Goal: Information Seeking & Learning: Learn about a topic

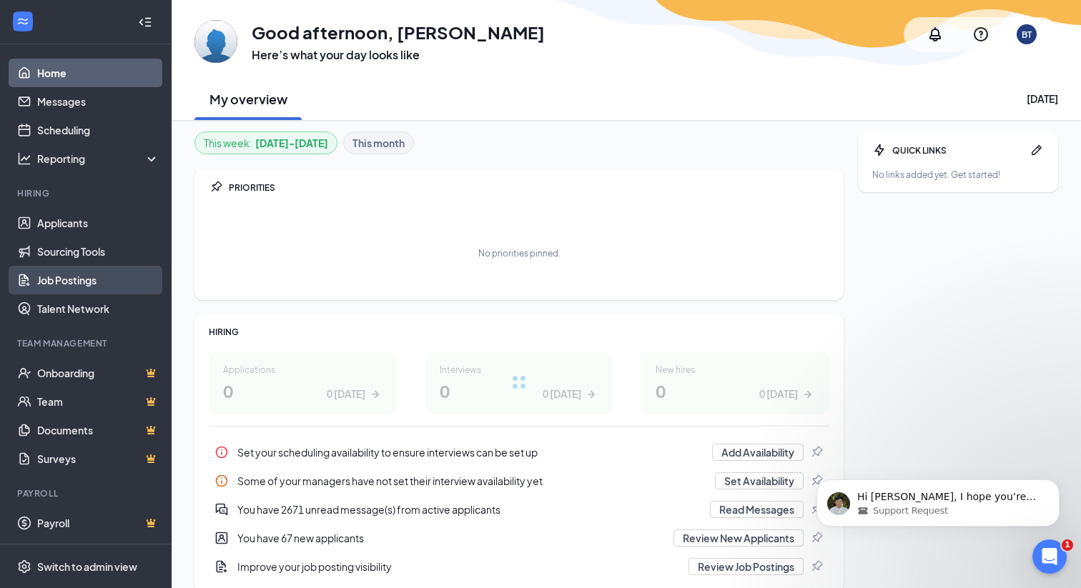
click at [82, 282] on link "Job Postings" at bounding box center [98, 280] width 122 height 29
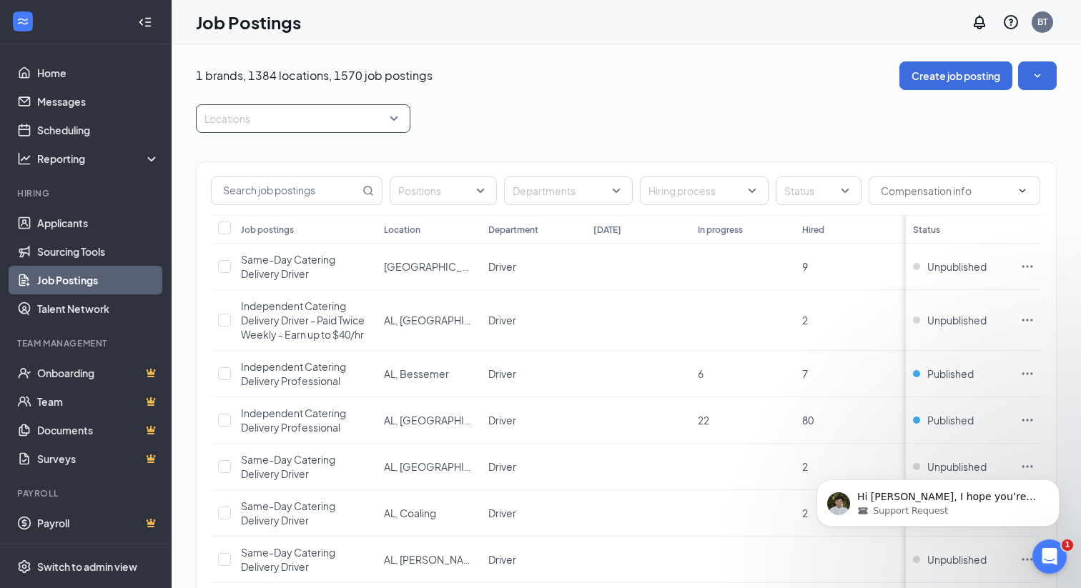
click at [297, 120] on div at bounding box center [296, 118] width 193 height 23
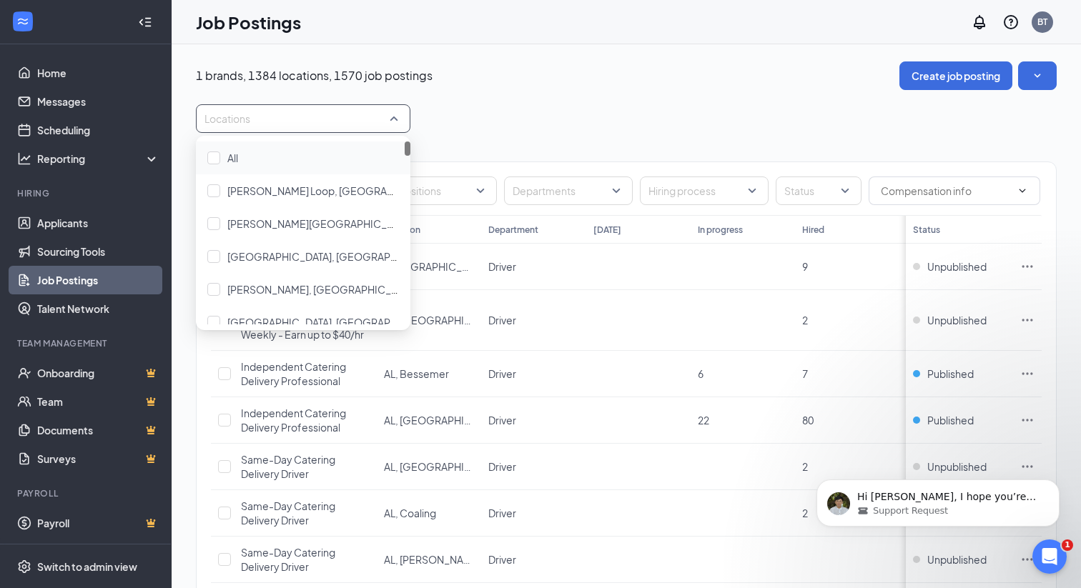
paste input "[GEOGRAPHIC_DATA]"
type input "[GEOGRAPHIC_DATA]"
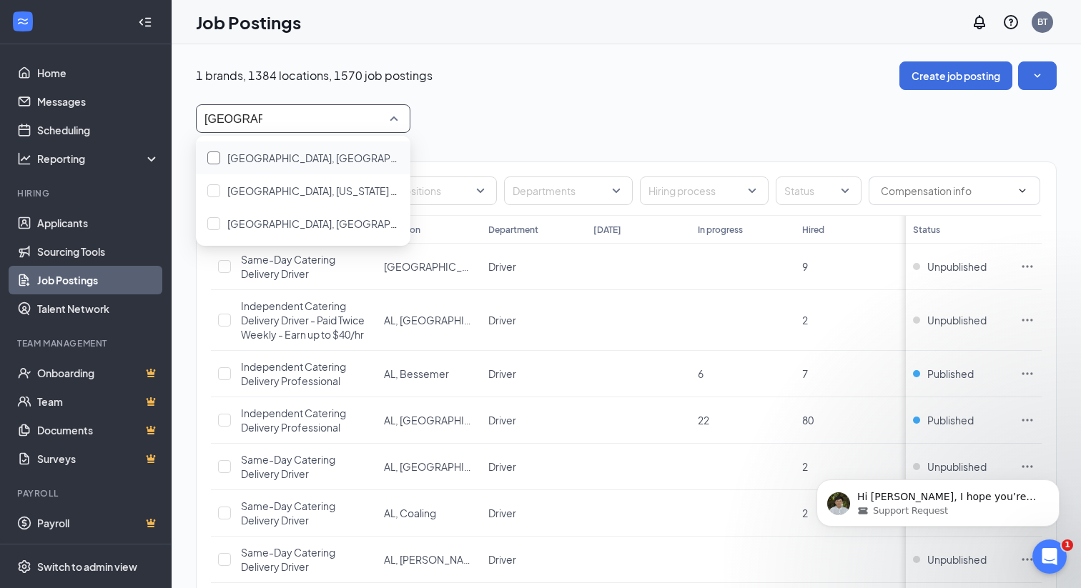
click at [281, 161] on span "[GEOGRAPHIC_DATA], [GEOGRAPHIC_DATA]" at bounding box center [333, 158] width 213 height 13
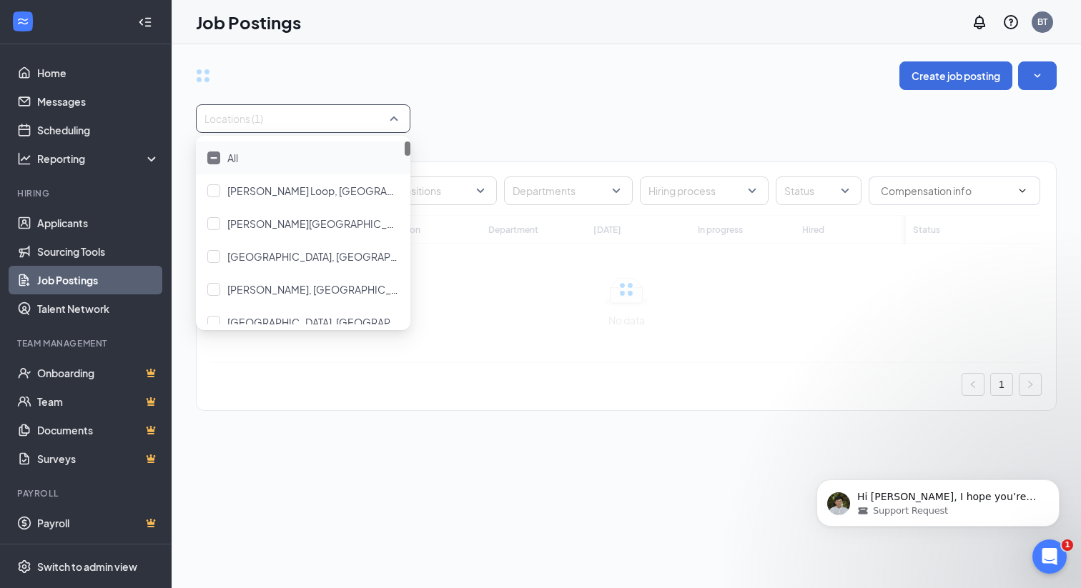
type input "[GEOGRAPHIC_DATA]"
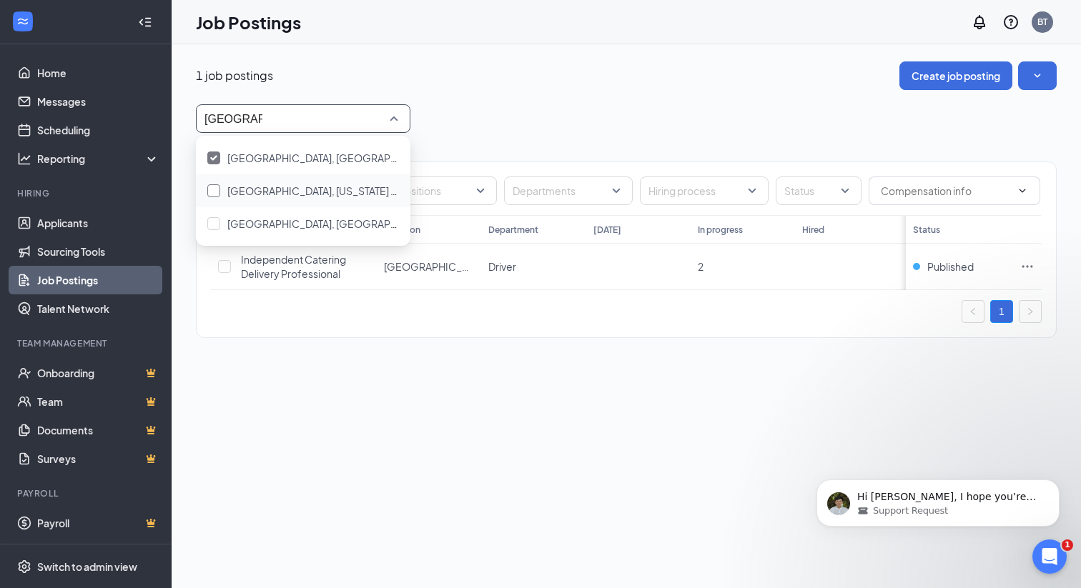
click at [273, 189] on span "[GEOGRAPHIC_DATA], [US_STATE] 72405" at bounding box center [323, 190] width 192 height 13
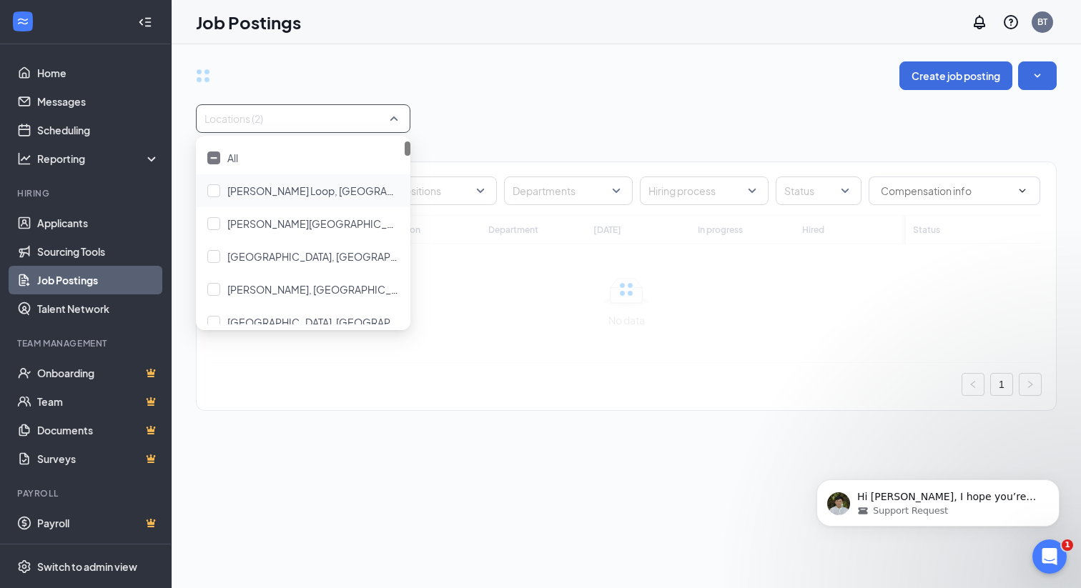
type input "[GEOGRAPHIC_DATA]"
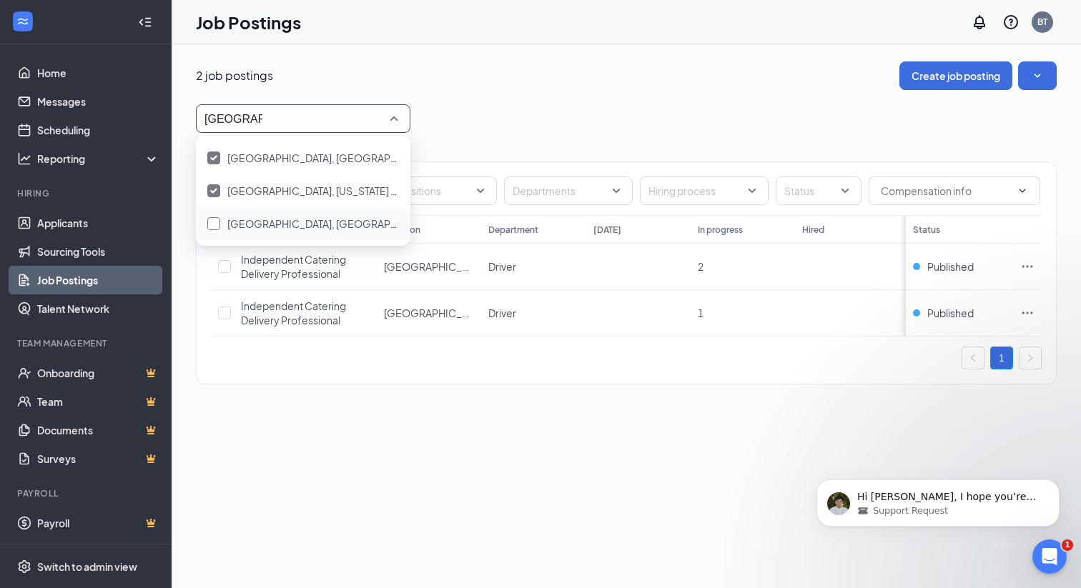
click at [267, 223] on span "[GEOGRAPHIC_DATA], [GEOGRAPHIC_DATA]" at bounding box center [333, 223] width 213 height 13
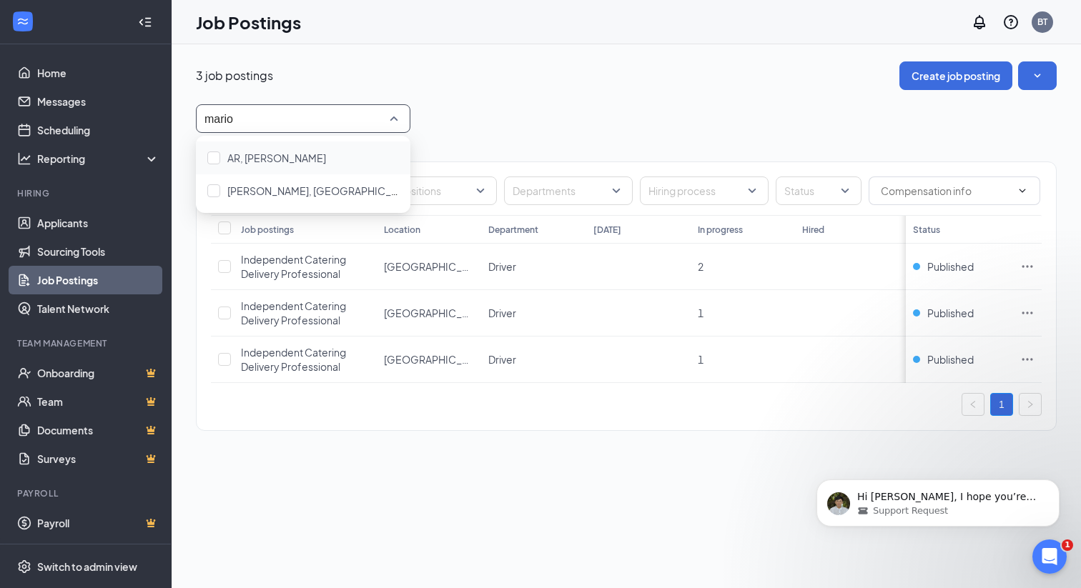
type input "[PERSON_NAME]"
click at [256, 154] on span "AR, [PERSON_NAME]" at bounding box center [276, 158] width 99 height 13
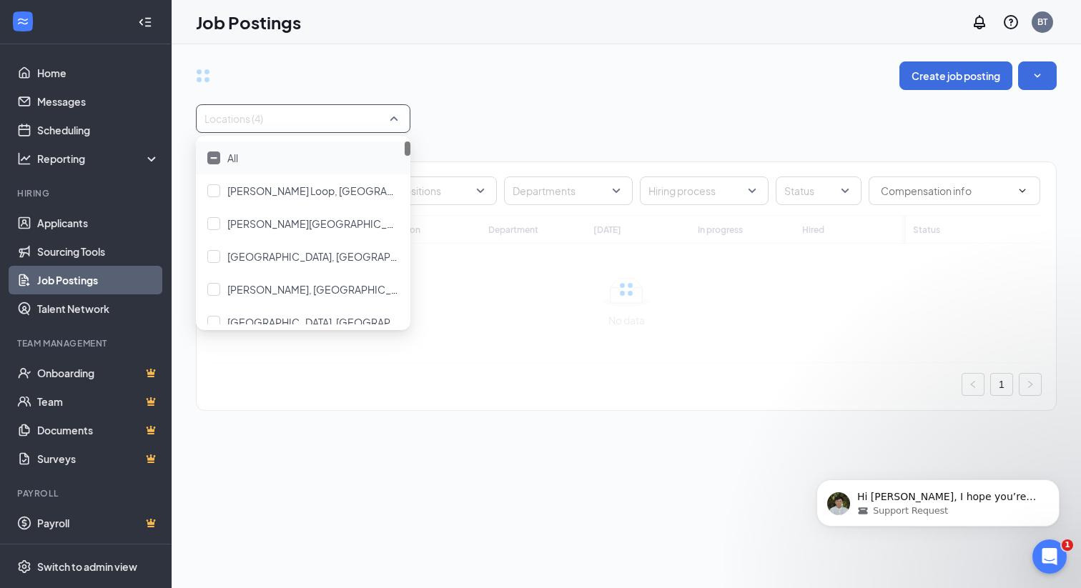
type input "[PERSON_NAME]"
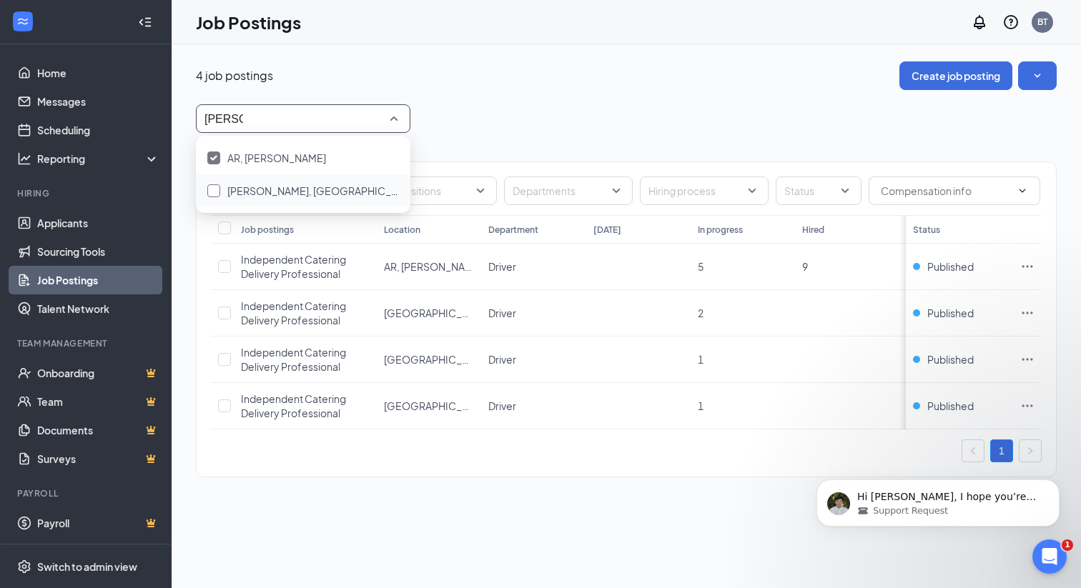
click at [247, 189] on span "[PERSON_NAME], [GEOGRAPHIC_DATA]" at bounding box center [322, 190] width 190 height 13
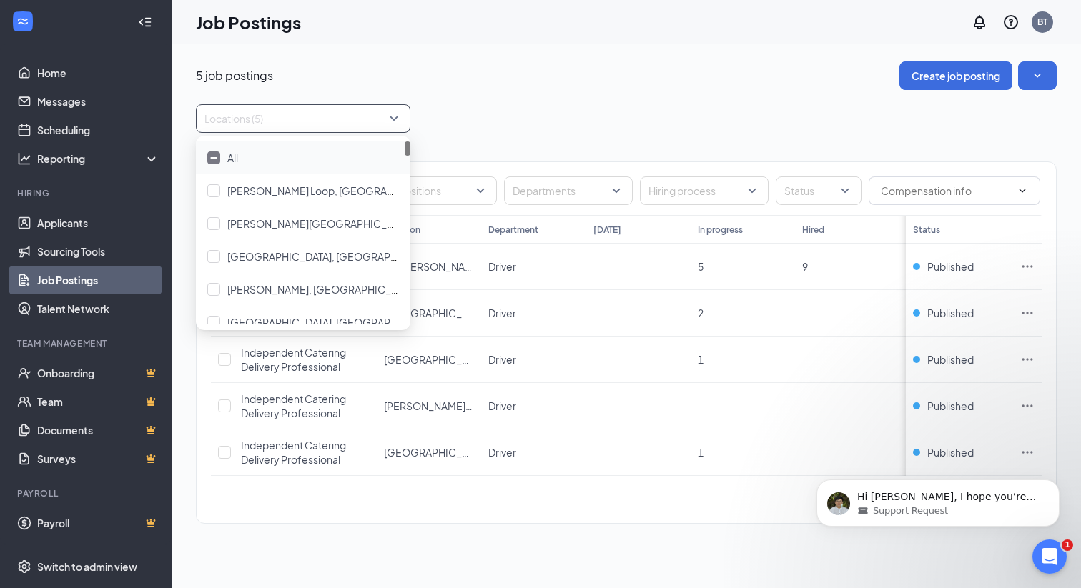
click at [522, 120] on div "Locations (5)" at bounding box center [626, 118] width 861 height 29
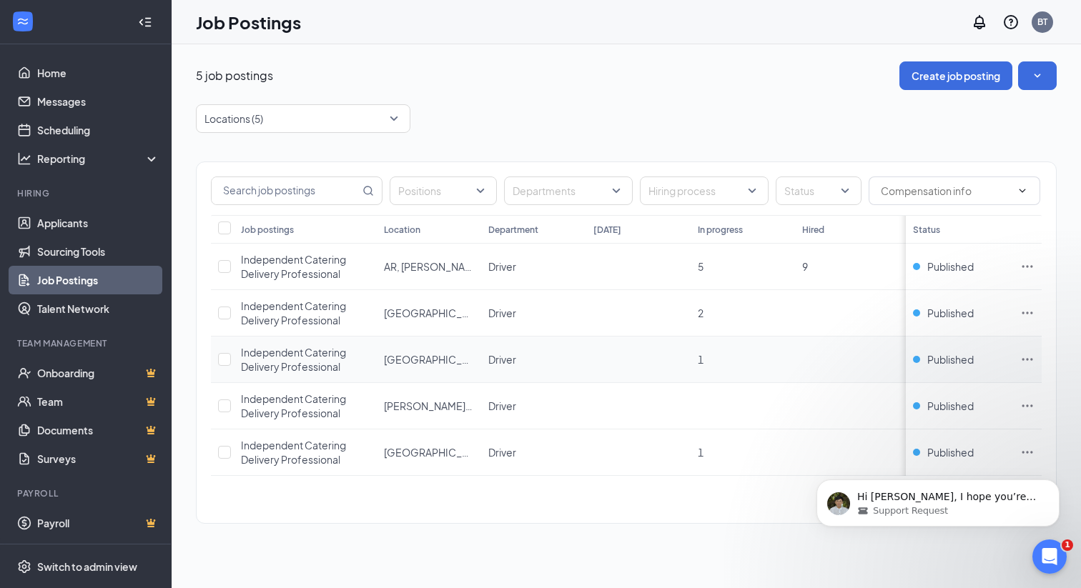
scroll to position [0, 99]
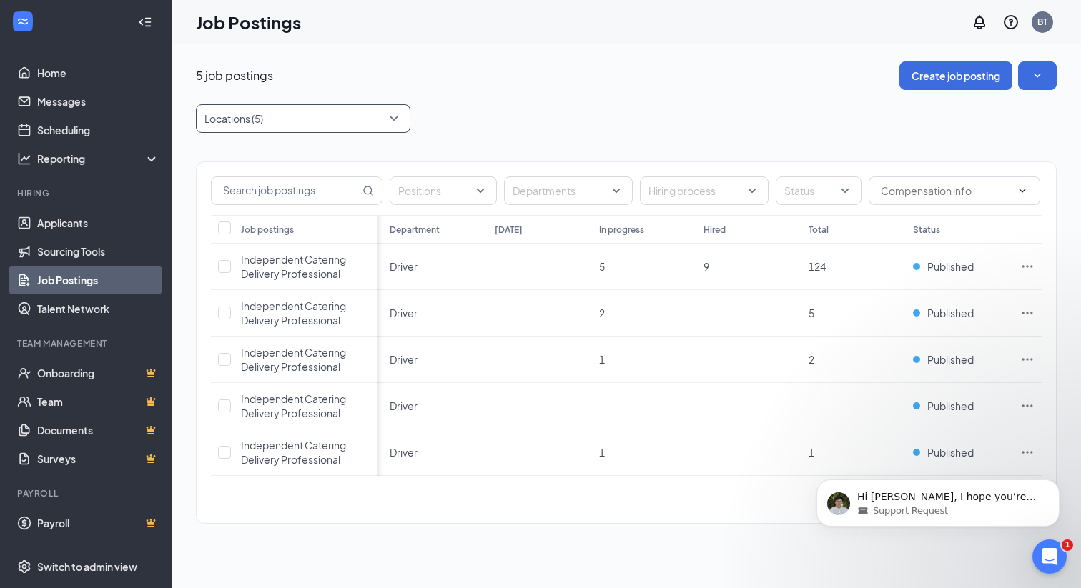
click at [353, 127] on div at bounding box center [296, 118] width 193 height 23
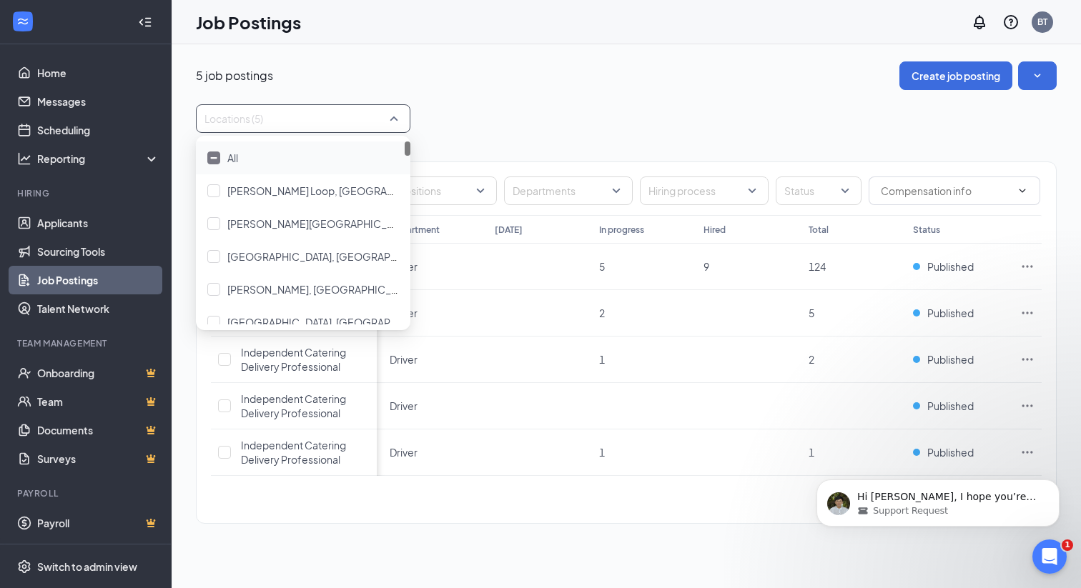
click at [227, 159] on div "All" at bounding box center [303, 158] width 192 height 16
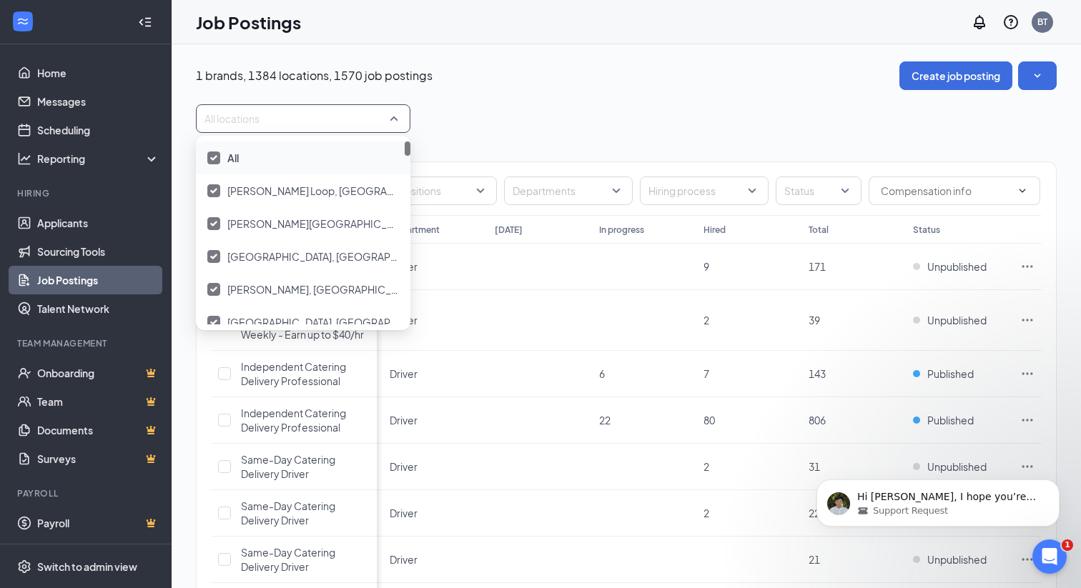
click at [222, 159] on div "All" at bounding box center [303, 158] width 192 height 16
click at [227, 118] on div at bounding box center [296, 118] width 193 height 23
type input "lafayette"
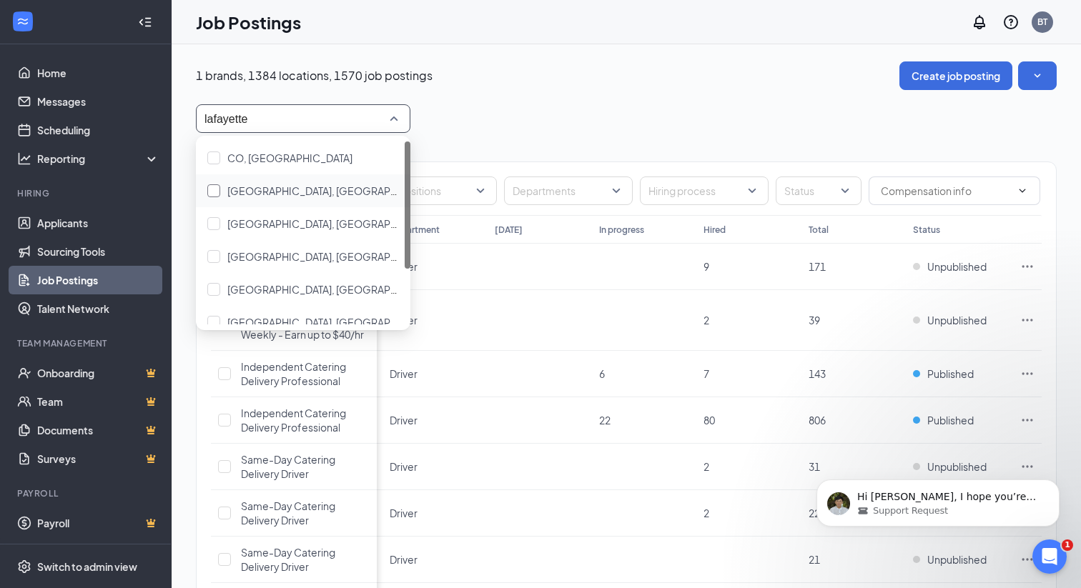
click at [268, 192] on span "[GEOGRAPHIC_DATA], [GEOGRAPHIC_DATA]" at bounding box center [333, 190] width 213 height 13
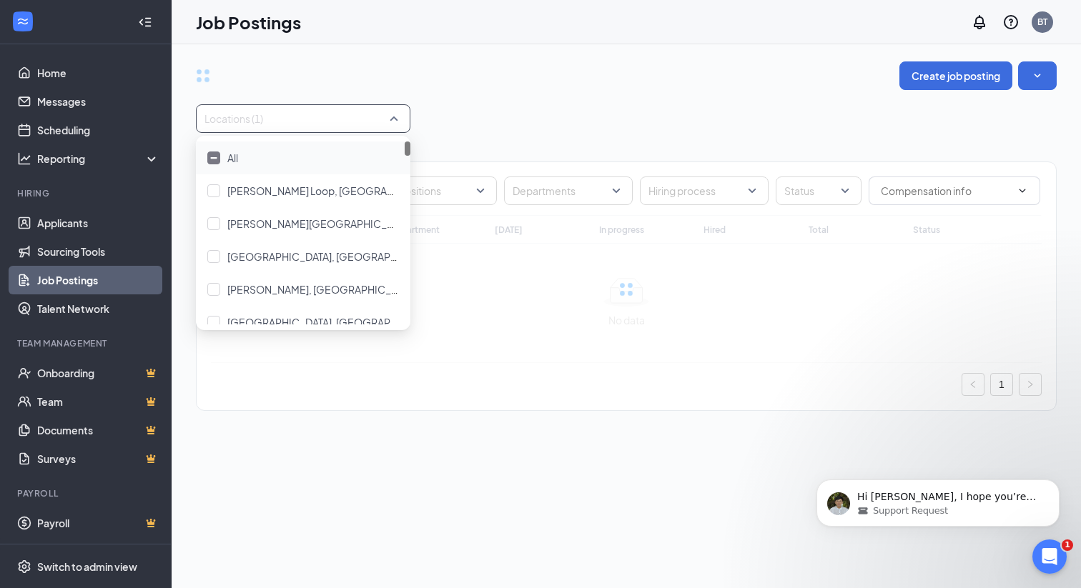
type input "lafayette"
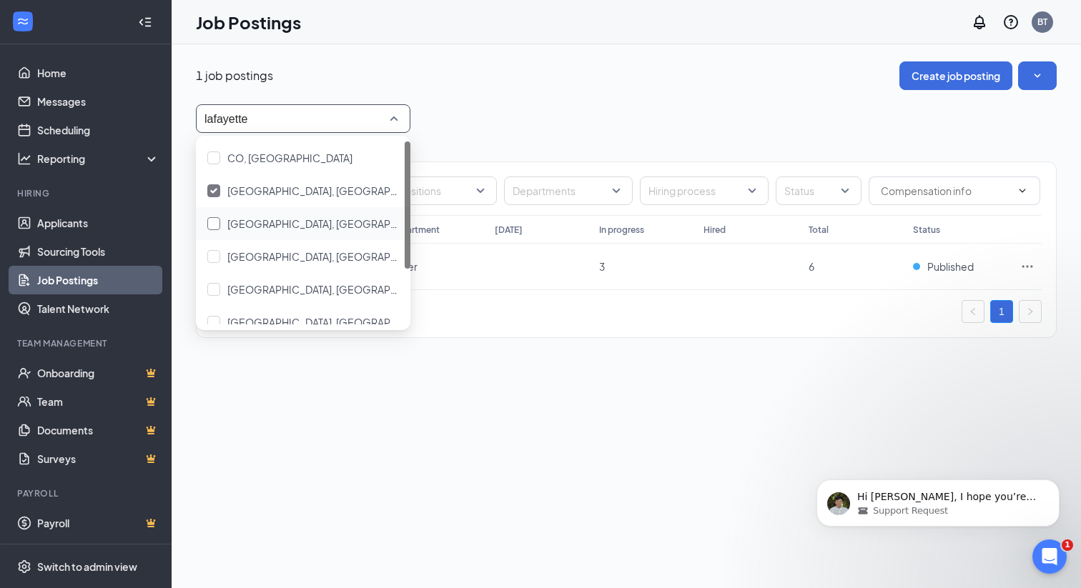
click at [262, 225] on span "[GEOGRAPHIC_DATA], [GEOGRAPHIC_DATA]" at bounding box center [333, 223] width 213 height 13
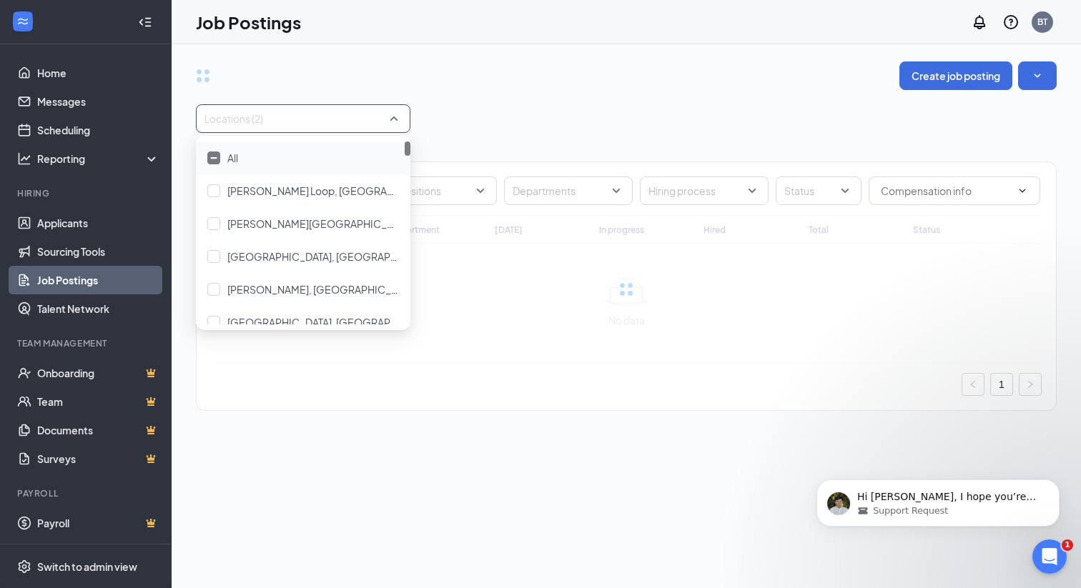
type input "lafayette"
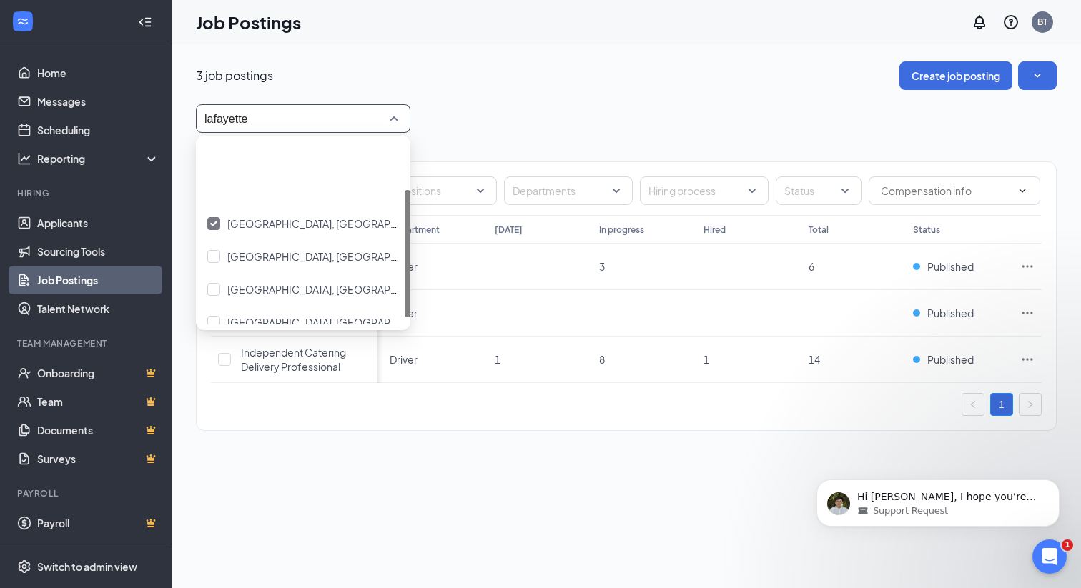
scroll to position [80, 0]
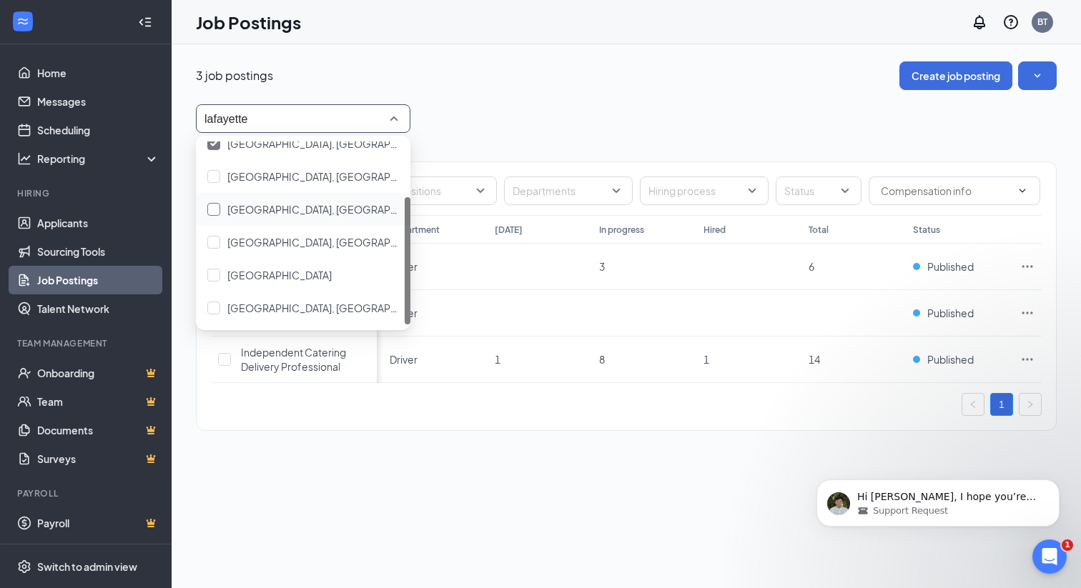
click at [267, 208] on span "[GEOGRAPHIC_DATA], [GEOGRAPHIC_DATA]" at bounding box center [333, 209] width 213 height 13
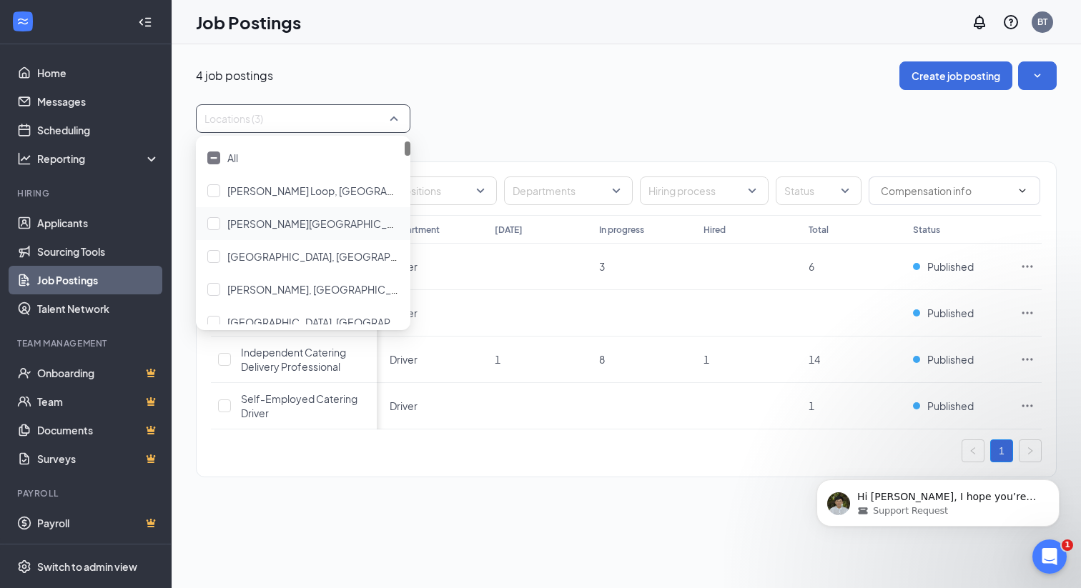
type input "lafayette"
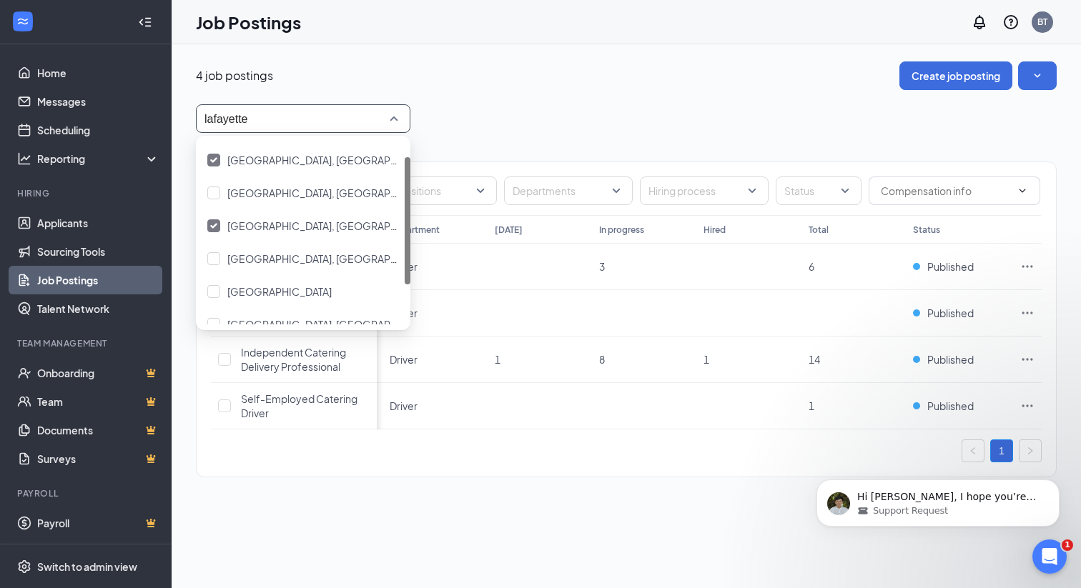
scroll to position [80, 0]
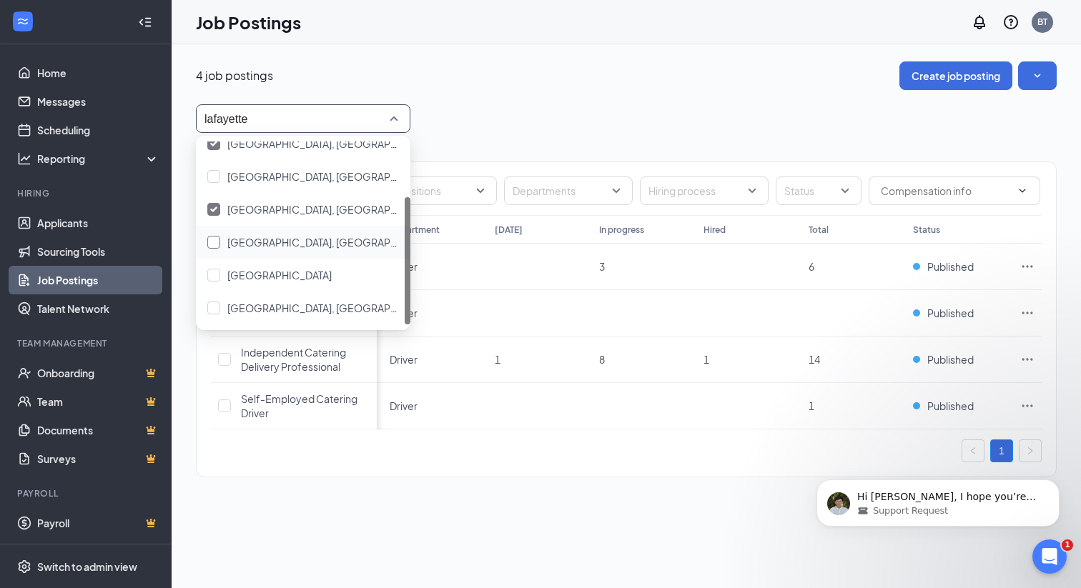
click at [257, 246] on span "[GEOGRAPHIC_DATA], [GEOGRAPHIC_DATA]" at bounding box center [333, 242] width 213 height 13
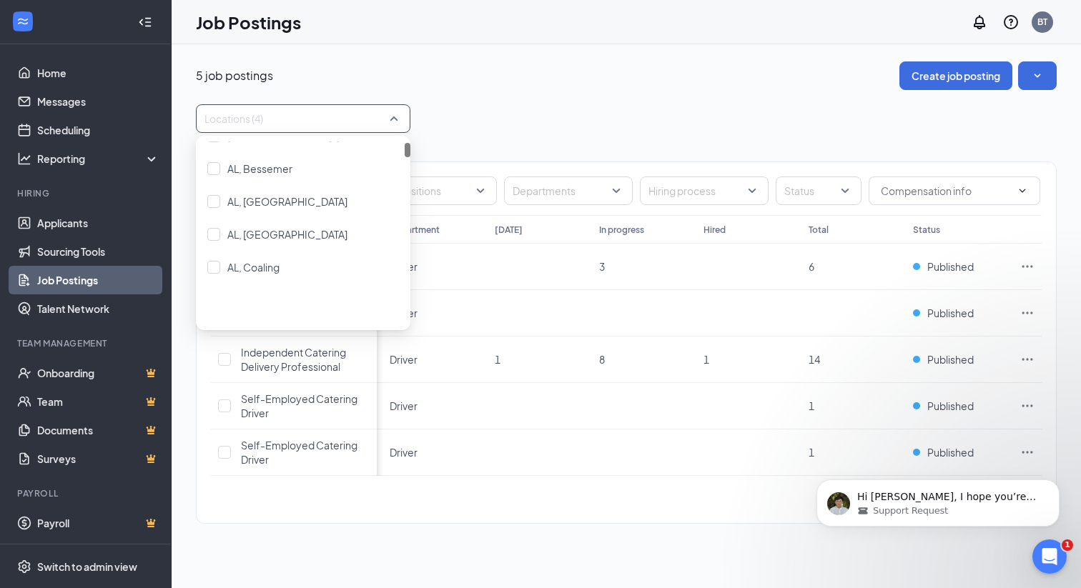
type input "lafayette"
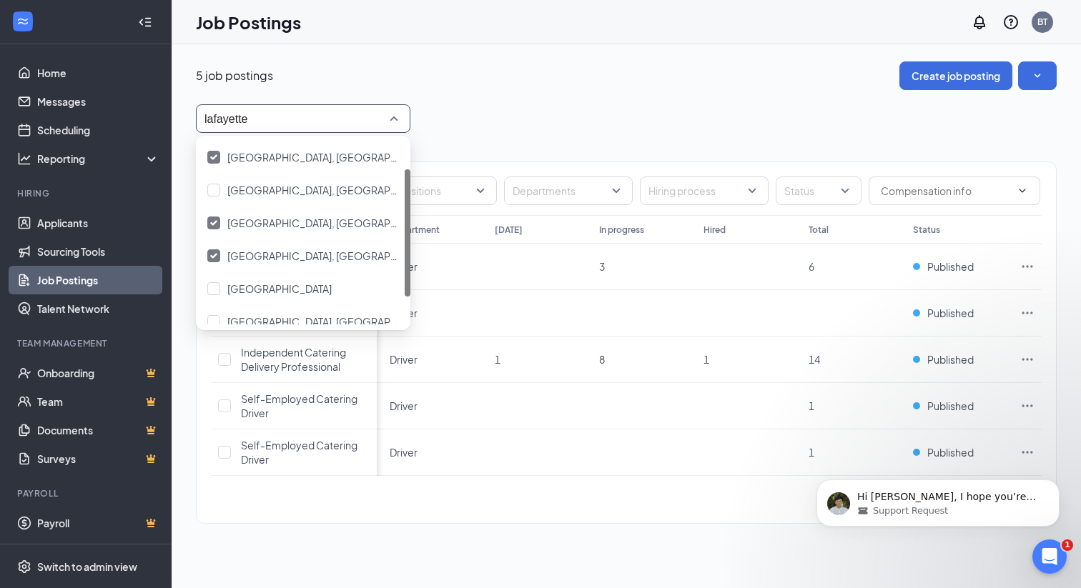
scroll to position [80, 0]
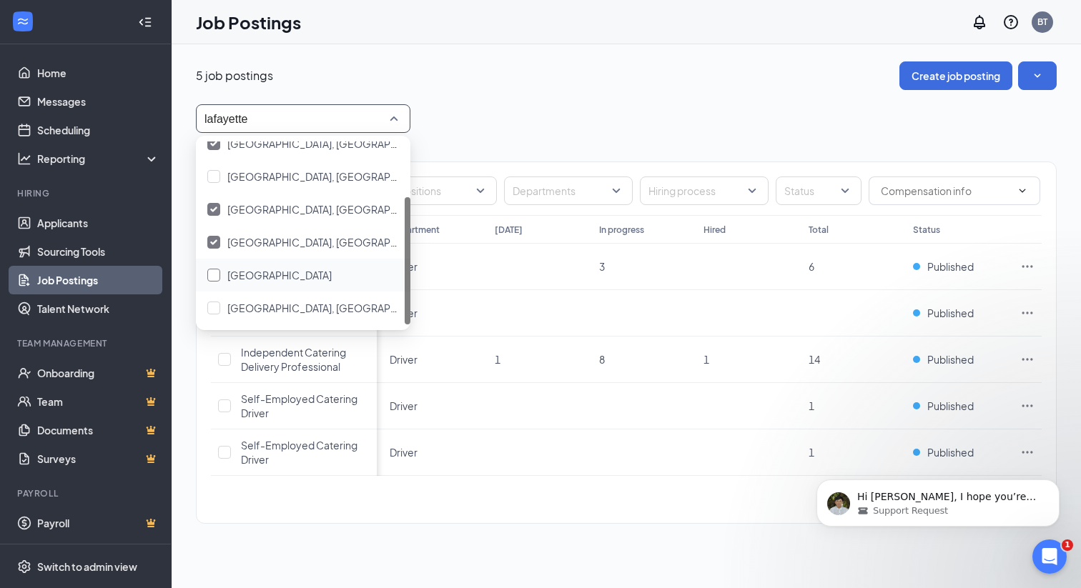
click at [248, 275] on span "[GEOGRAPHIC_DATA]" at bounding box center [279, 275] width 104 height 13
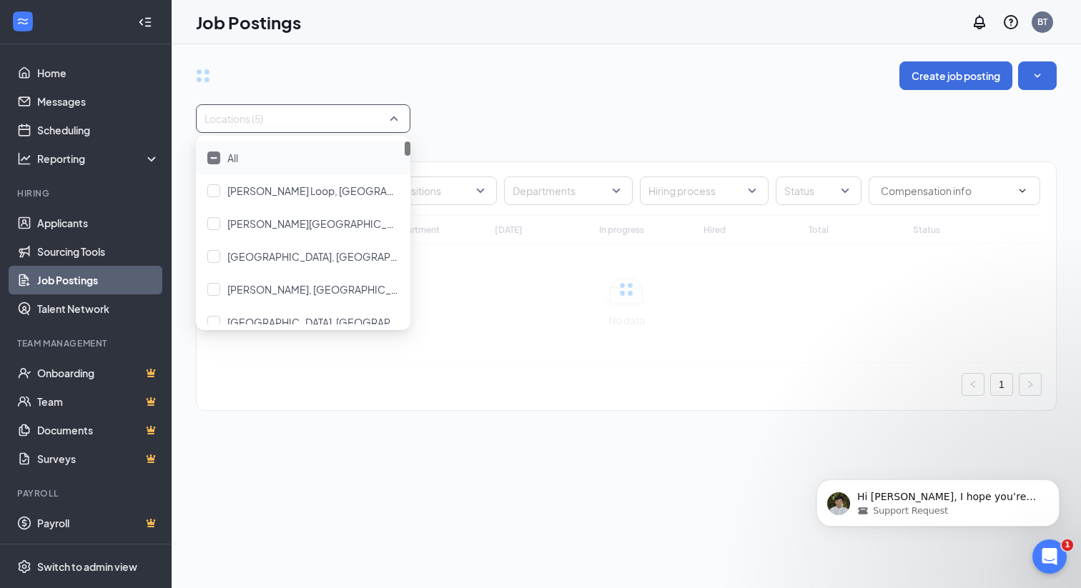
type input "lafayette"
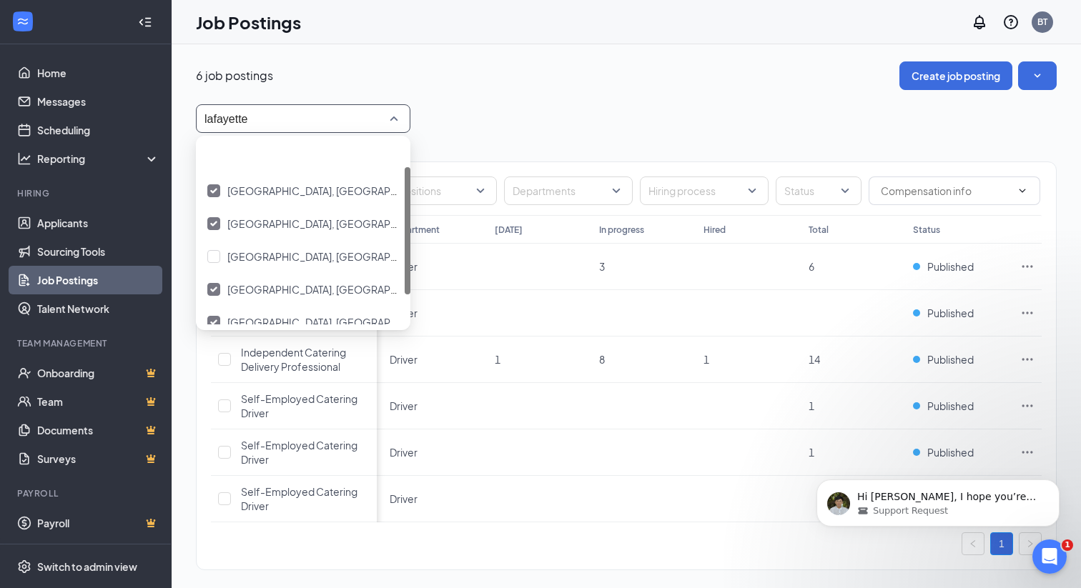
scroll to position [80, 0]
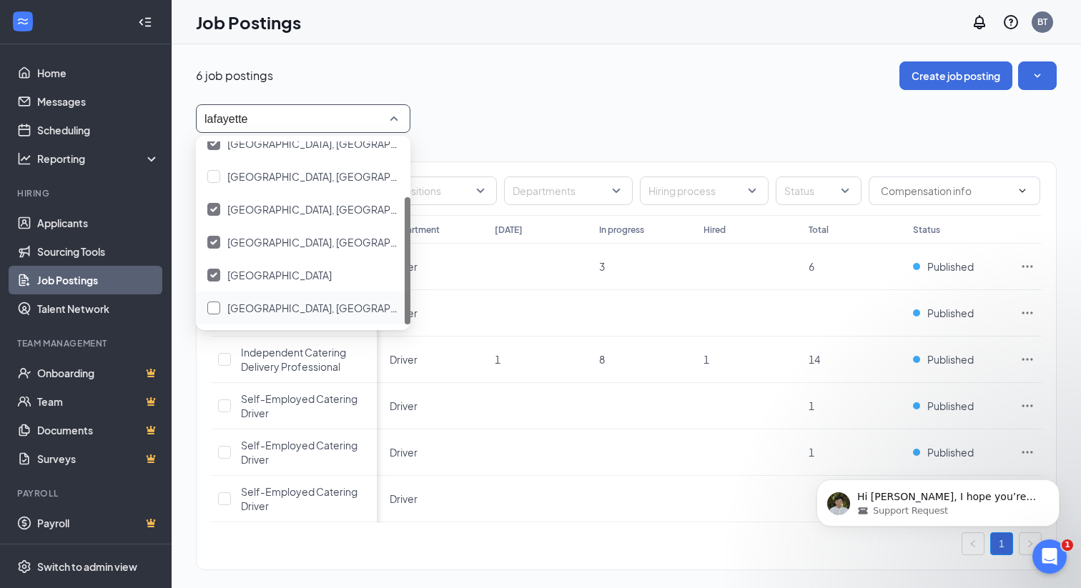
click at [242, 311] on span "[GEOGRAPHIC_DATA], [GEOGRAPHIC_DATA]" at bounding box center [333, 308] width 213 height 13
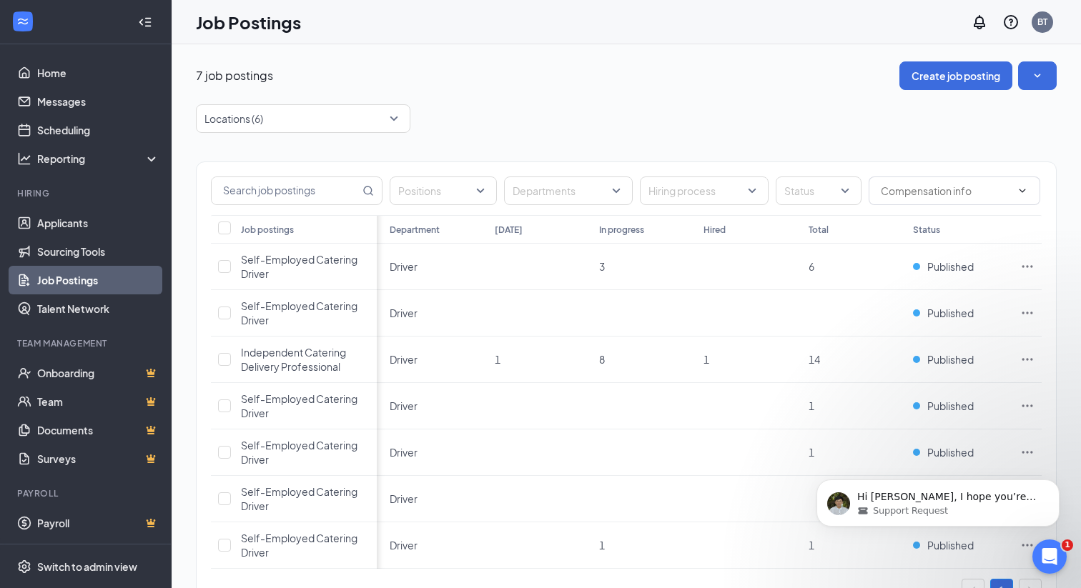
click at [554, 85] on div "7 job postings Create job posting" at bounding box center [626, 75] width 861 height 29
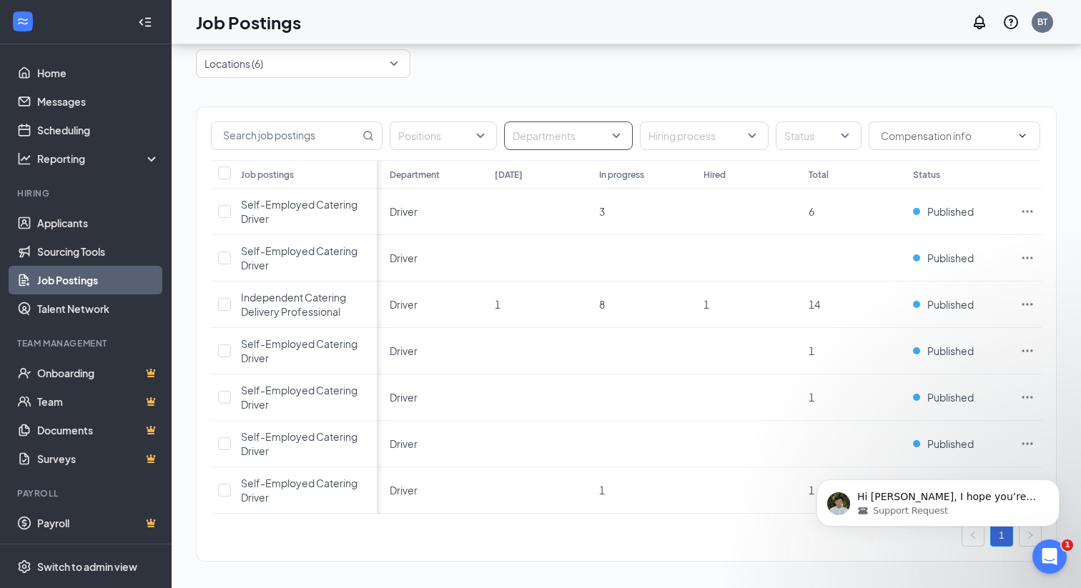
scroll to position [59, 0]
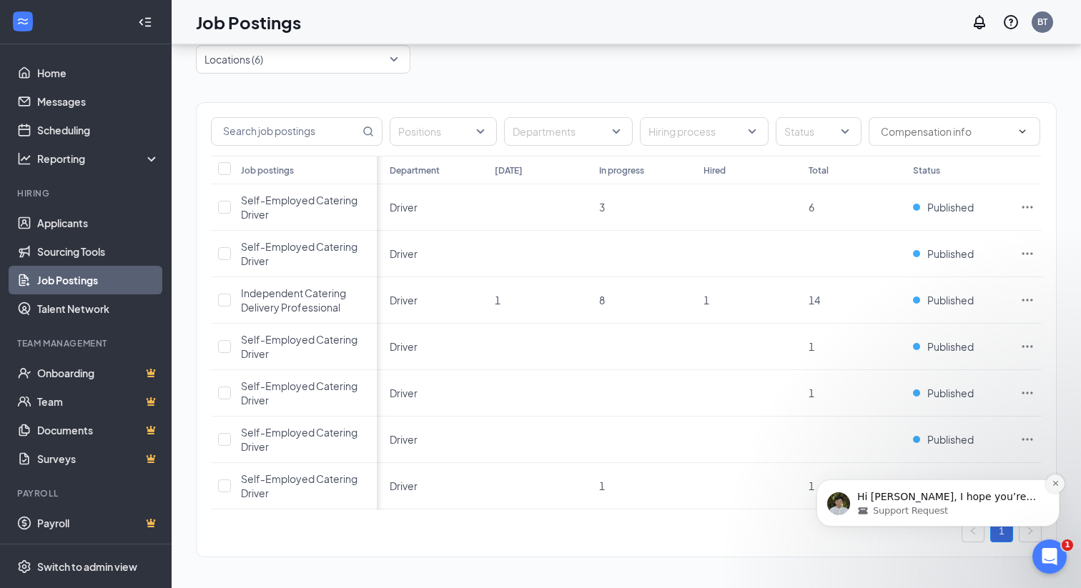
click at [1055, 485] on icon "Dismiss notification" at bounding box center [1056, 484] width 8 height 8
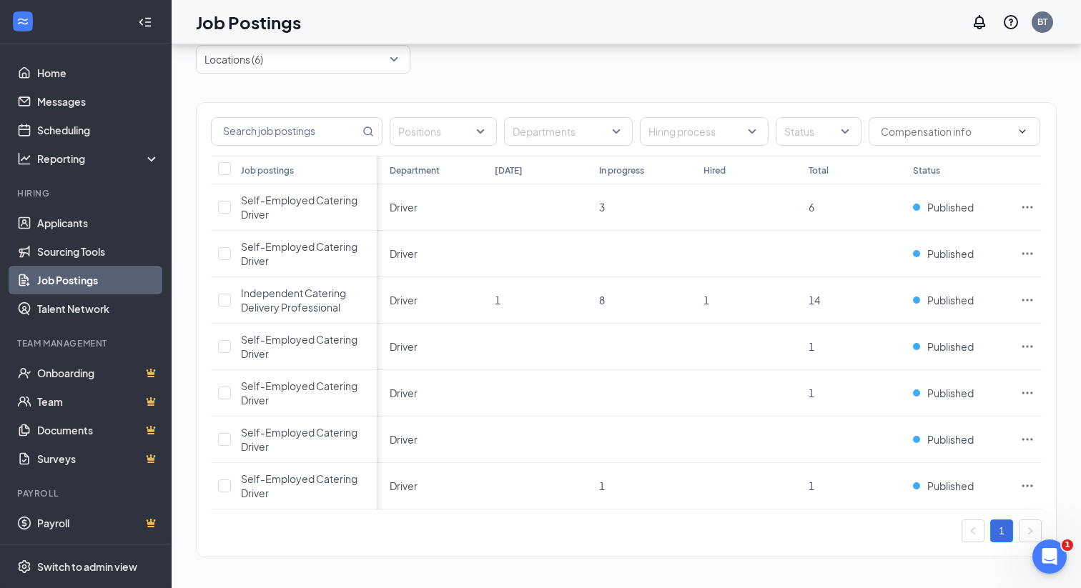
click at [762, 534] on div "1" at bounding box center [626, 531] width 831 height 23
click at [327, 56] on div at bounding box center [296, 59] width 193 height 23
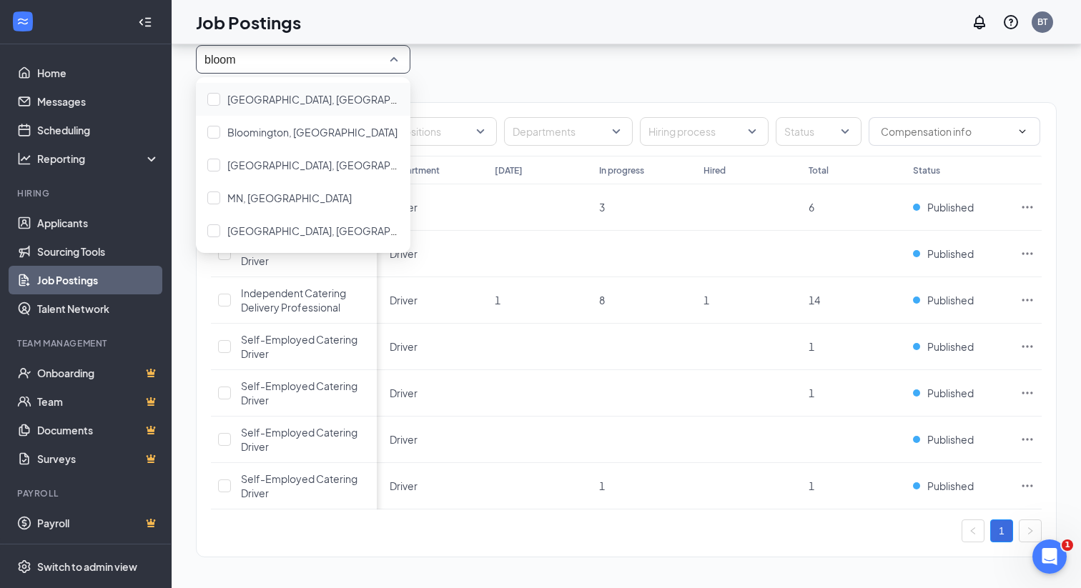
type input "bloom"
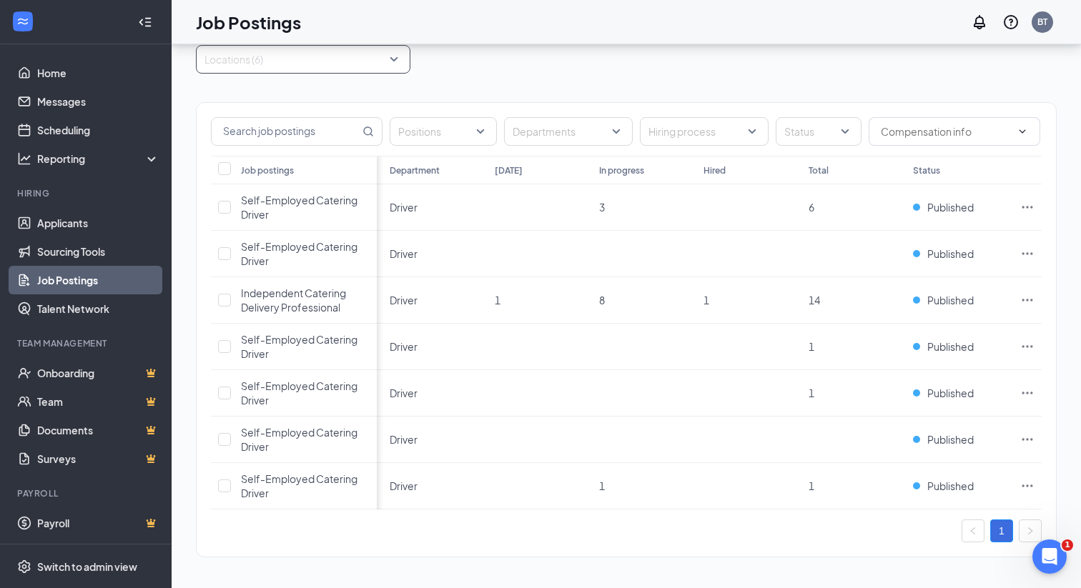
click at [257, 58] on div at bounding box center [296, 59] width 193 height 23
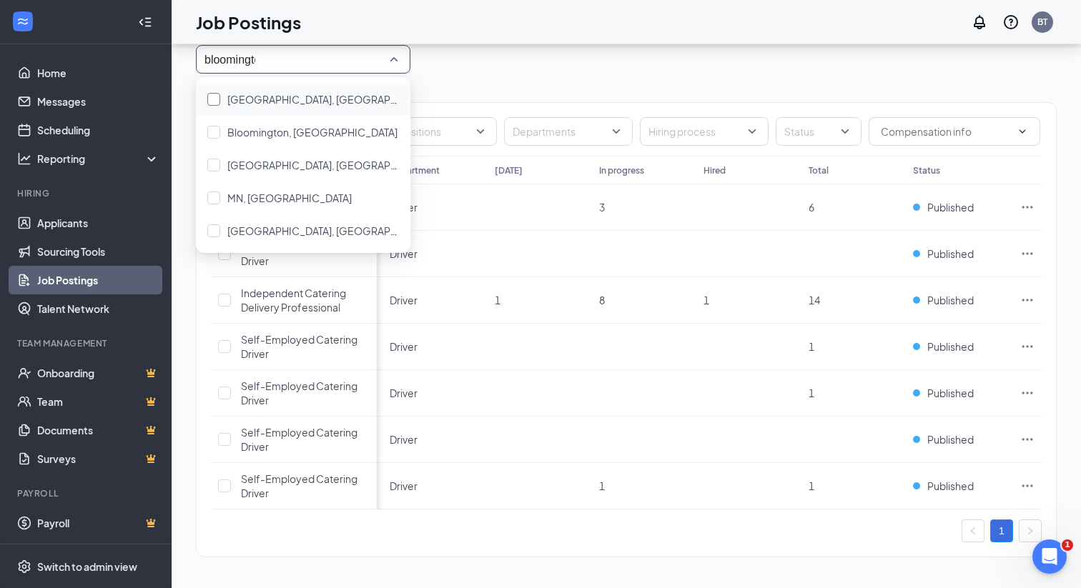
type input "bloomington"
drag, startPoint x: 284, startPoint y: 97, endPoint x: 284, endPoint y: 124, distance: 26.5
click at [284, 97] on span "[GEOGRAPHIC_DATA], [GEOGRAPHIC_DATA]" at bounding box center [333, 99] width 213 height 13
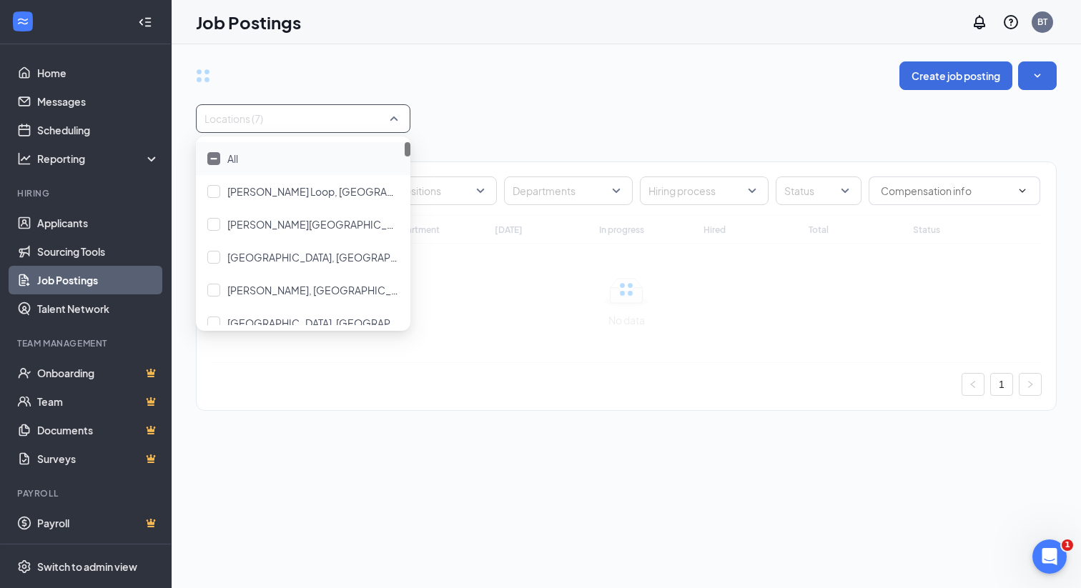
type input "bloomington"
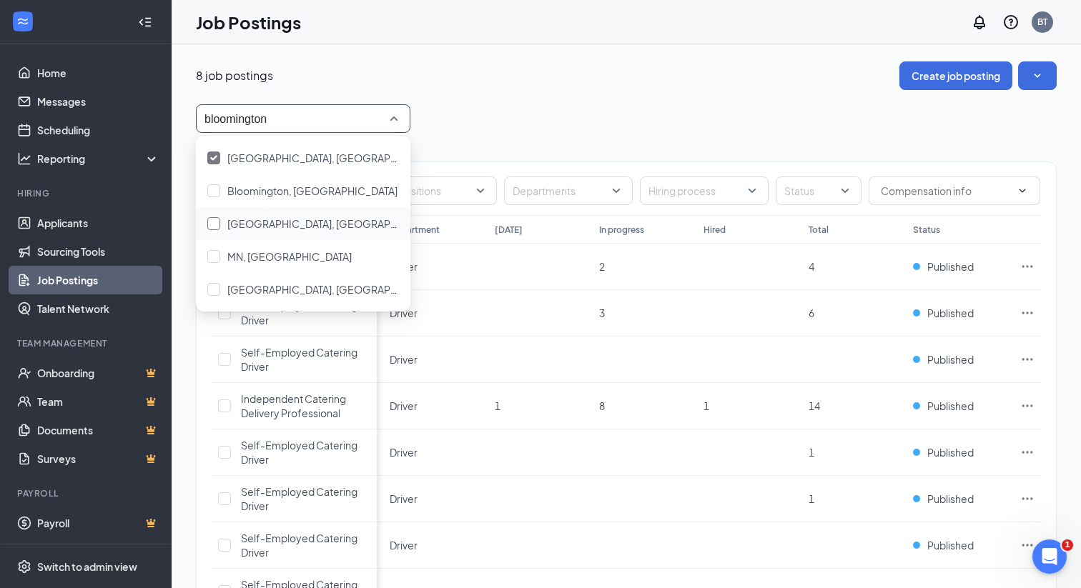
click at [291, 226] on span "[GEOGRAPHIC_DATA], [GEOGRAPHIC_DATA]" at bounding box center [333, 223] width 213 height 13
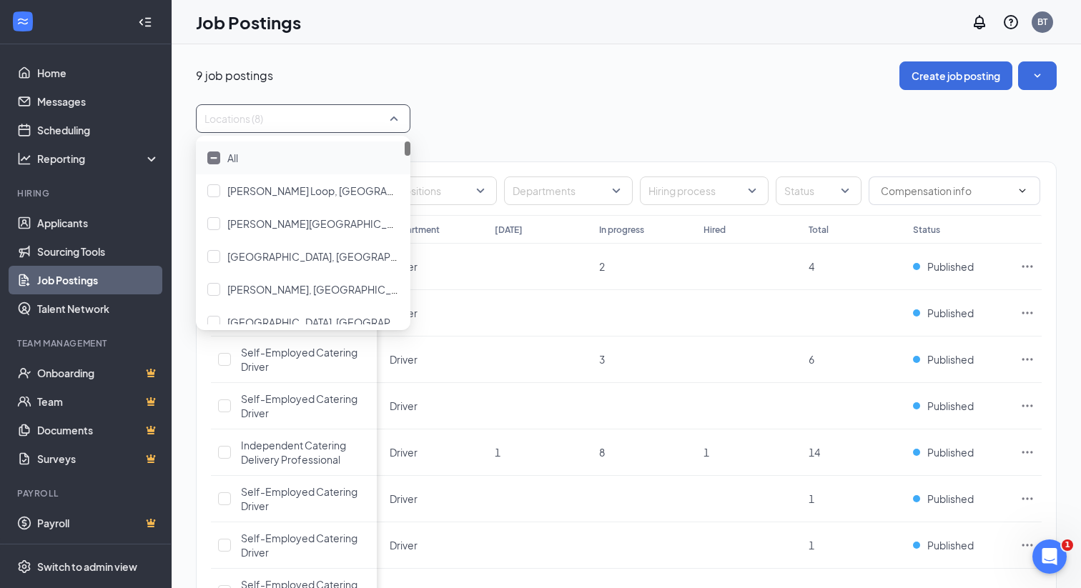
type input "bloomington"
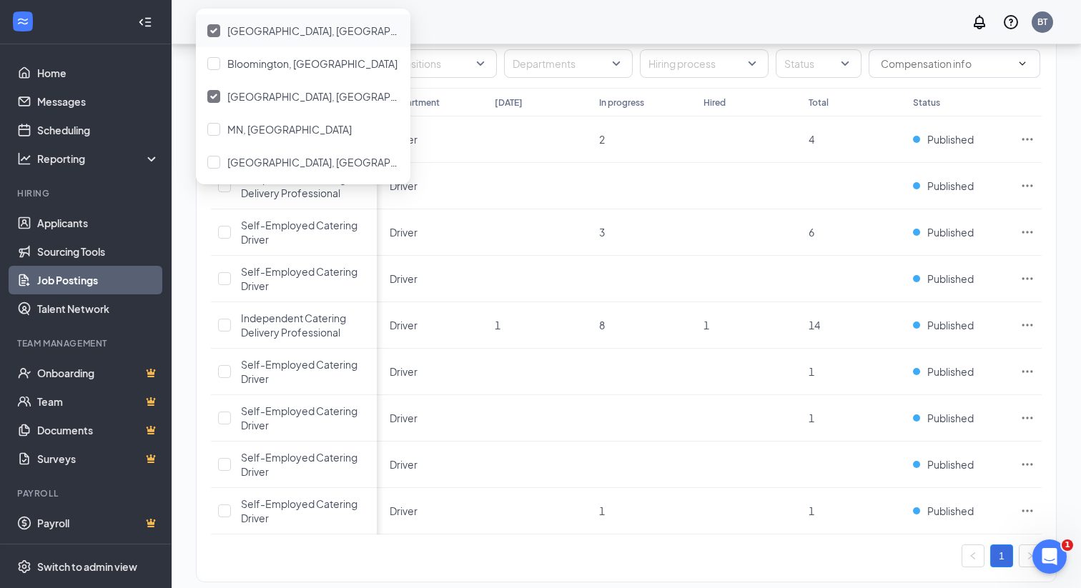
scroll to position [147, 0]
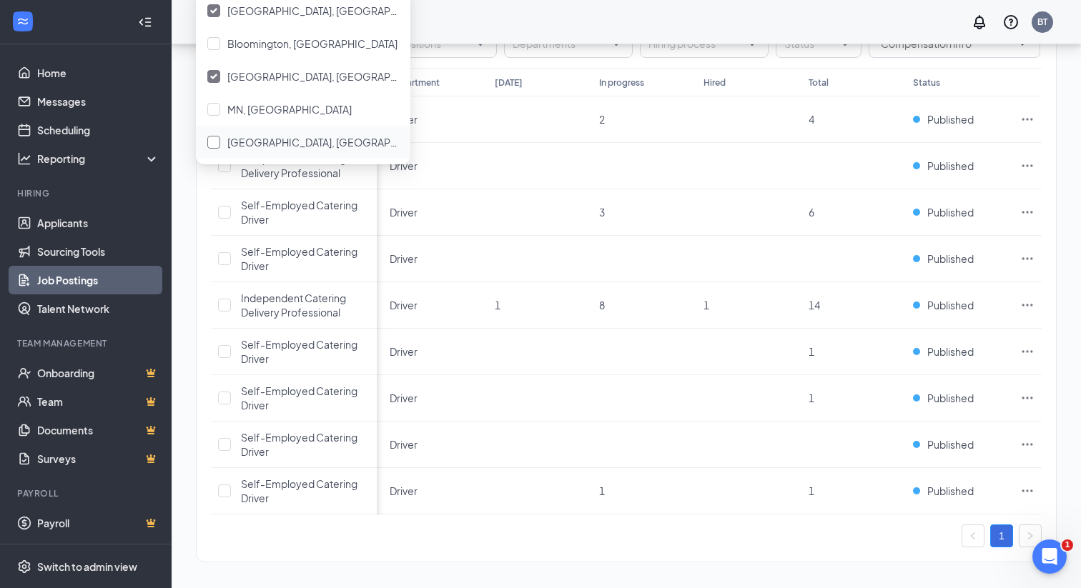
click at [296, 142] on span "[GEOGRAPHIC_DATA], [GEOGRAPHIC_DATA]" at bounding box center [333, 142] width 213 height 13
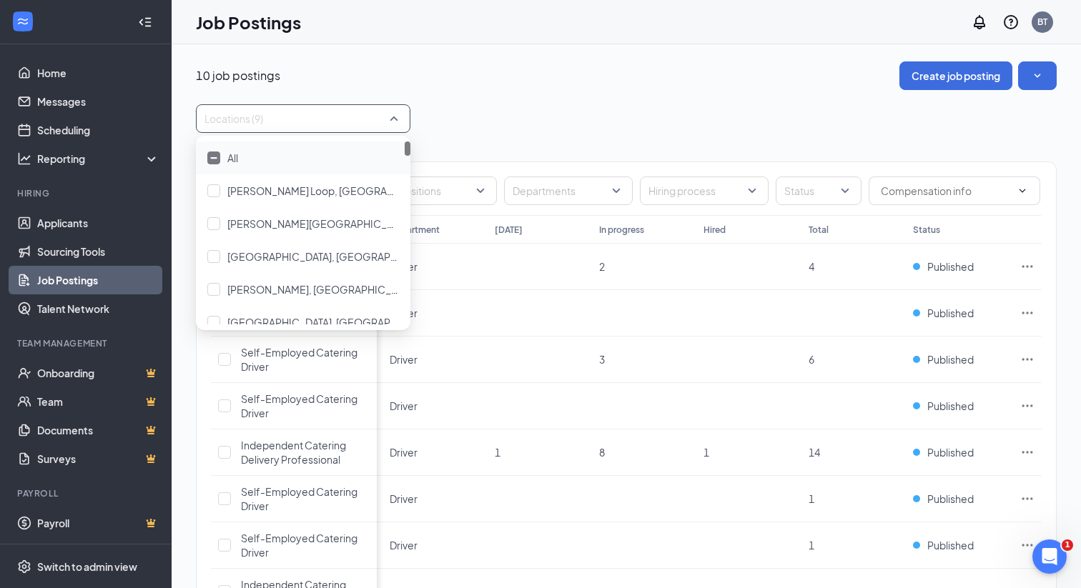
click at [611, 109] on div "Locations (9)" at bounding box center [626, 118] width 861 height 29
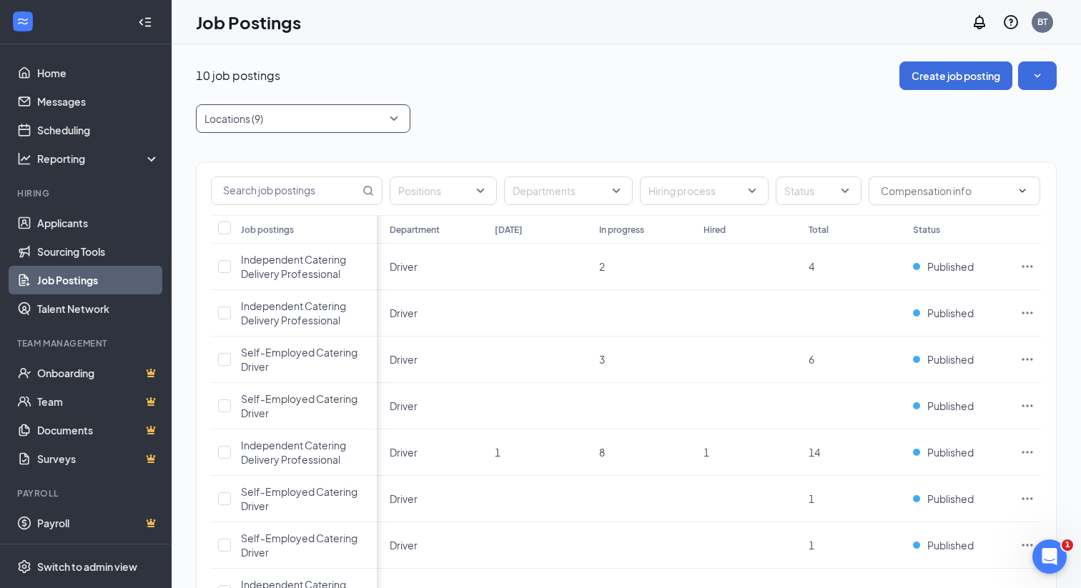
click at [321, 118] on div at bounding box center [296, 118] width 193 height 23
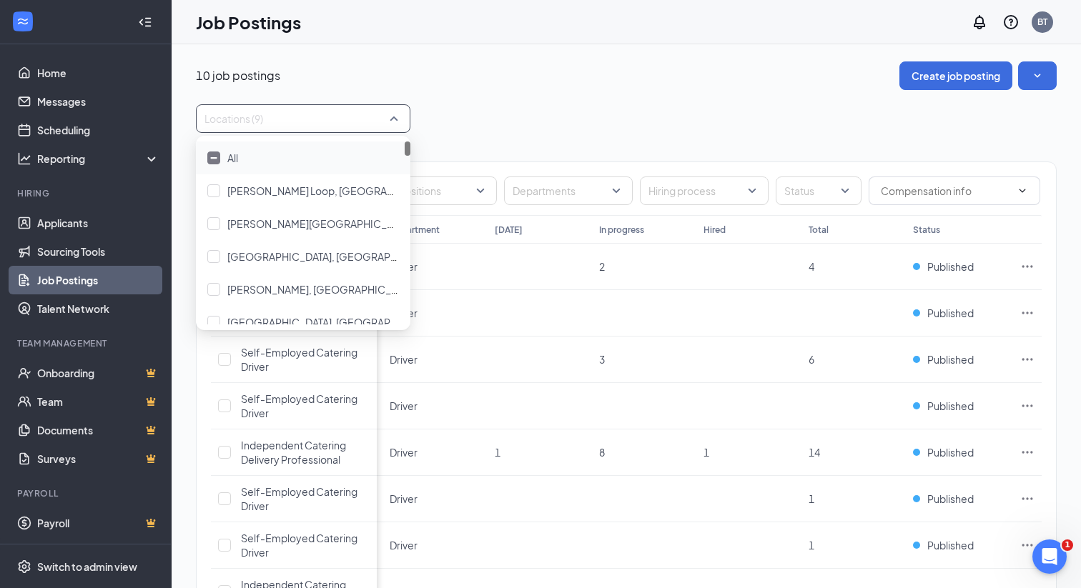
click at [418, 82] on div "10 job postings Create job posting" at bounding box center [626, 75] width 861 height 29
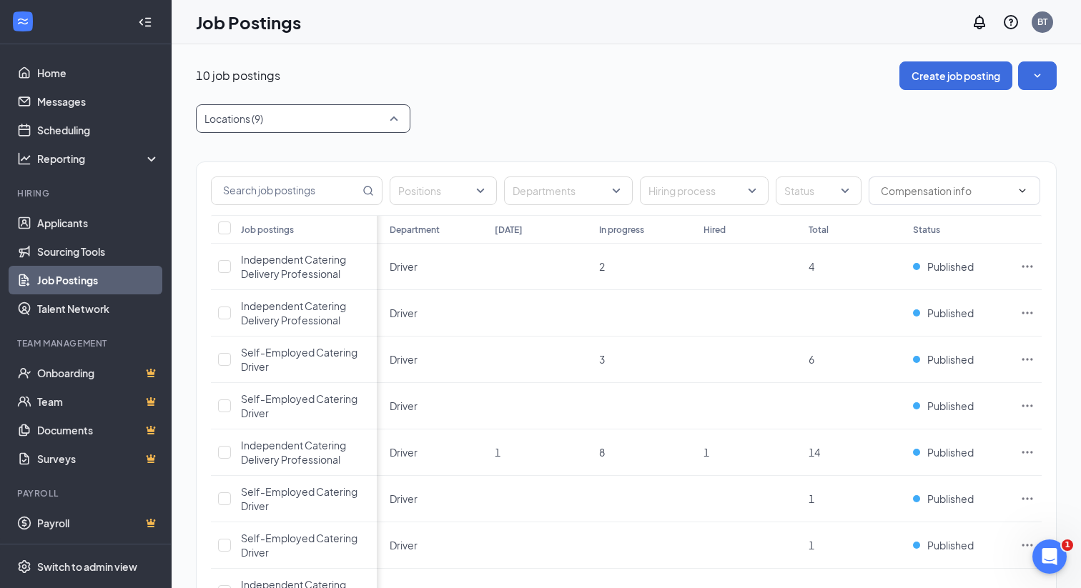
click at [269, 123] on div at bounding box center [296, 118] width 193 height 23
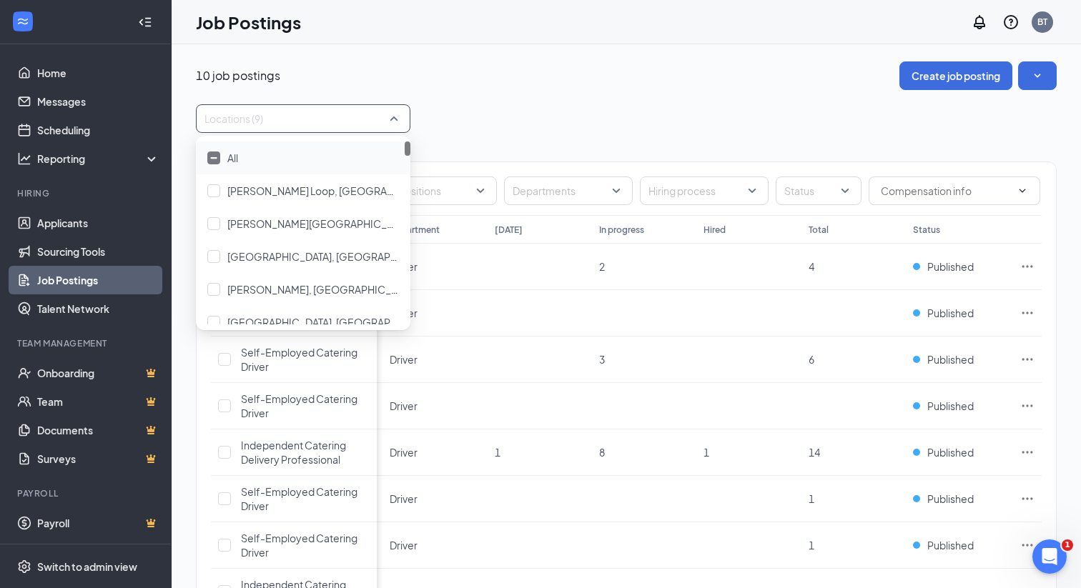
click at [221, 157] on div "All" at bounding box center [303, 158] width 192 height 16
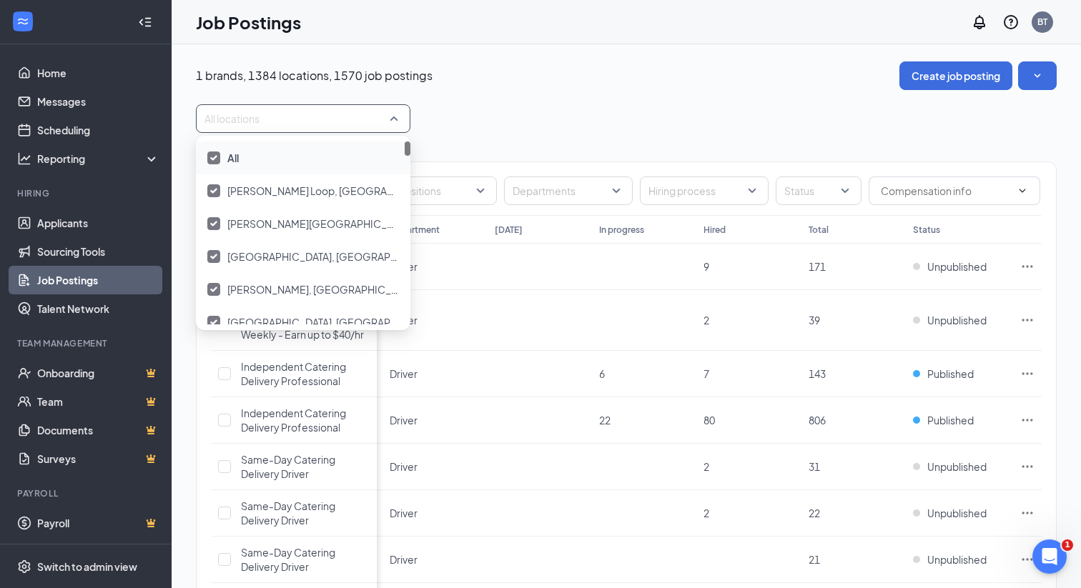
click at [219, 158] on div at bounding box center [213, 158] width 13 height 13
type input "bloomington"
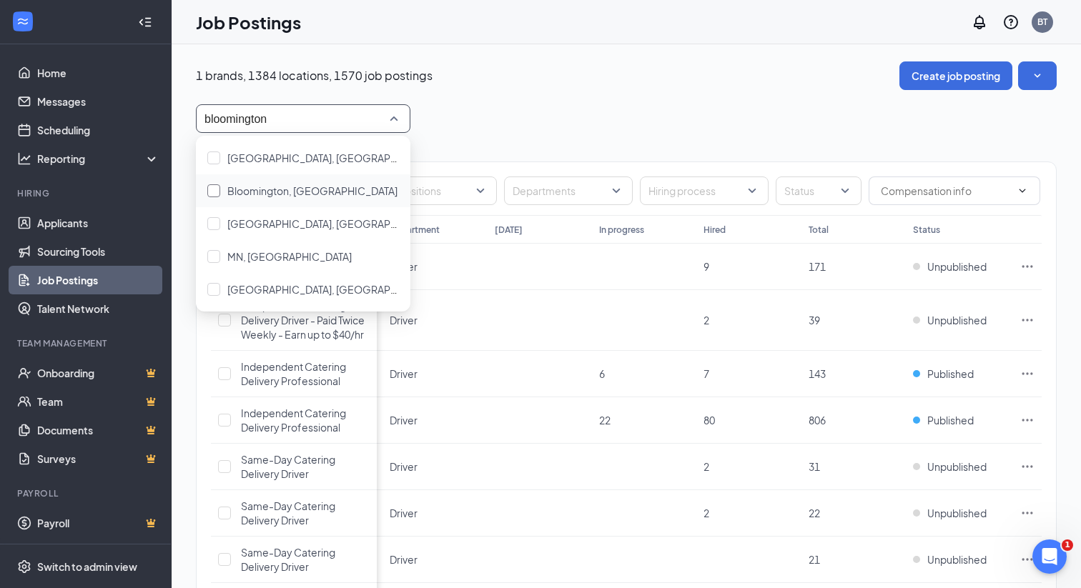
click at [297, 188] on span "Bloomington, [GEOGRAPHIC_DATA]" at bounding box center [312, 190] width 170 height 13
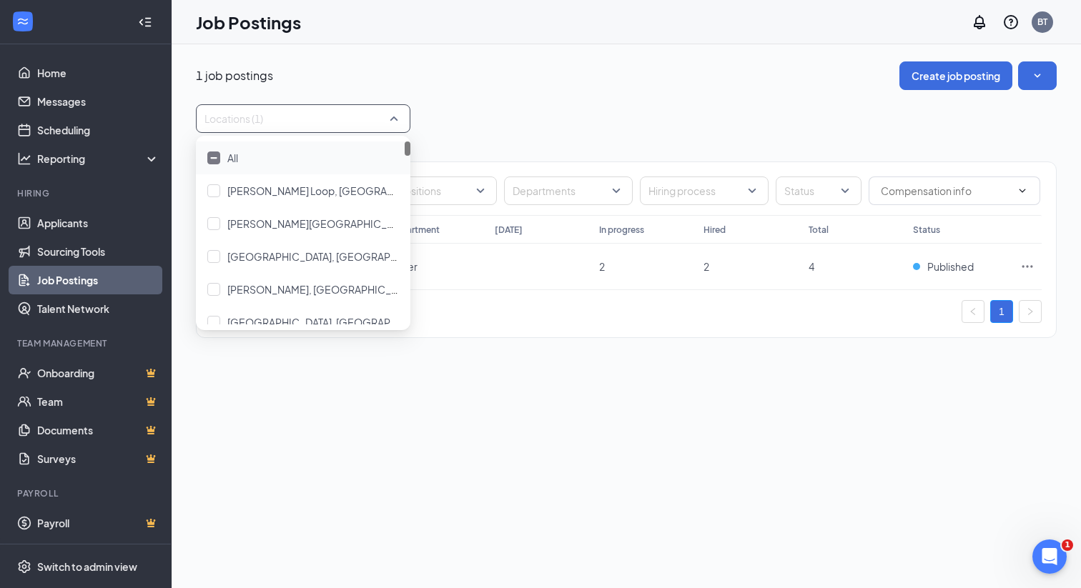
click at [532, 117] on div "Locations (1)" at bounding box center [626, 118] width 861 height 29
click at [359, 121] on div at bounding box center [296, 118] width 193 height 23
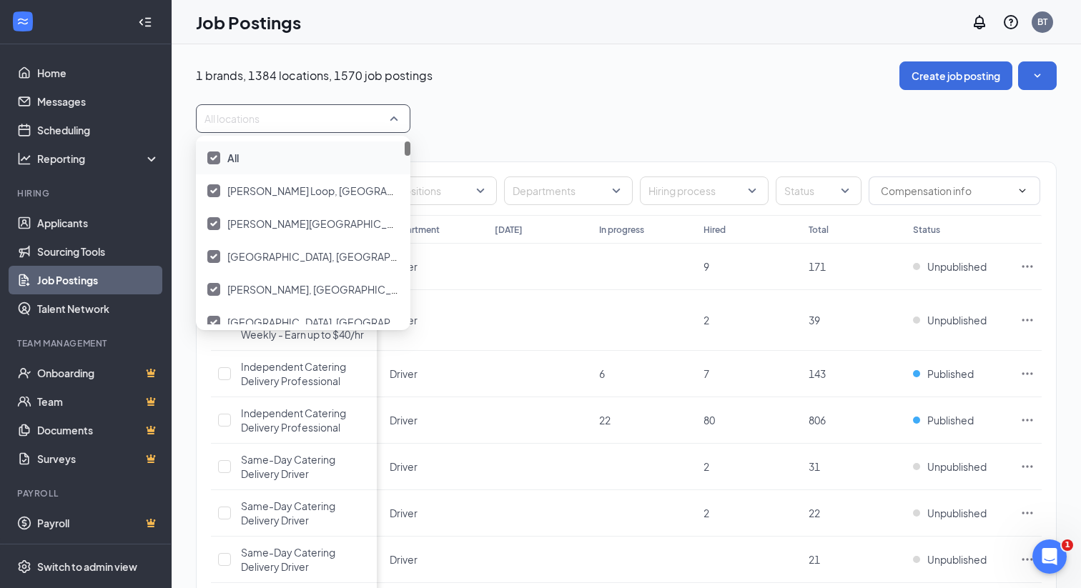
click at [218, 159] on div at bounding box center [213, 158] width 13 height 13
type input "lafayette"
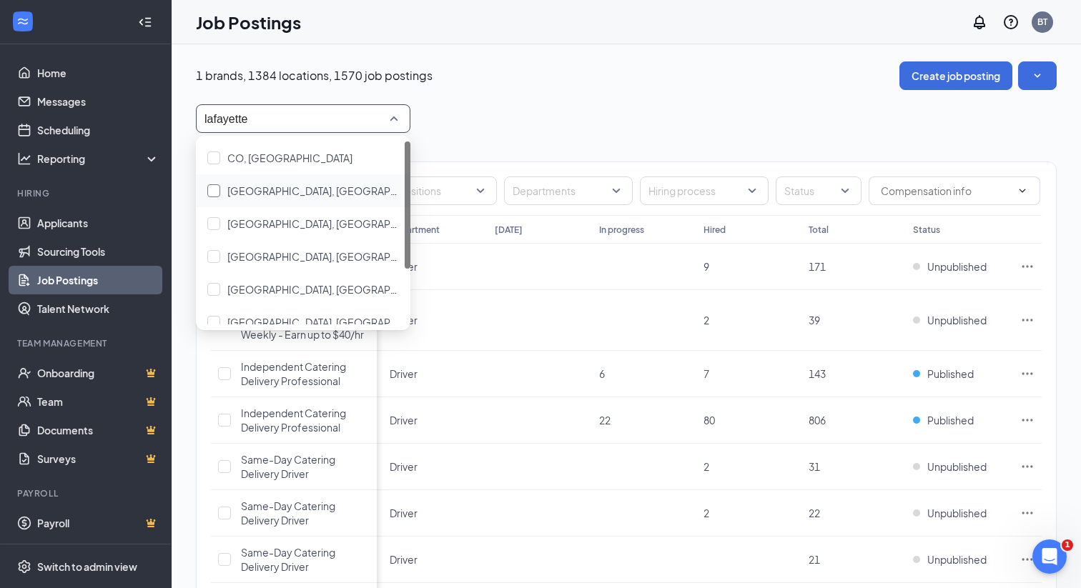
click at [277, 188] on span "[GEOGRAPHIC_DATA], [GEOGRAPHIC_DATA]" at bounding box center [333, 190] width 213 height 13
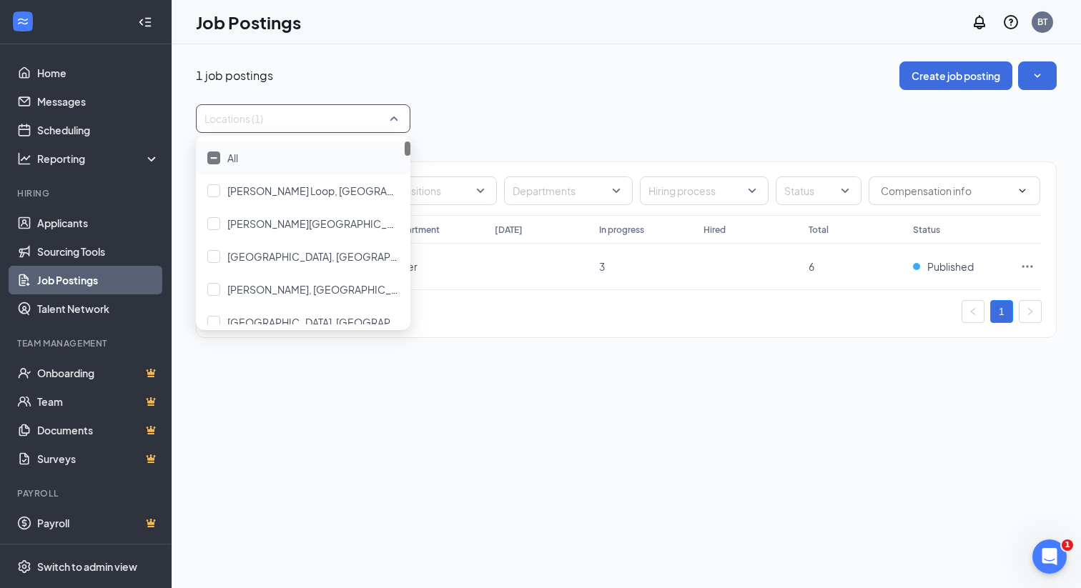
type input "lafayette"
click at [264, 224] on span "[GEOGRAPHIC_DATA], [GEOGRAPHIC_DATA]" at bounding box center [333, 223] width 213 height 13
type input "lafayette"
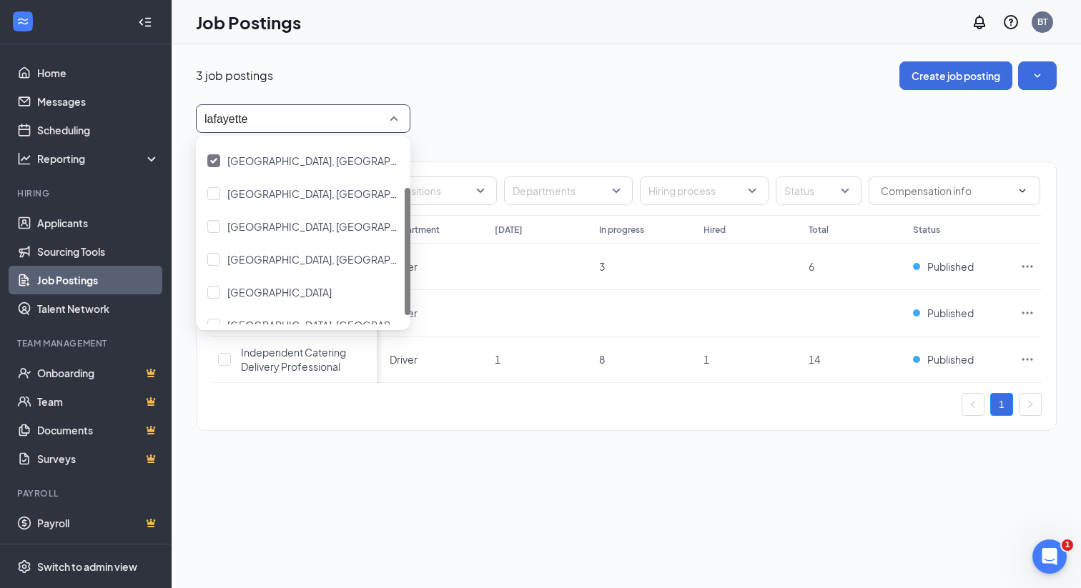
scroll to position [67, 0]
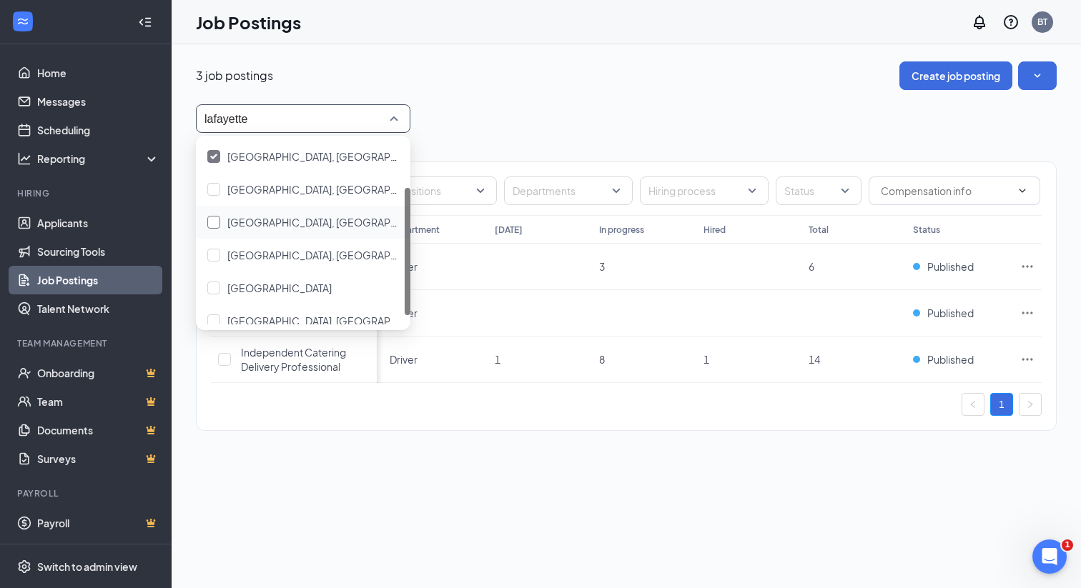
click at [308, 225] on span "[GEOGRAPHIC_DATA], [GEOGRAPHIC_DATA]" at bounding box center [333, 222] width 213 height 13
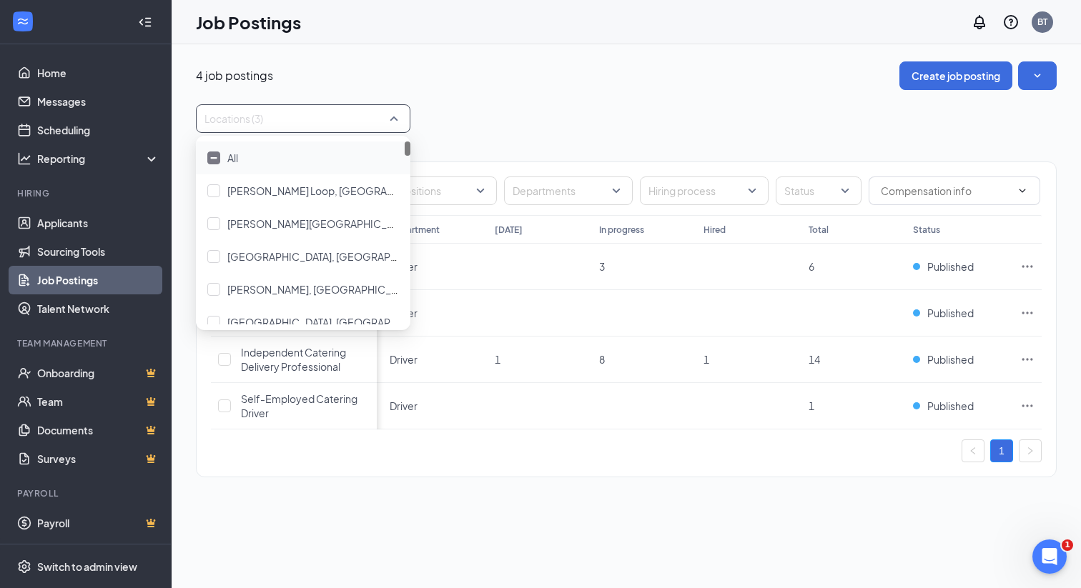
type input "lafayette"
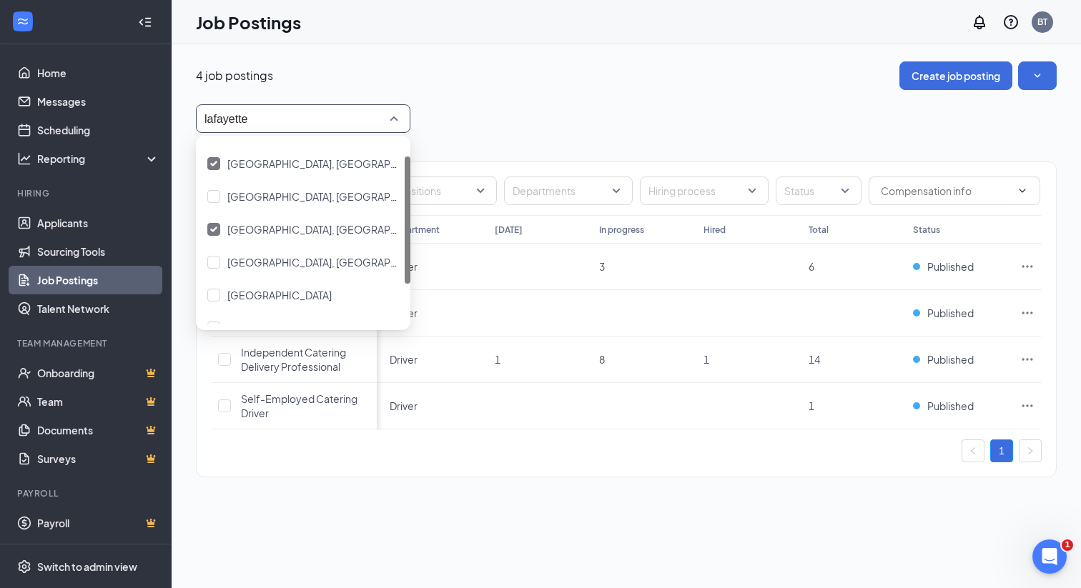
scroll to position [80, 0]
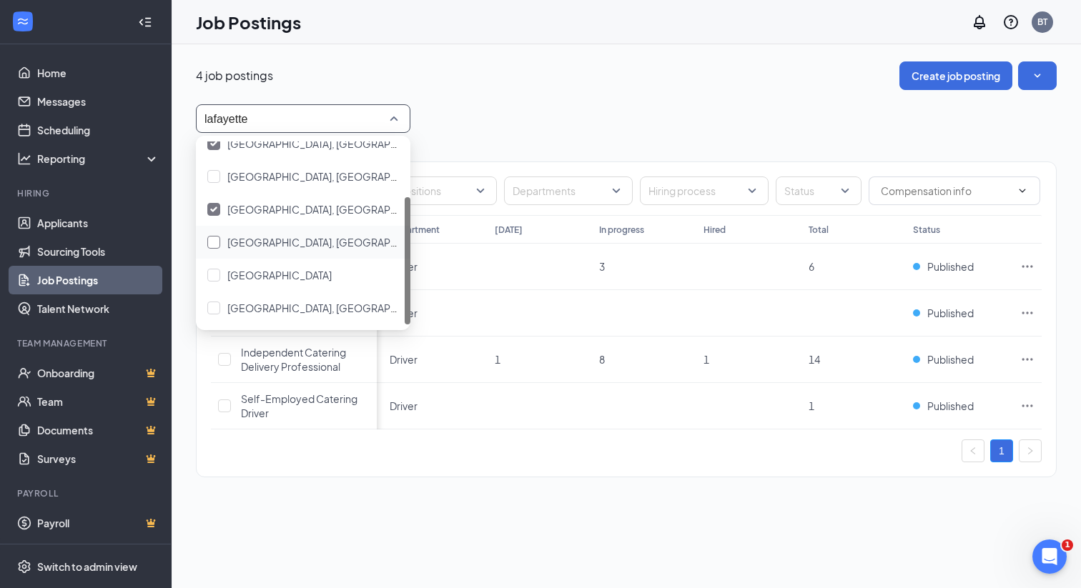
click at [289, 245] on span "[GEOGRAPHIC_DATA], [GEOGRAPHIC_DATA]" at bounding box center [333, 242] width 213 height 13
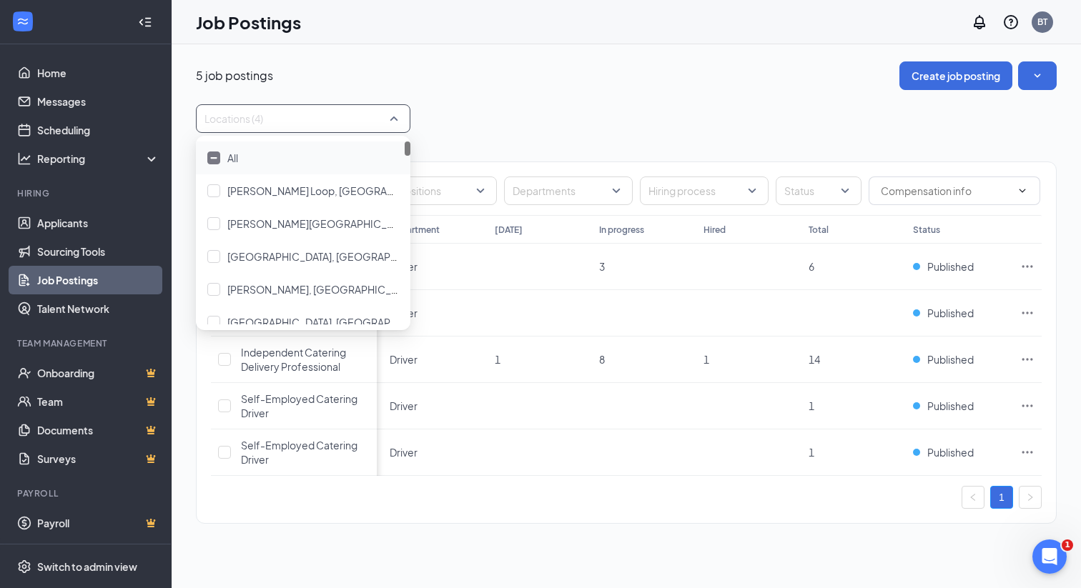
type input "lafayette"
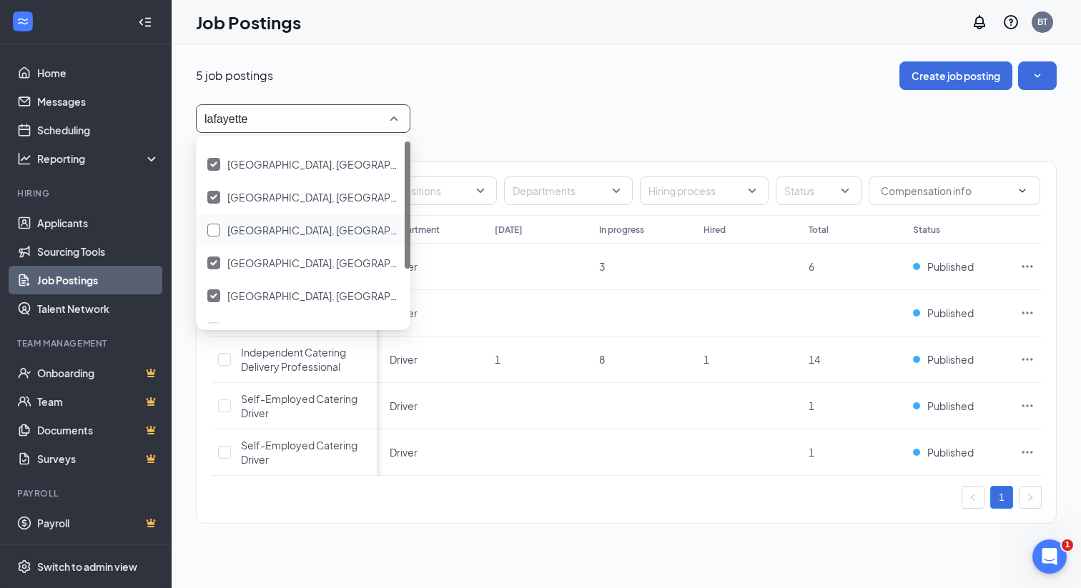
scroll to position [80, 0]
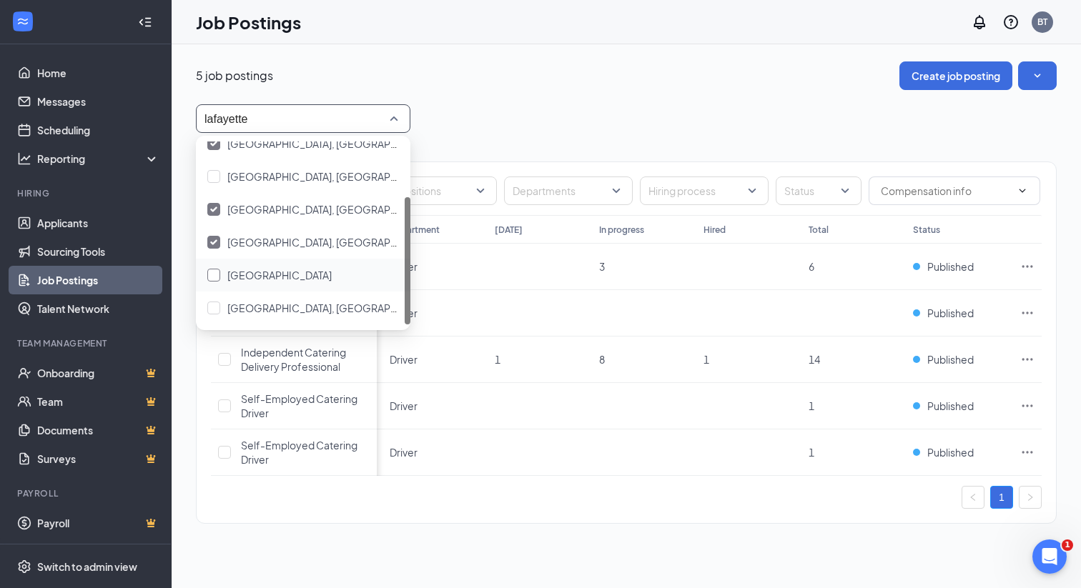
click at [272, 278] on span "[GEOGRAPHIC_DATA]" at bounding box center [279, 275] width 104 height 13
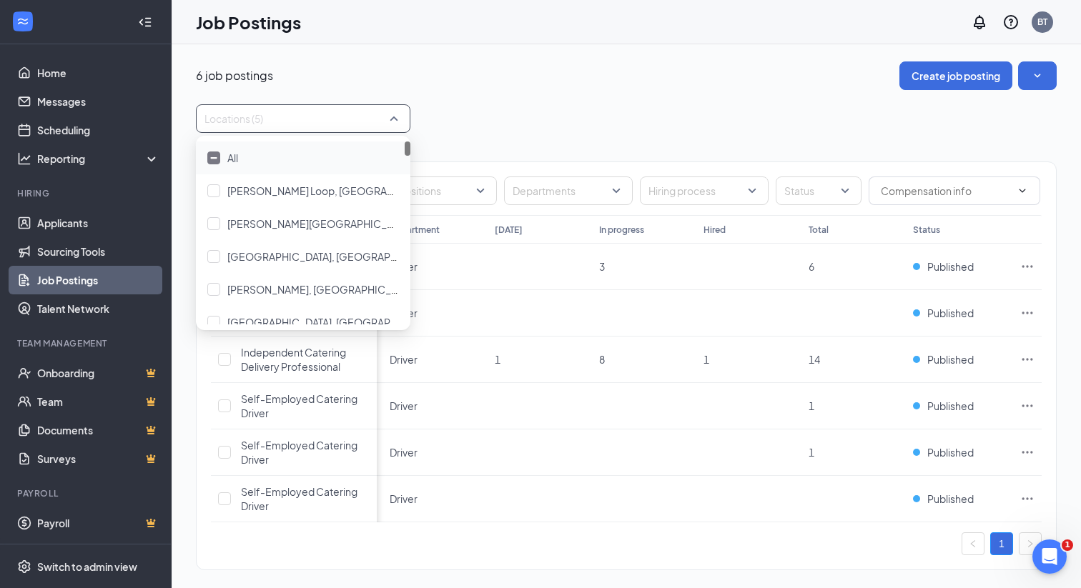
type input "lafayette"
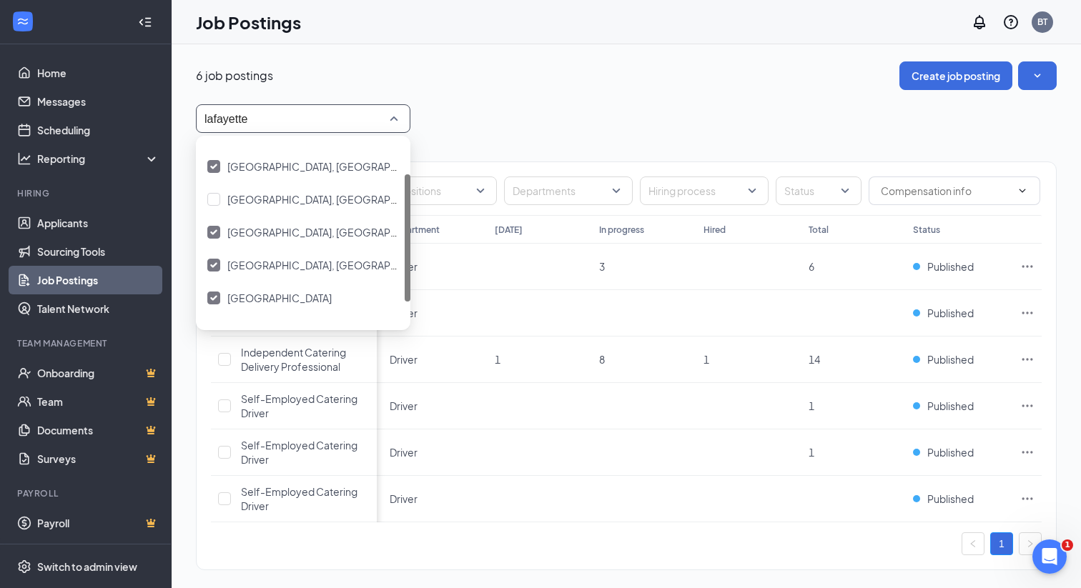
scroll to position [80, 0]
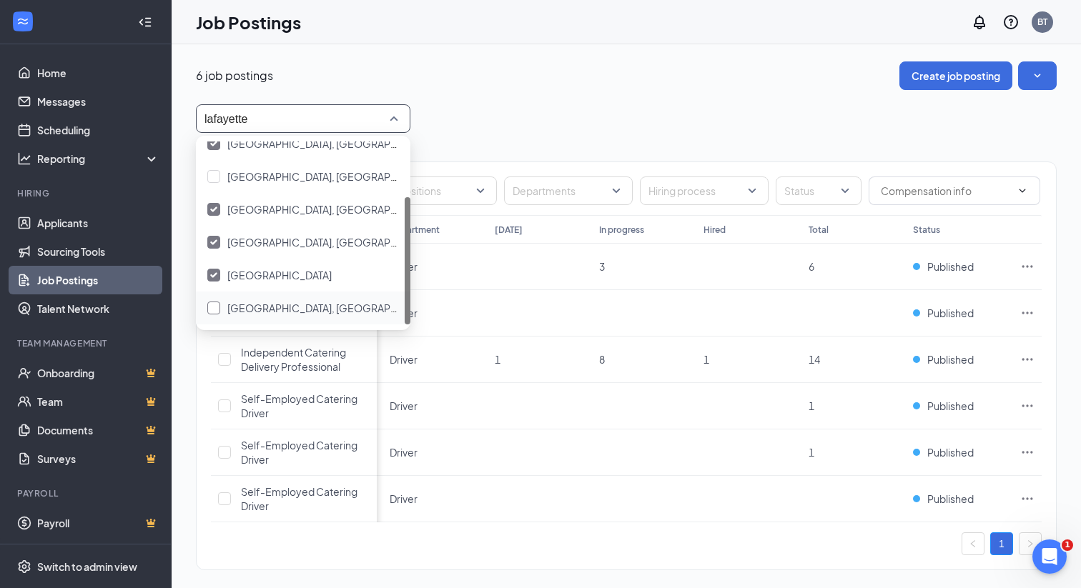
click at [252, 308] on span "[GEOGRAPHIC_DATA], [GEOGRAPHIC_DATA]" at bounding box center [333, 308] width 213 height 13
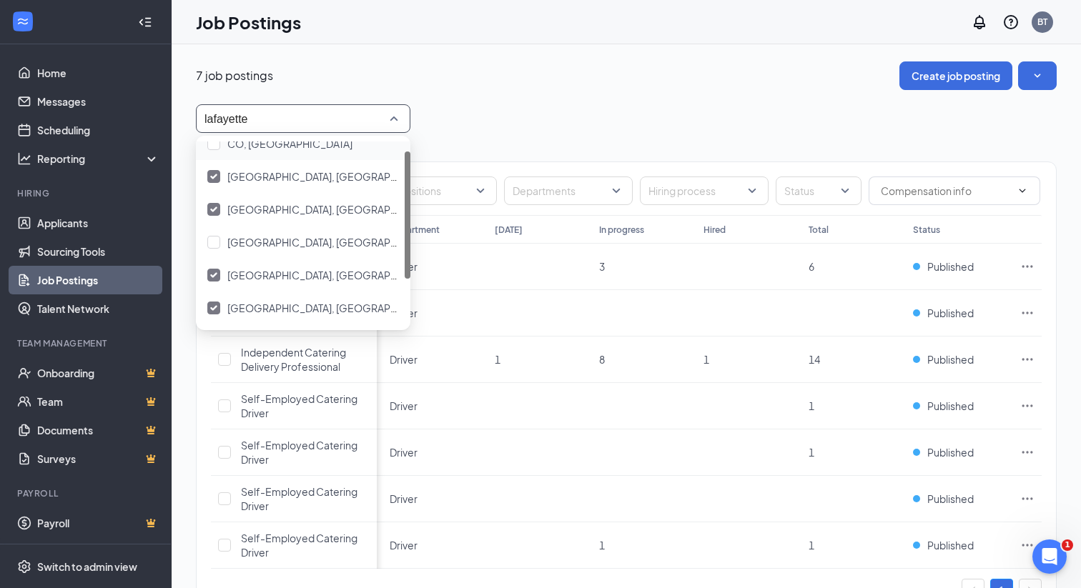
scroll to position [80, 0]
type input "lafayette"
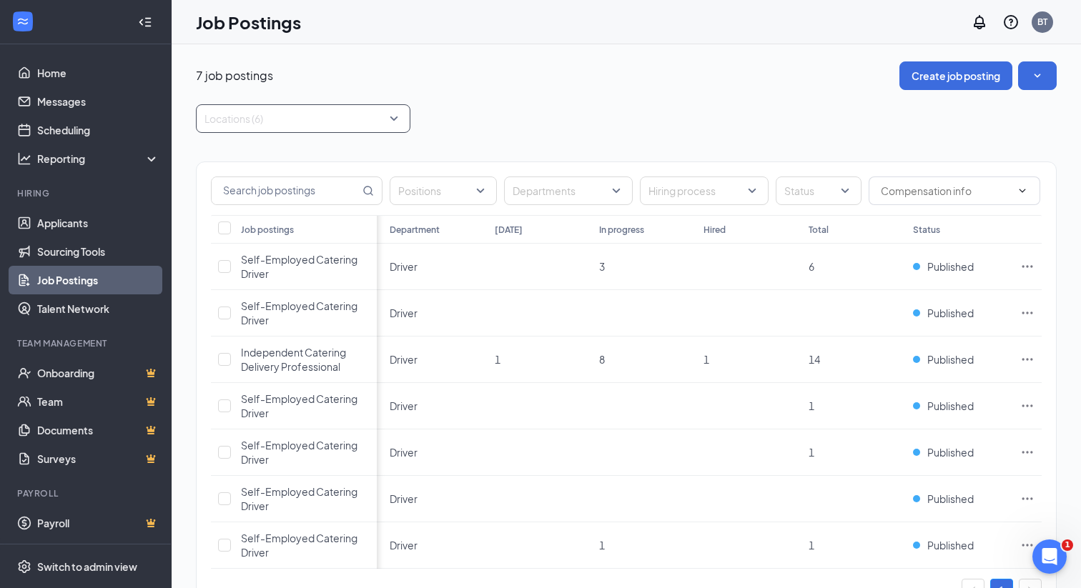
click at [281, 119] on div at bounding box center [296, 118] width 193 height 23
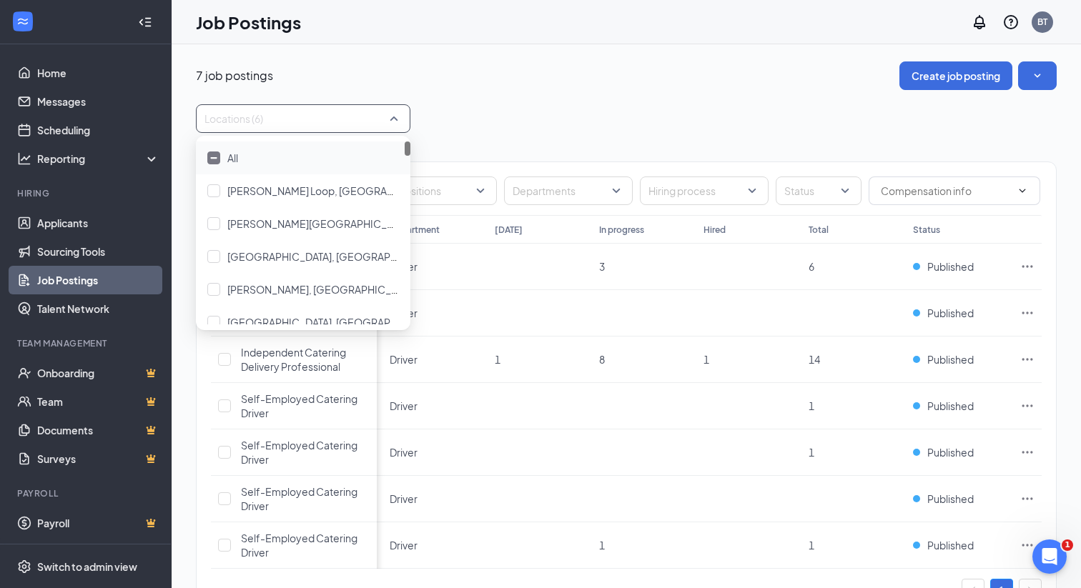
paste input "lafayette"
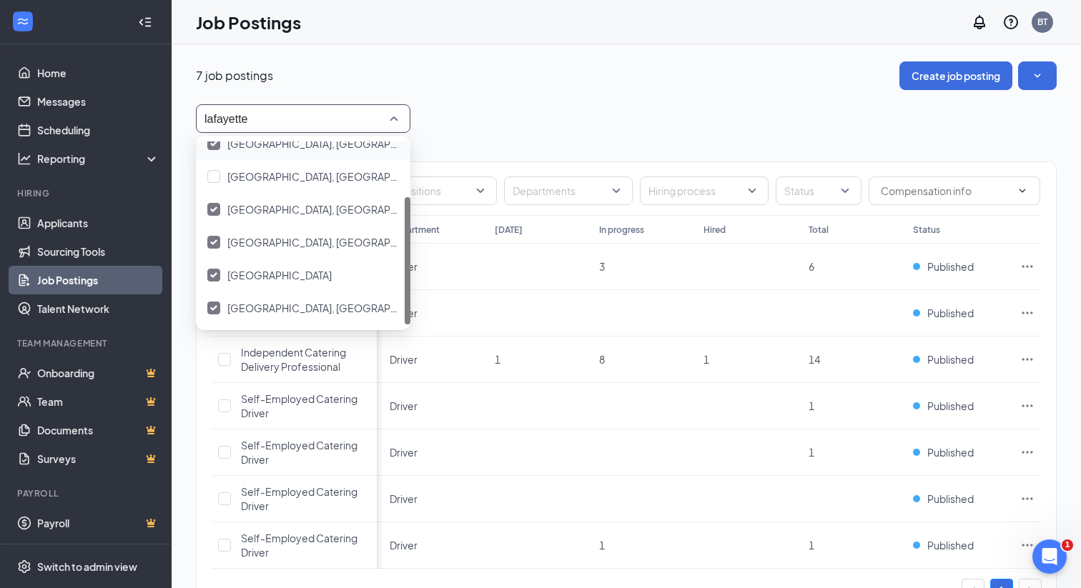
type input "lafayette"
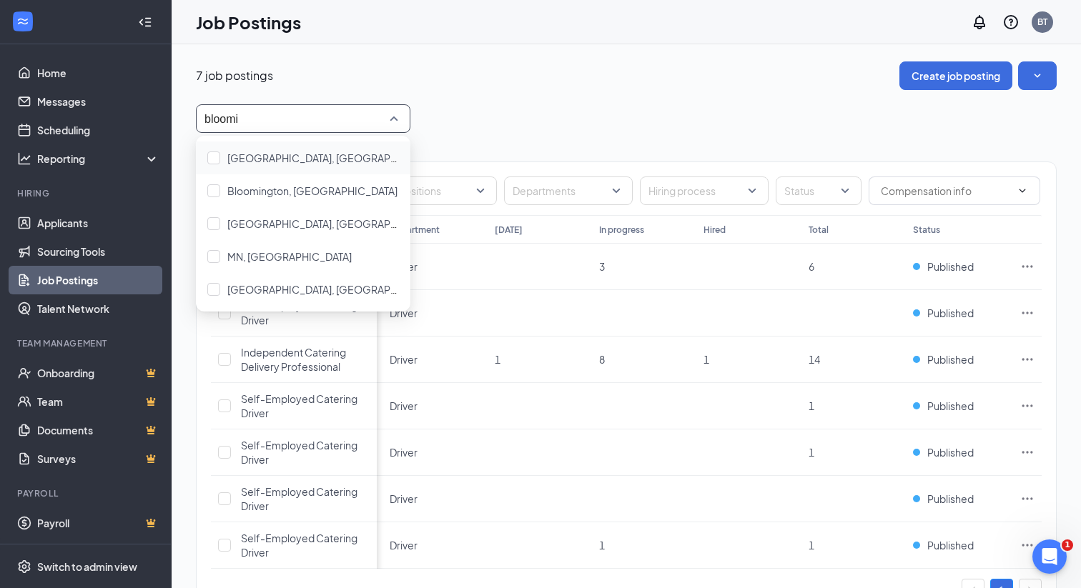
type input "bloomin"
click at [274, 192] on span "Bloomington, [GEOGRAPHIC_DATA]" at bounding box center [312, 190] width 170 height 13
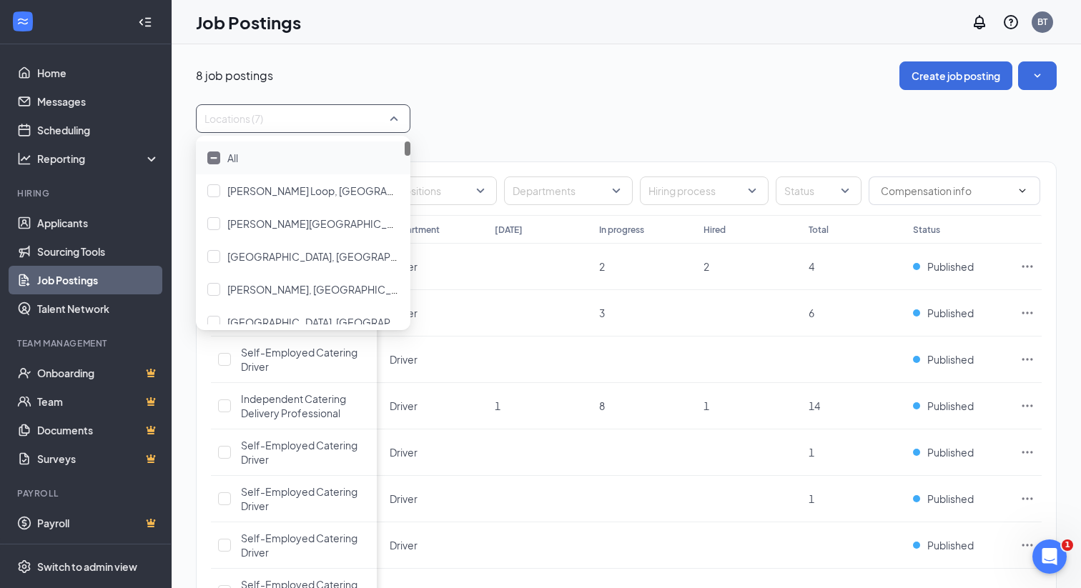
click at [616, 114] on div "Locations (7)" at bounding box center [626, 118] width 861 height 29
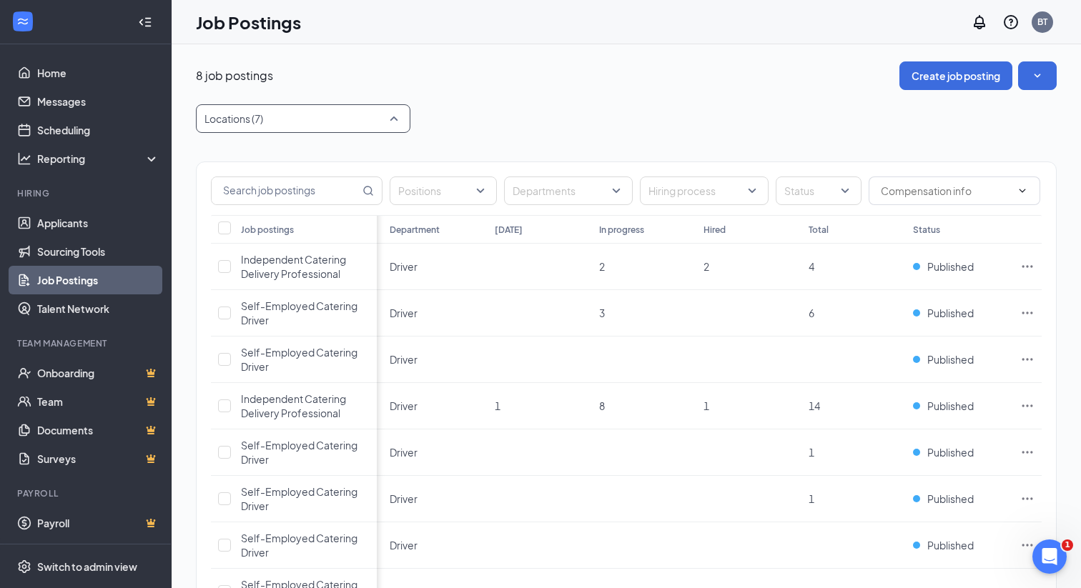
click at [295, 126] on div at bounding box center [296, 118] width 193 height 23
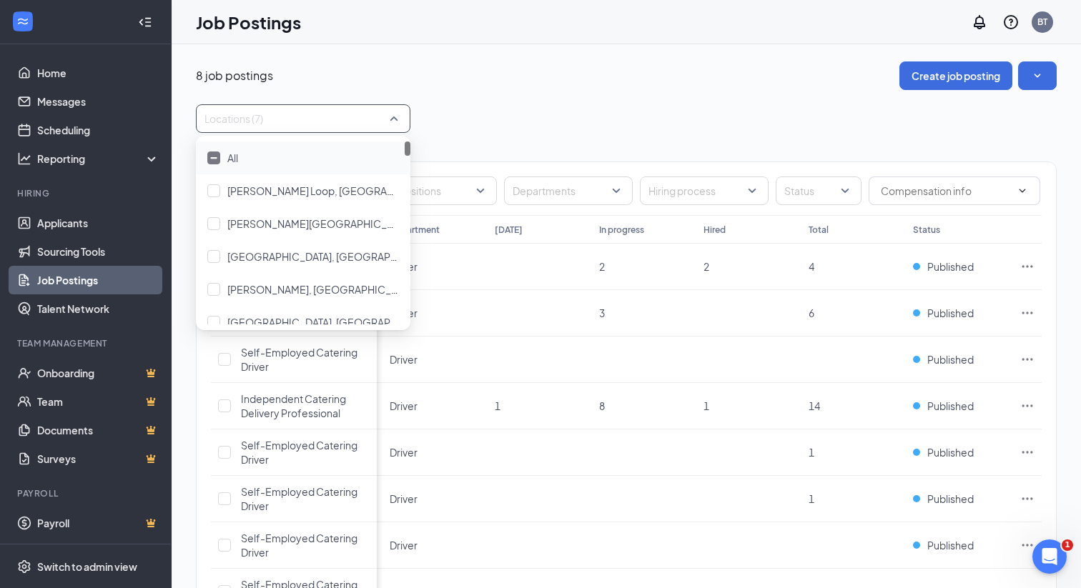
click at [247, 157] on div "All" at bounding box center [303, 158] width 192 height 16
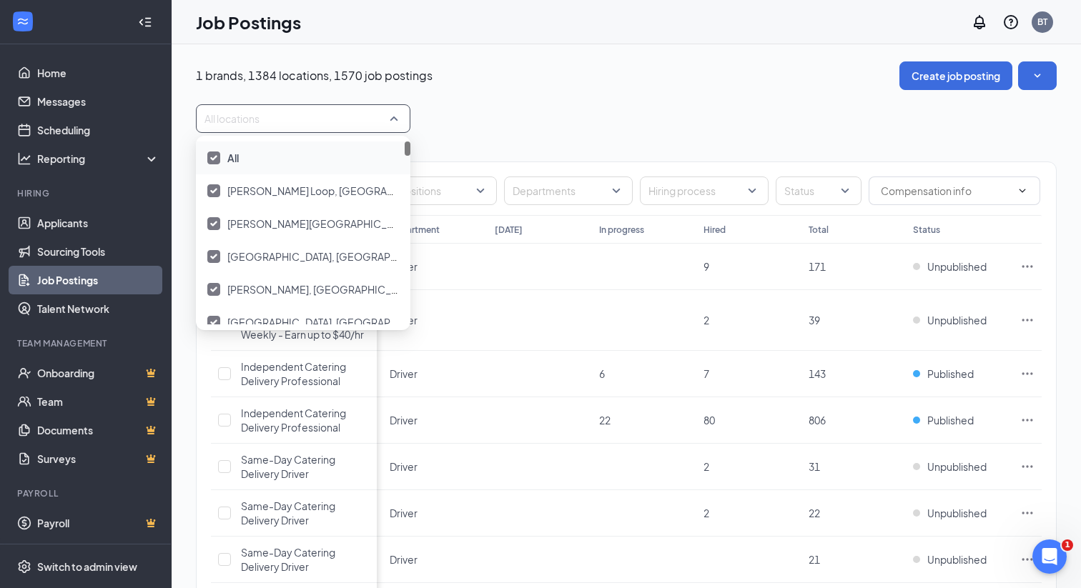
click at [218, 158] on div at bounding box center [213, 158] width 13 height 13
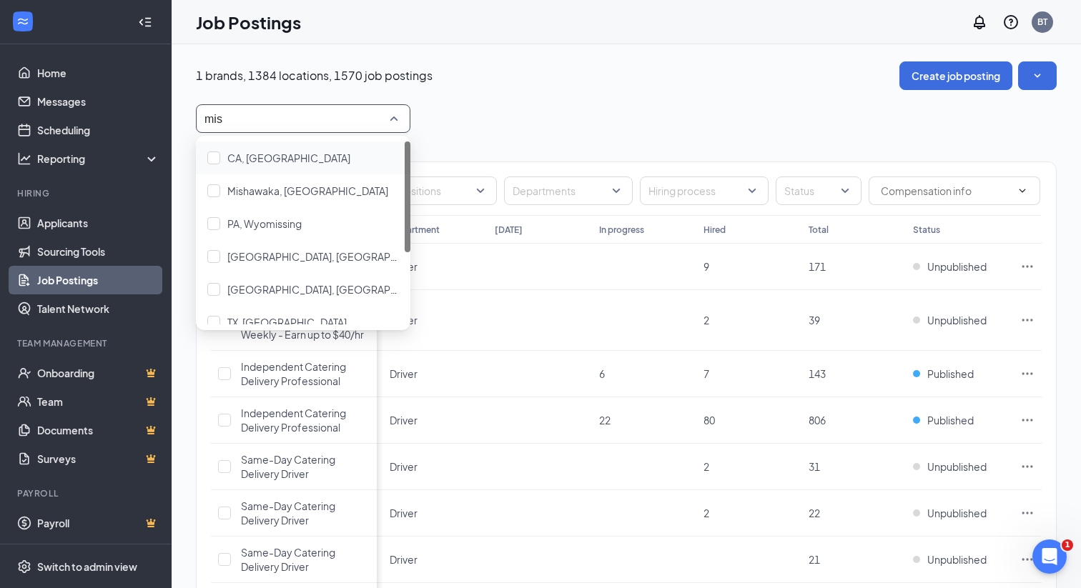
type input "mish"
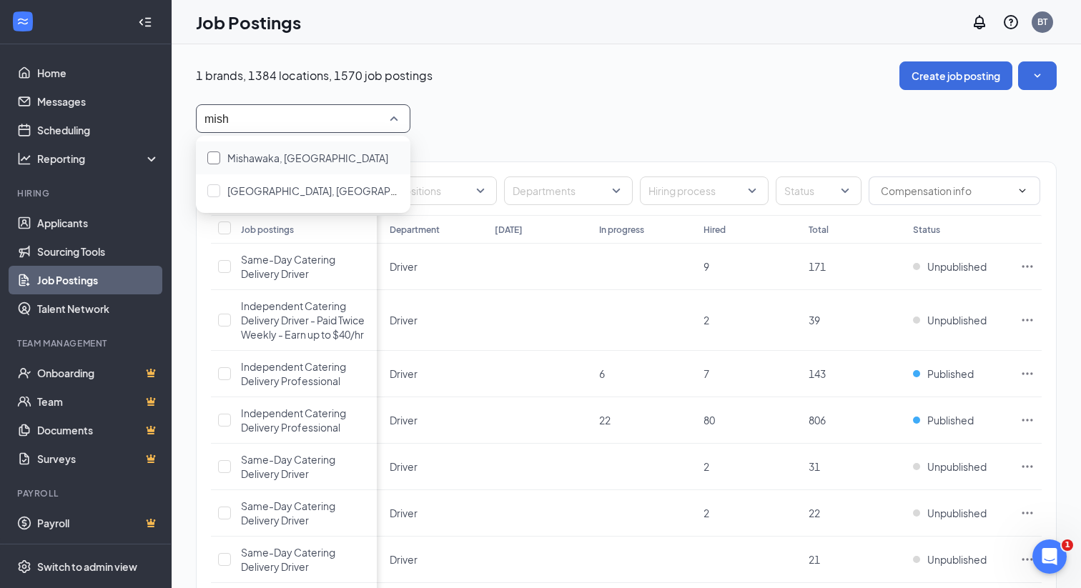
click at [253, 157] on span "Mishawaka, [GEOGRAPHIC_DATA]" at bounding box center [307, 158] width 161 height 13
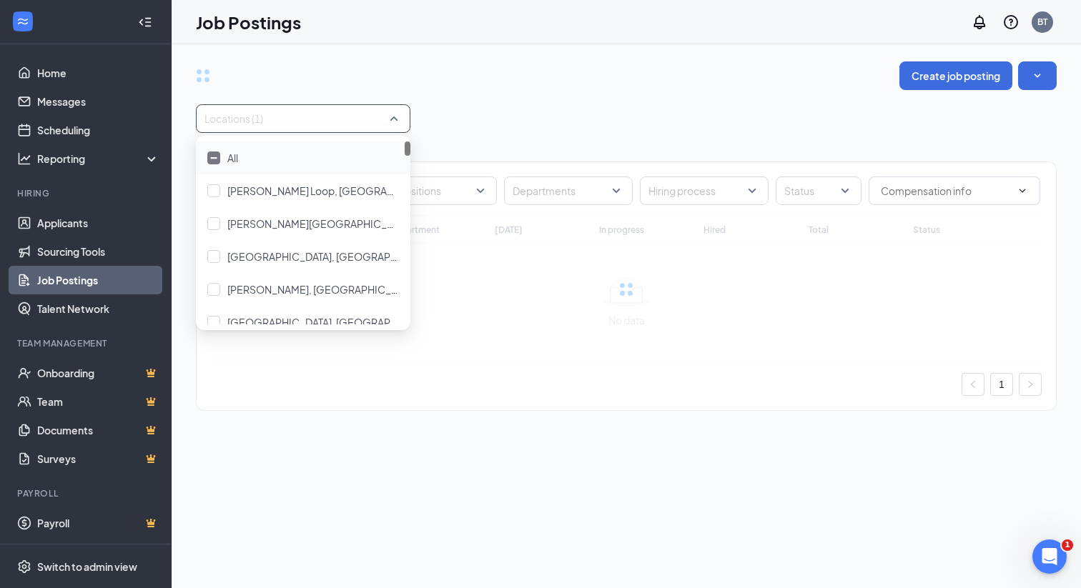
type input "mish"
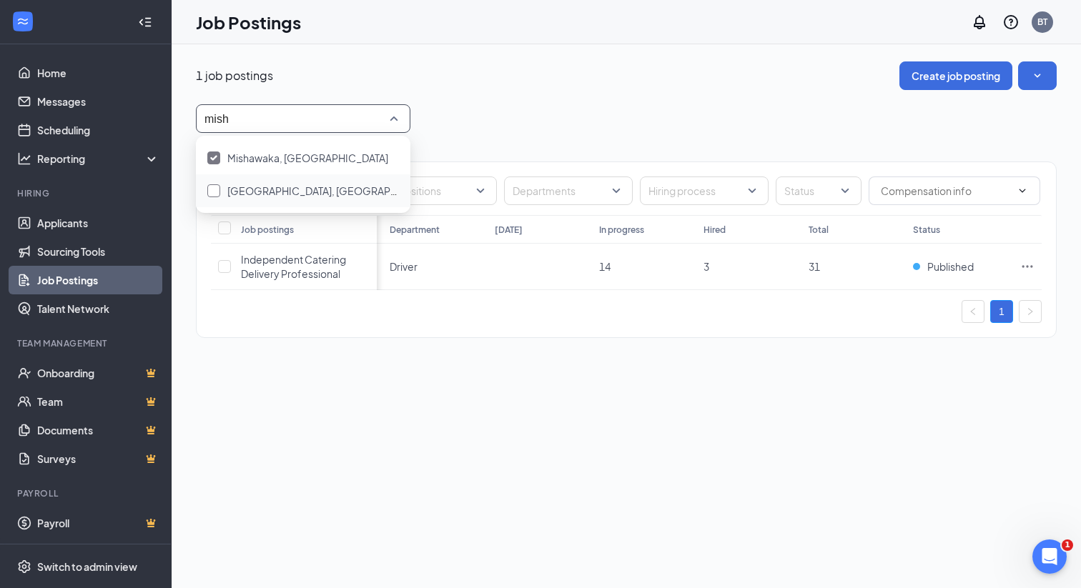
click at [260, 195] on span "[GEOGRAPHIC_DATA], [GEOGRAPHIC_DATA]" at bounding box center [333, 190] width 213 height 13
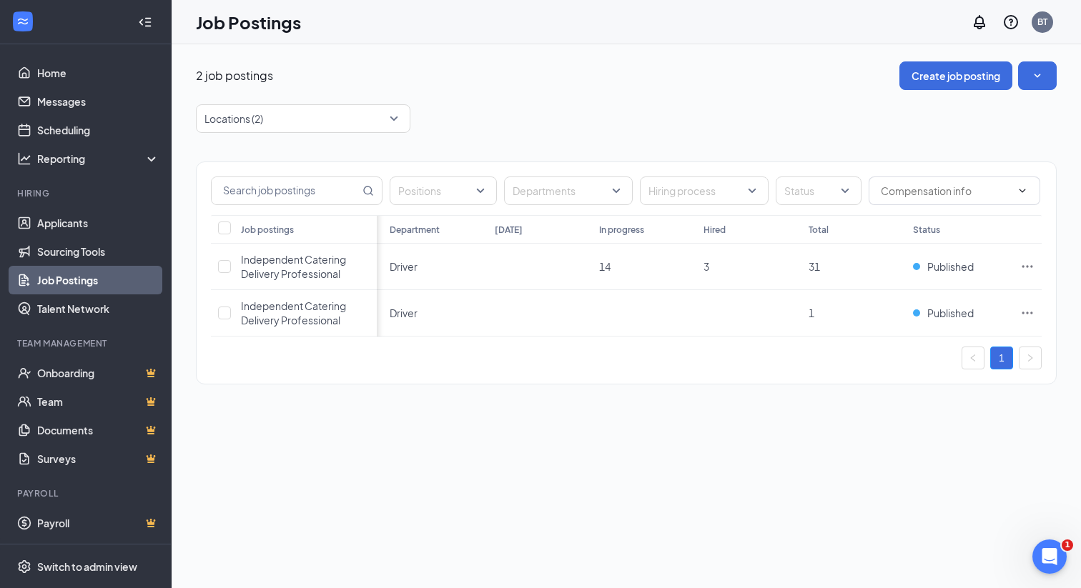
click at [578, 84] on div "2 job postings Create job posting" at bounding box center [626, 75] width 861 height 29
click at [285, 120] on div at bounding box center [296, 118] width 193 height 23
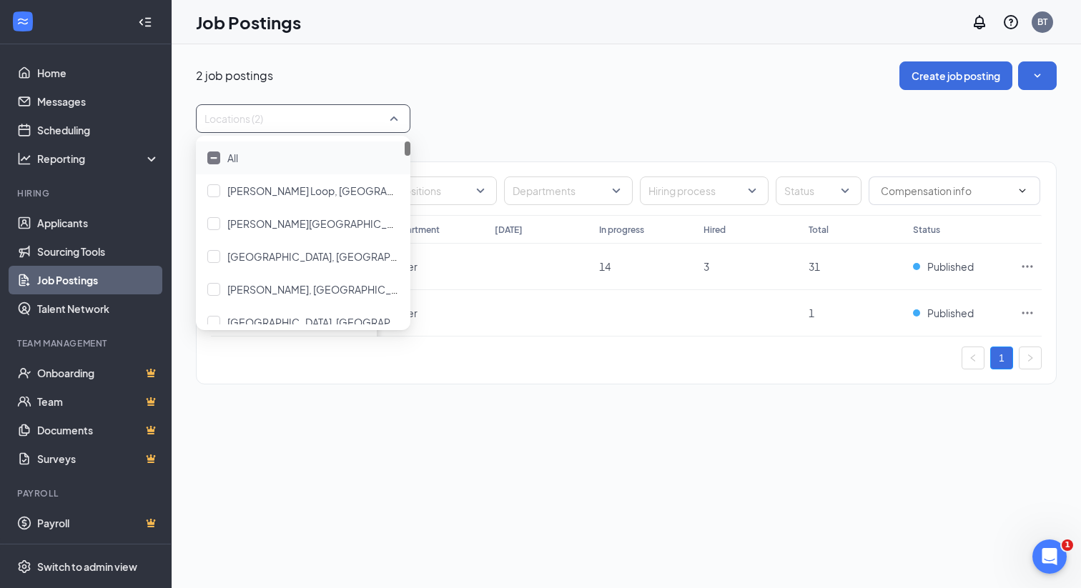
click at [231, 166] on div "All" at bounding box center [303, 158] width 215 height 33
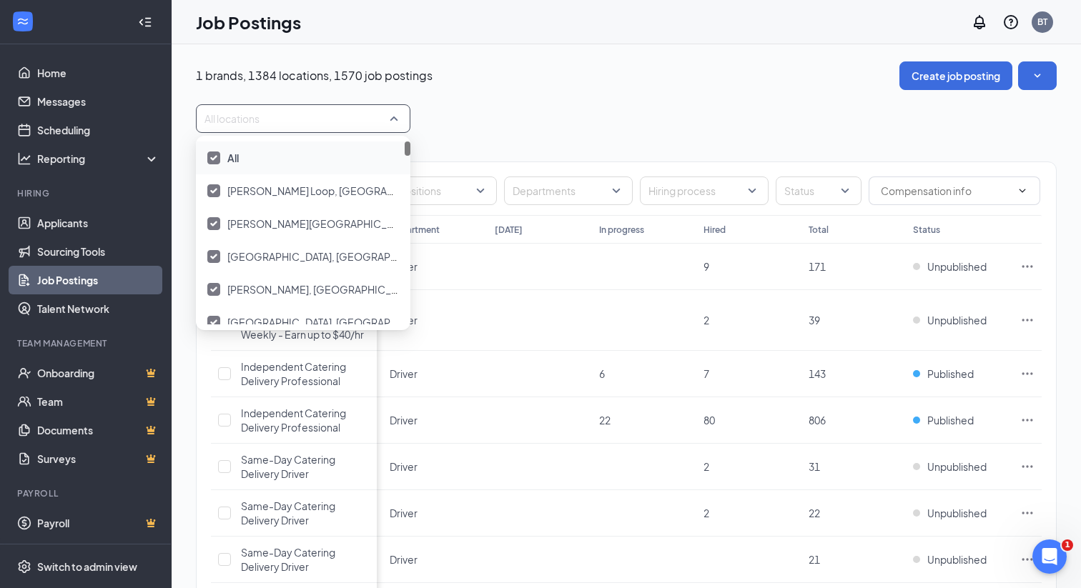
click at [229, 158] on span "All" at bounding box center [232, 158] width 11 height 13
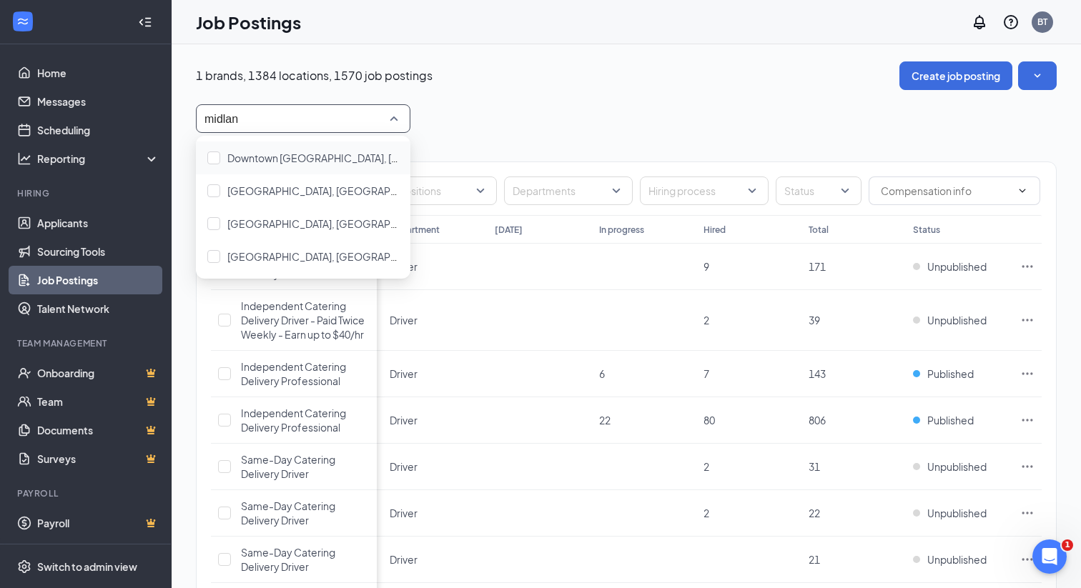
type input "midland"
click at [250, 160] on span "Downtown [GEOGRAPHIC_DATA], [GEOGRAPHIC_DATA]" at bounding box center [359, 158] width 265 height 13
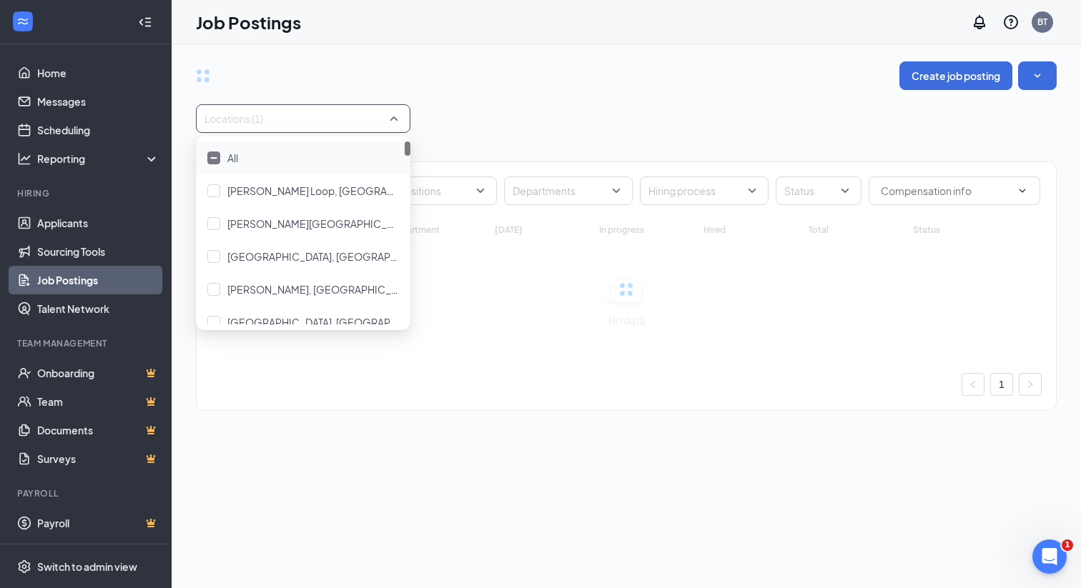
type input "midland"
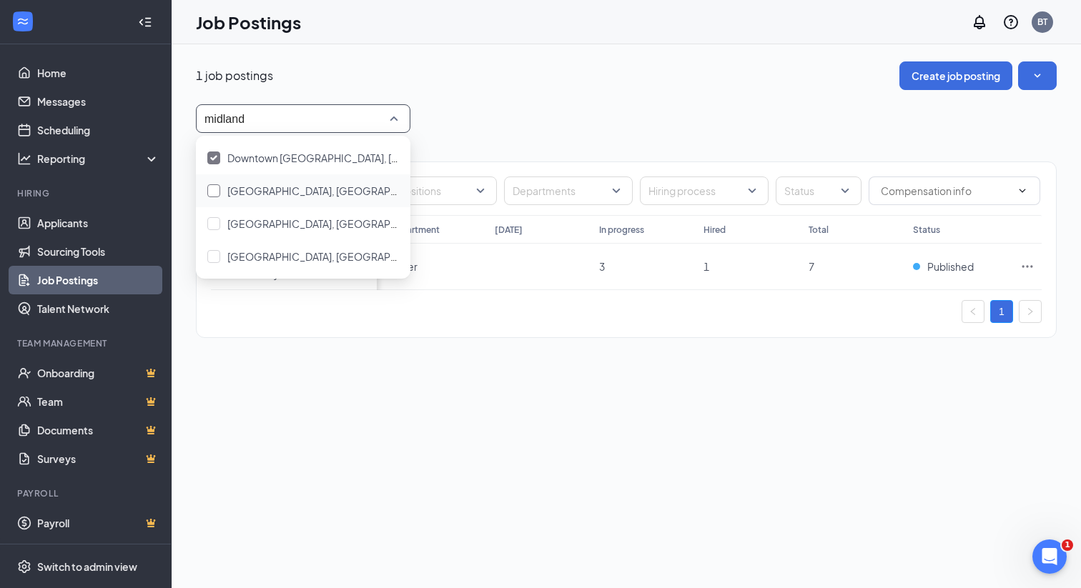
click at [253, 187] on span "[GEOGRAPHIC_DATA], [GEOGRAPHIC_DATA]" at bounding box center [333, 190] width 213 height 13
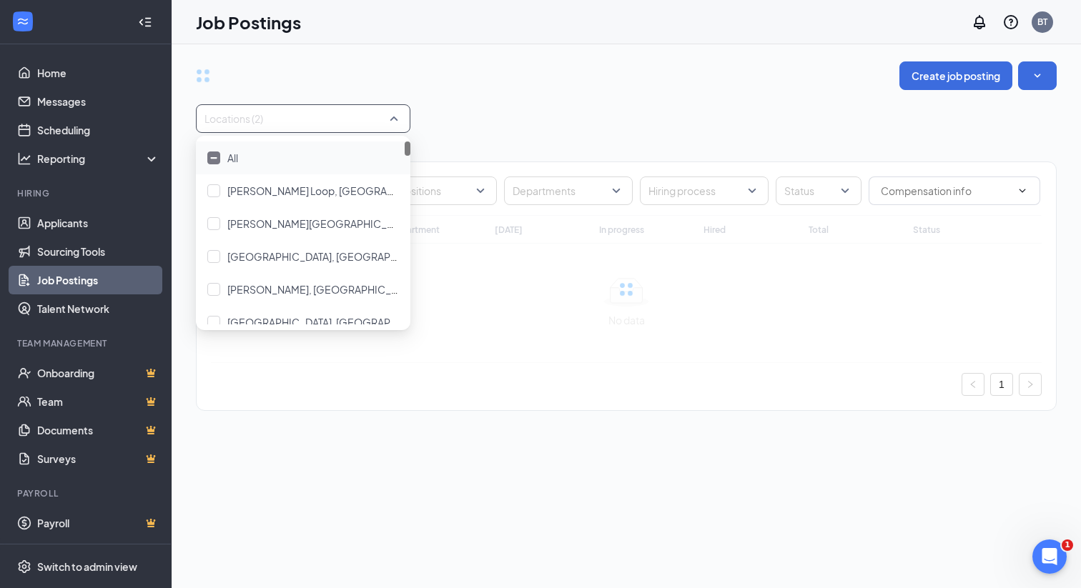
type input "midland"
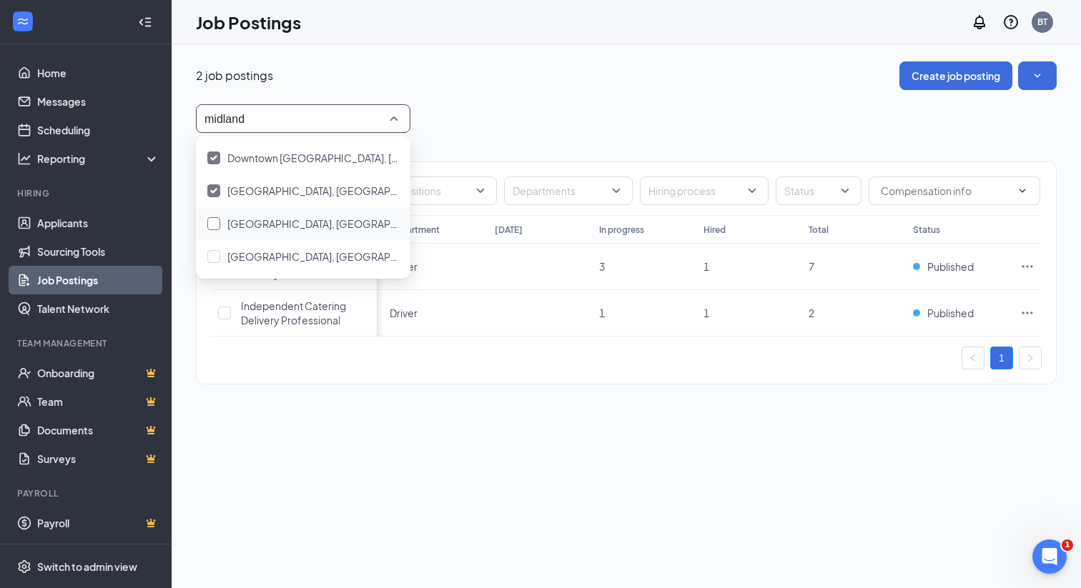
click at [244, 227] on span "[GEOGRAPHIC_DATA], [GEOGRAPHIC_DATA]" at bounding box center [333, 223] width 213 height 13
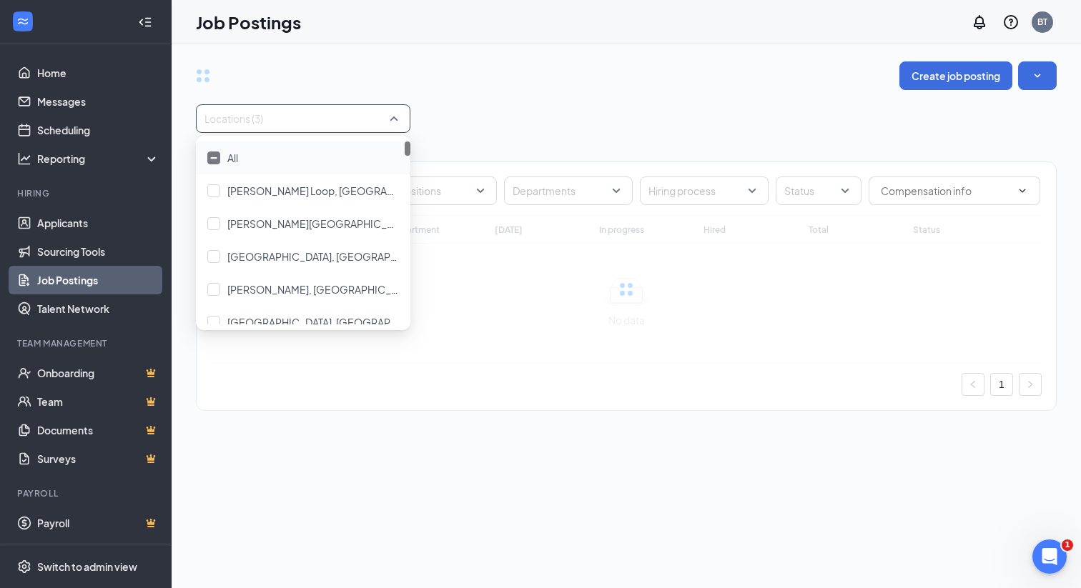
type input "midland"
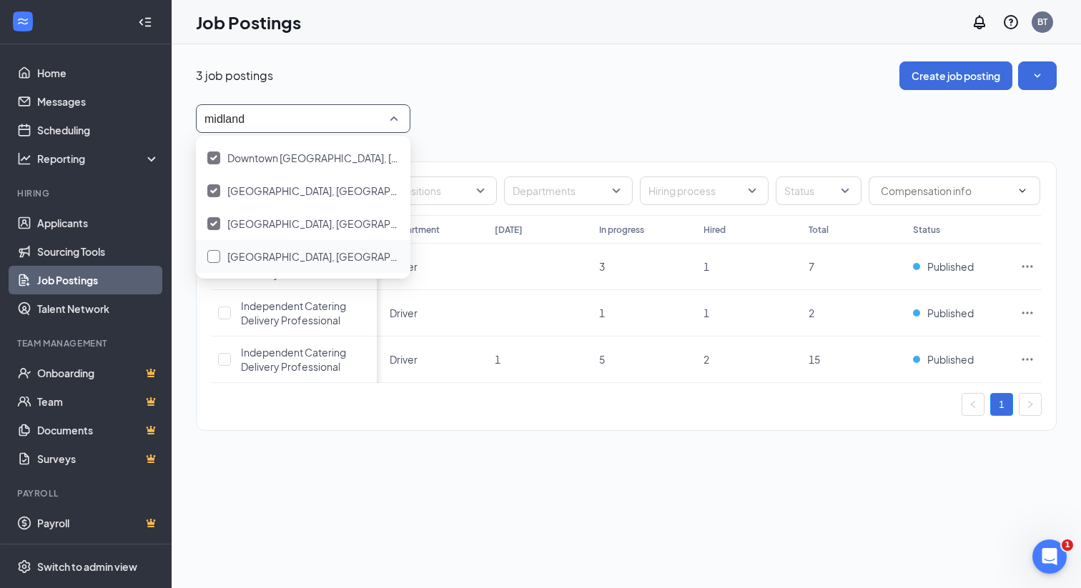
click at [240, 256] on span "[GEOGRAPHIC_DATA], [GEOGRAPHIC_DATA]" at bounding box center [333, 256] width 213 height 13
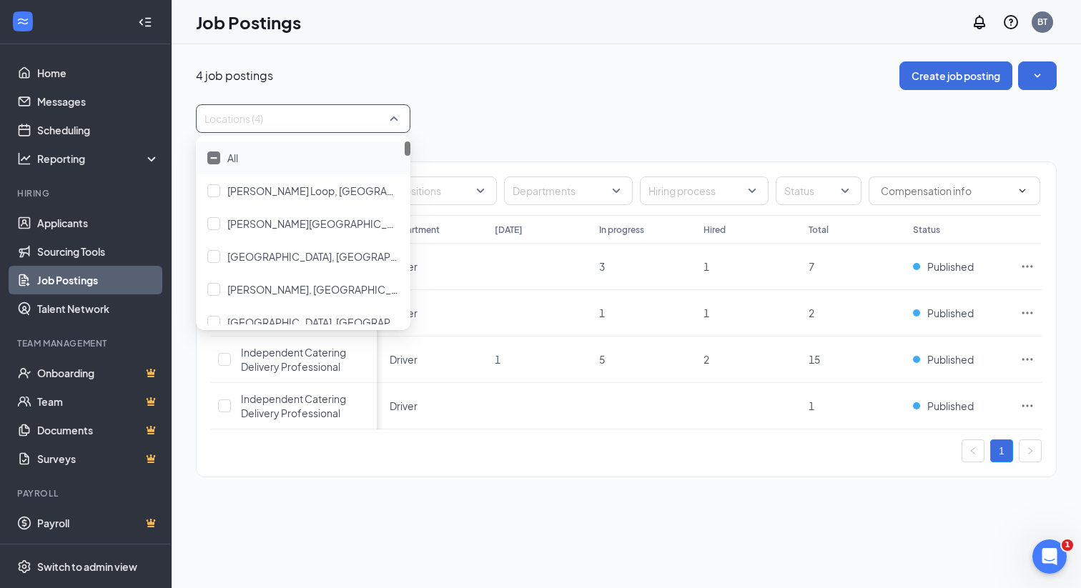
click at [616, 118] on div "Locations (4)" at bounding box center [626, 118] width 861 height 29
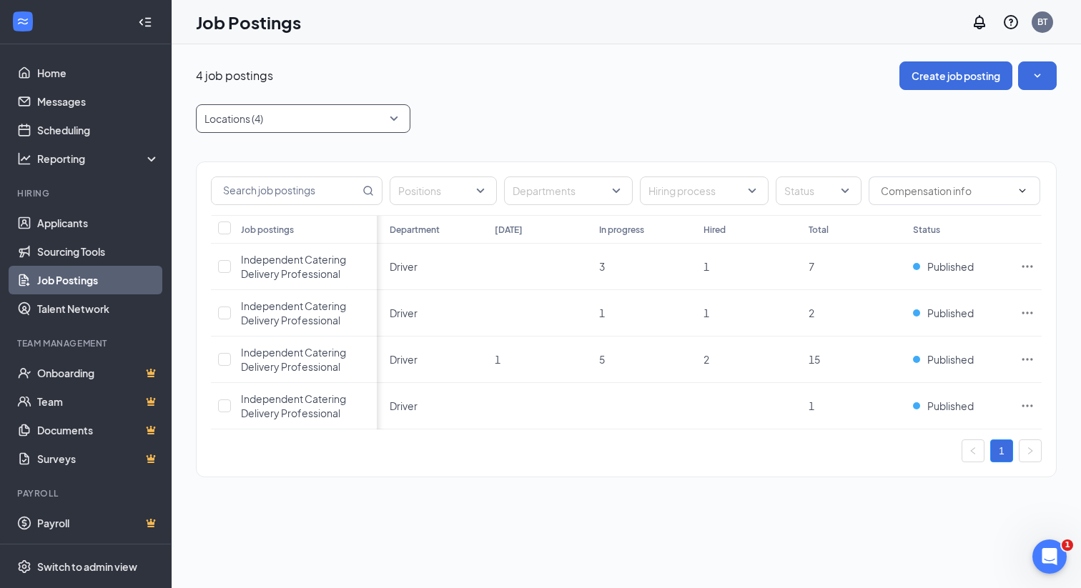
click at [285, 114] on div at bounding box center [296, 118] width 193 height 23
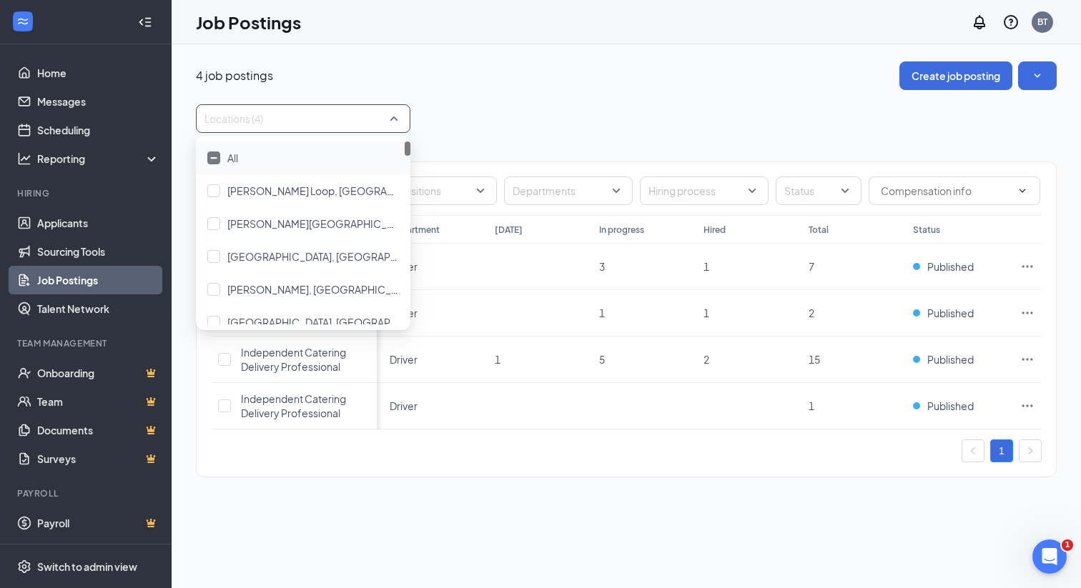
click at [240, 159] on div "All" at bounding box center [303, 158] width 192 height 16
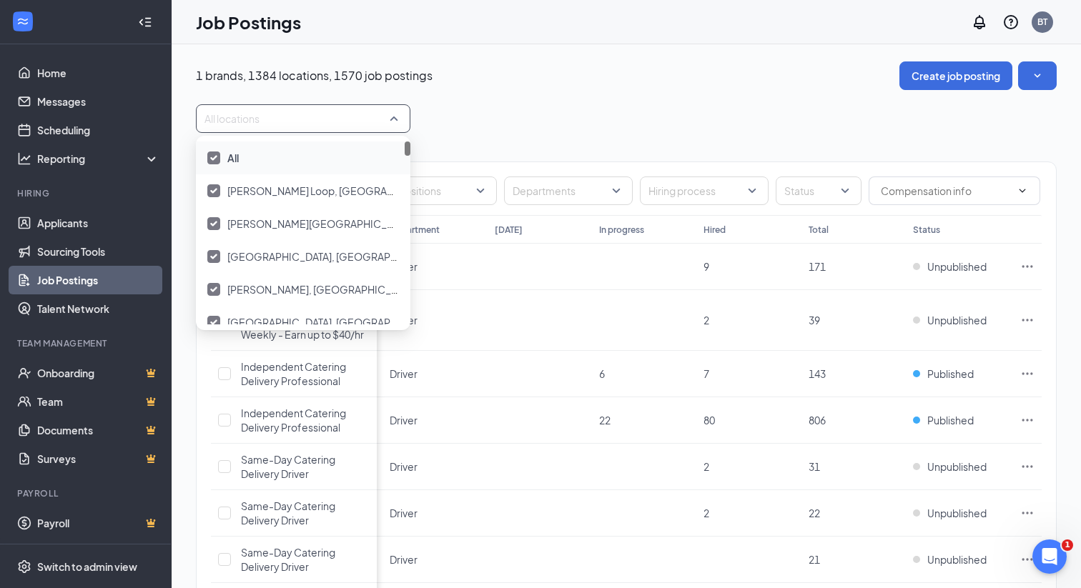
click at [233, 159] on span "All" at bounding box center [232, 158] width 11 height 13
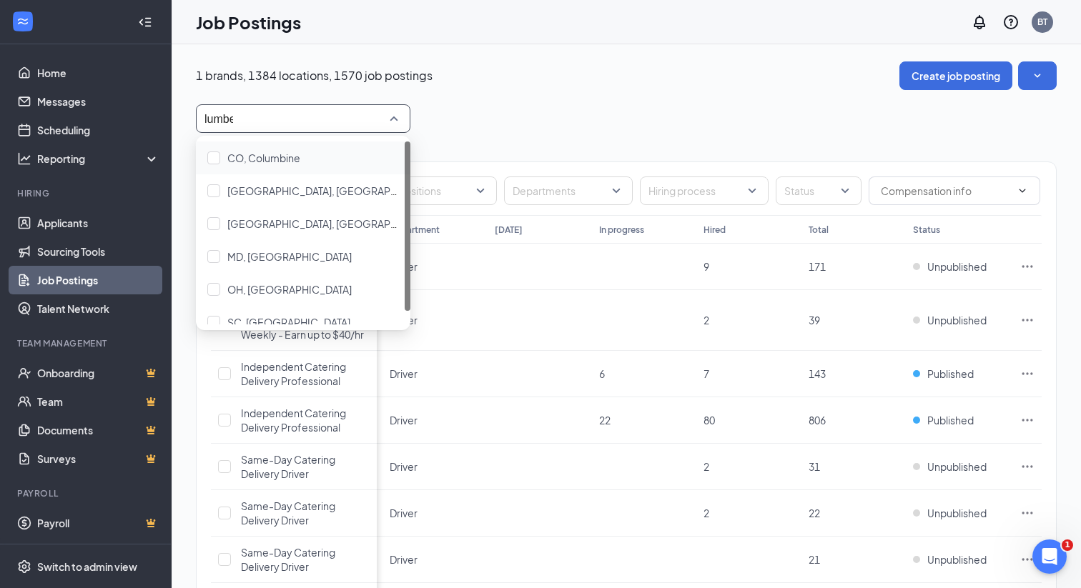
type input "lumber"
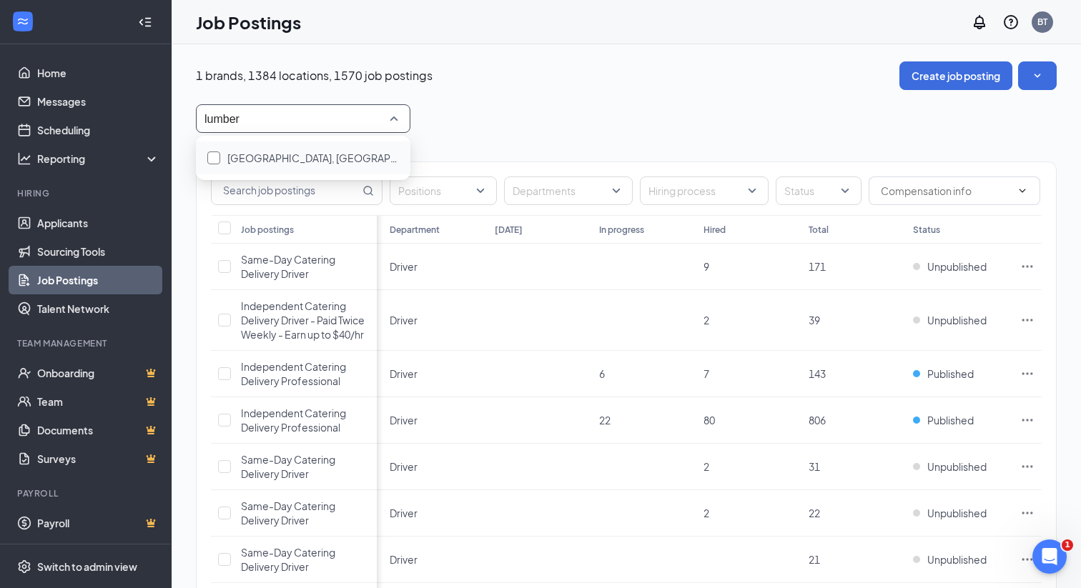
click at [216, 159] on div at bounding box center [213, 158] width 13 height 13
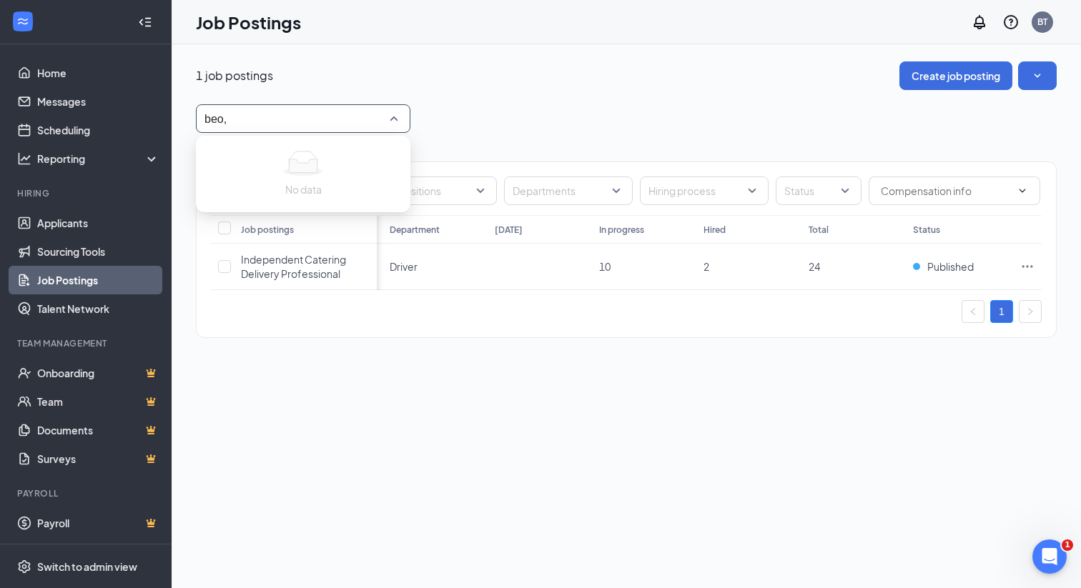
type input "beo,"
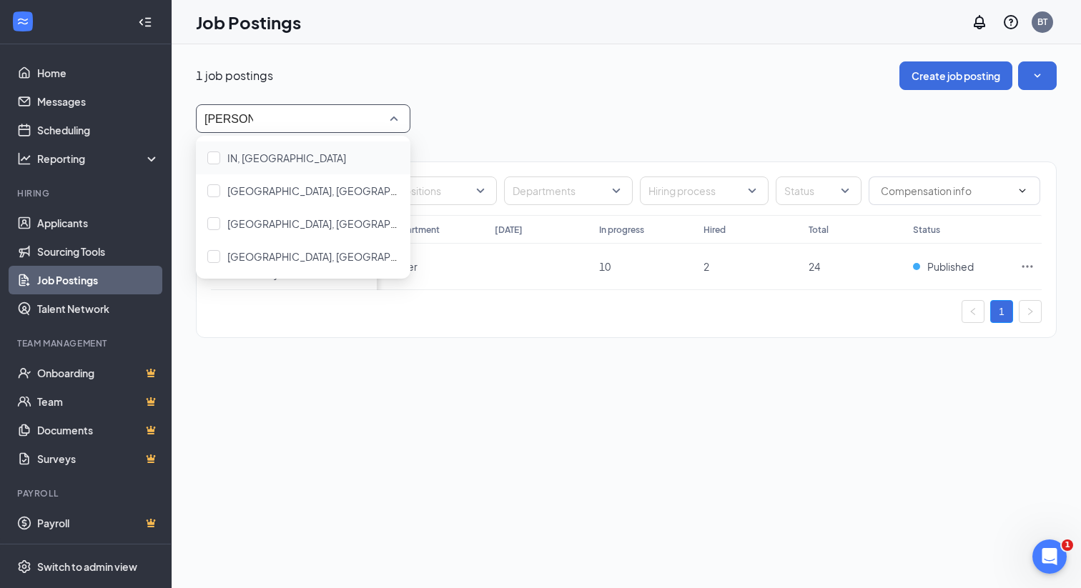
type input "[PERSON_NAME]"
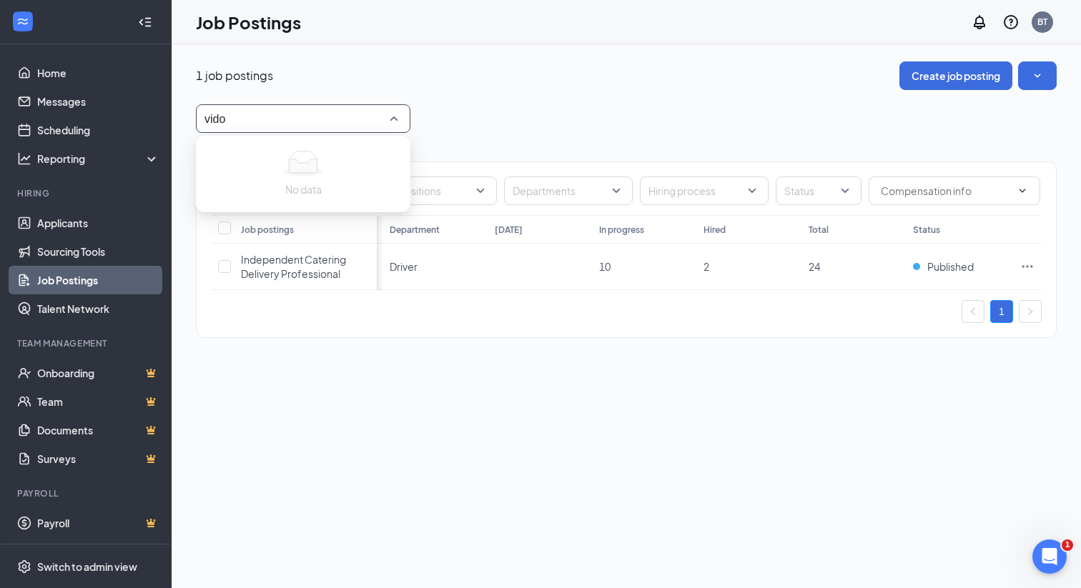
type input "vido"
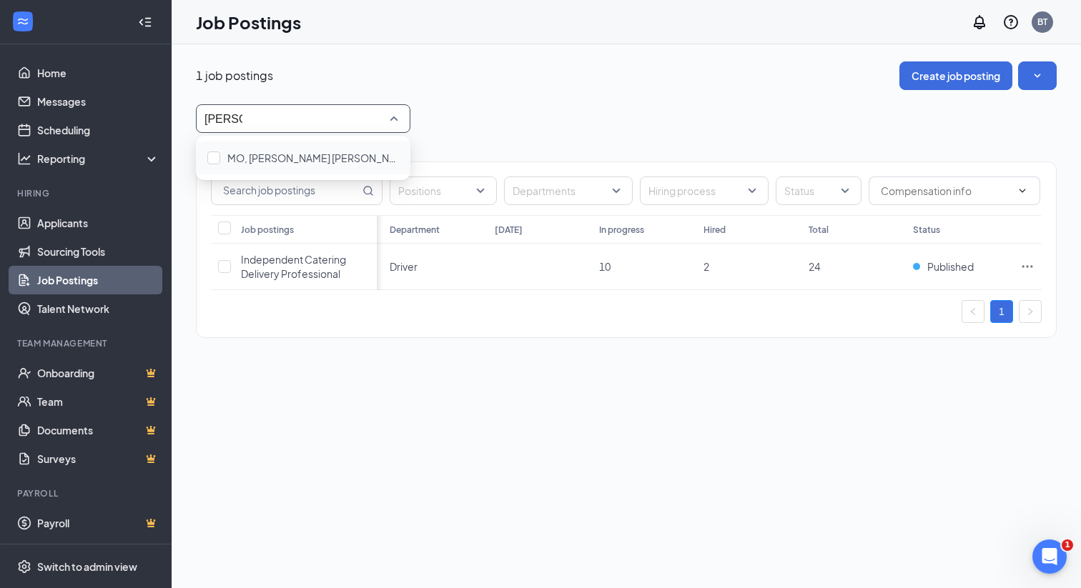
type input "[PERSON_NAME]"
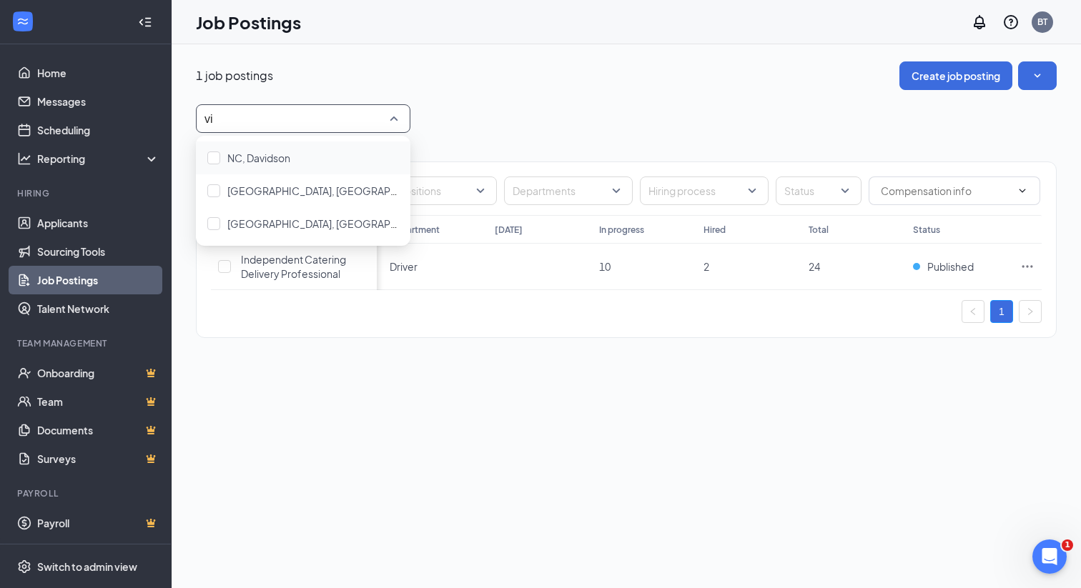
type input "v"
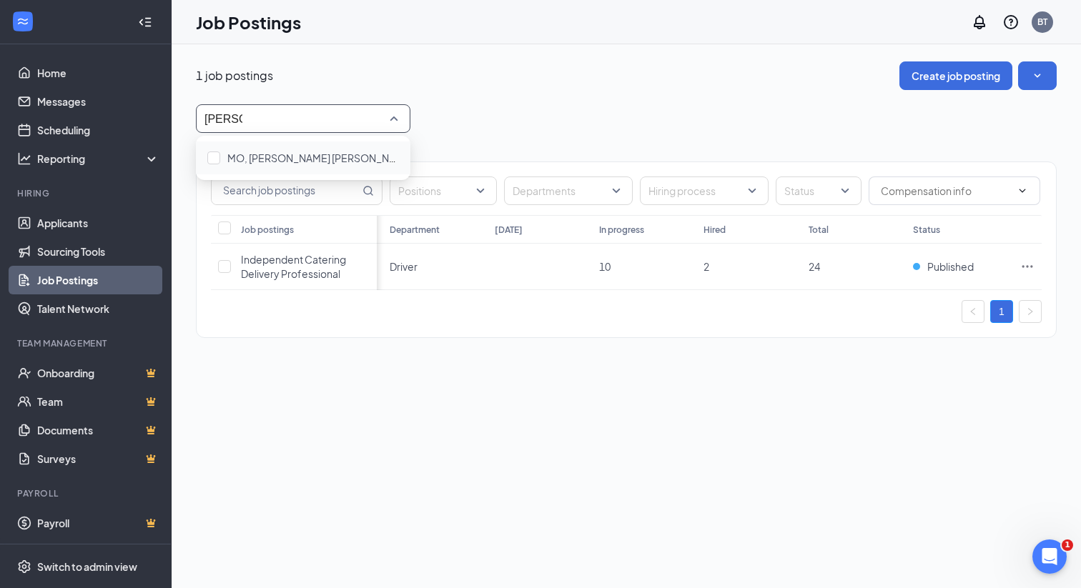
type input "[PERSON_NAME]"
type input "jefferson cou"
click at [265, 111] on div at bounding box center [296, 118] width 193 height 23
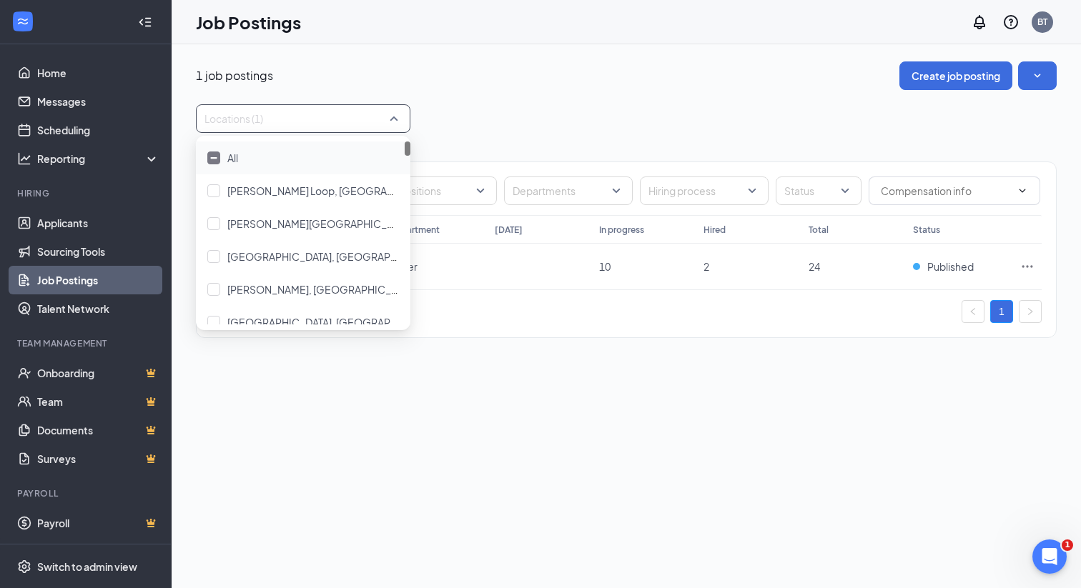
click at [249, 158] on div "All" at bounding box center [303, 158] width 192 height 16
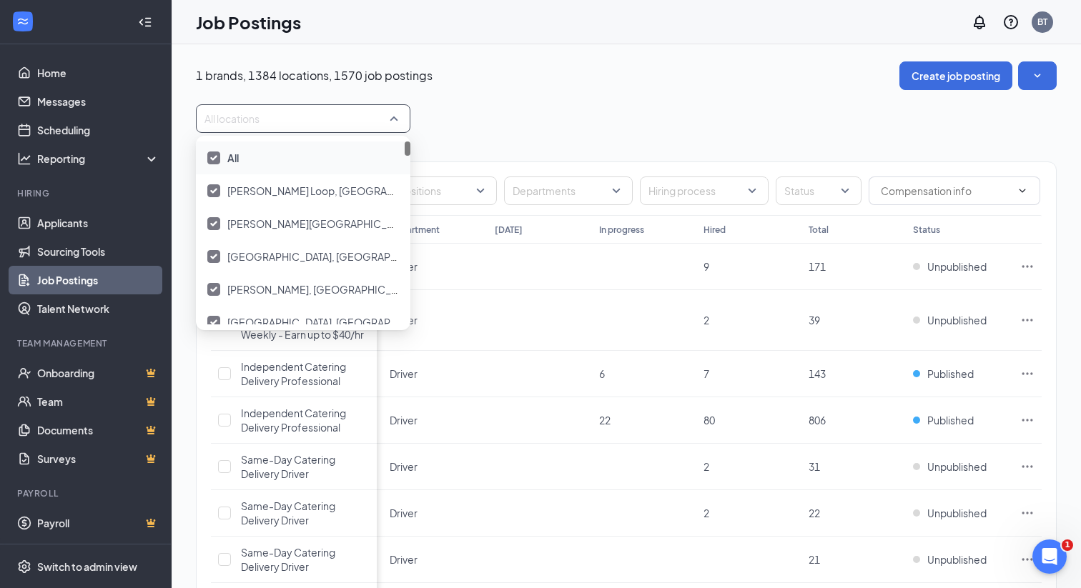
click at [229, 157] on span "All" at bounding box center [232, 158] width 11 height 13
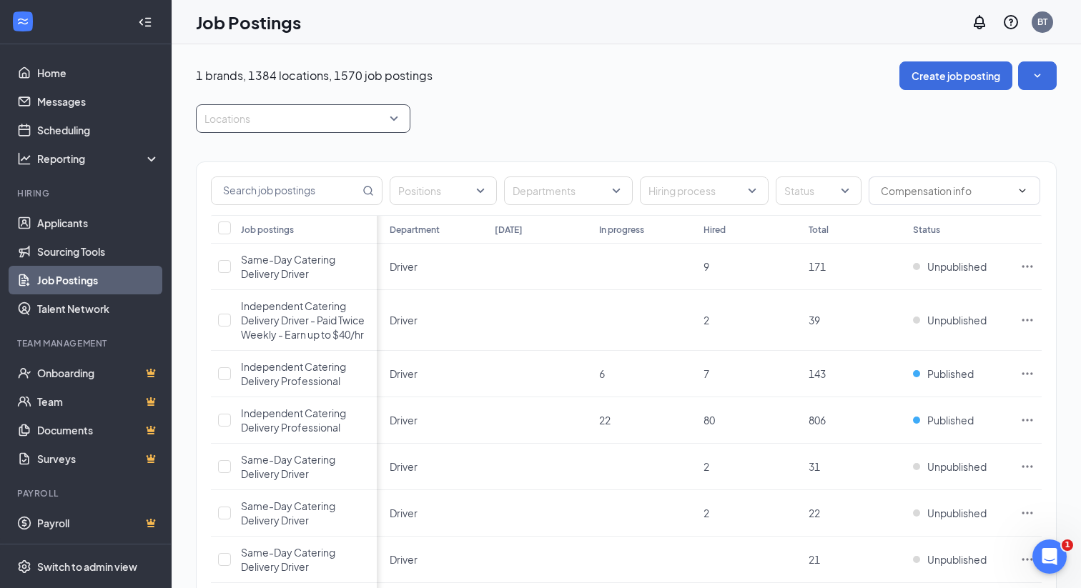
click at [256, 121] on div at bounding box center [296, 118] width 193 height 23
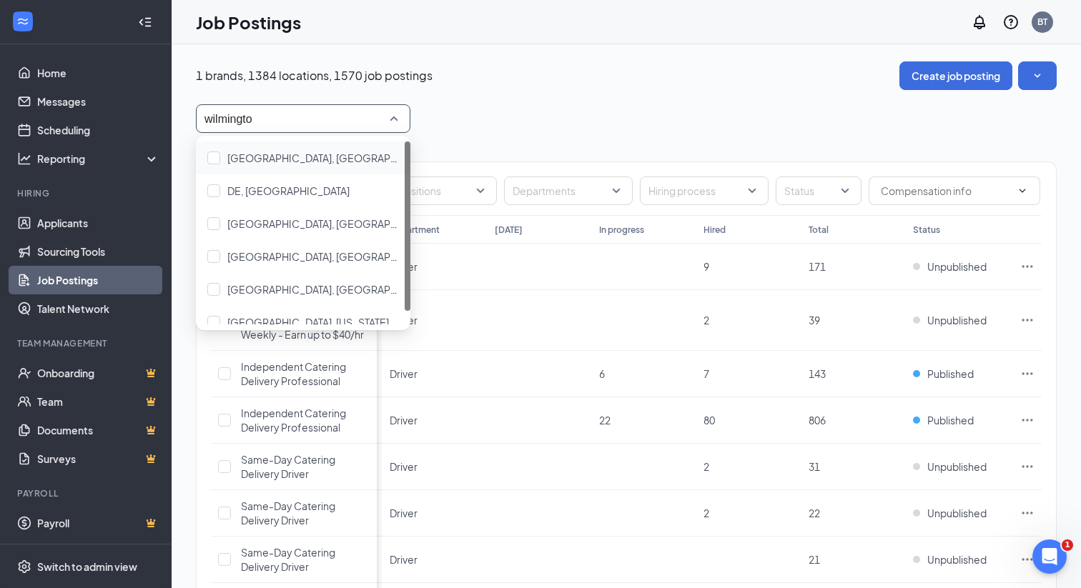
type input "wilmington"
click at [328, 160] on span "[GEOGRAPHIC_DATA], [GEOGRAPHIC_DATA]" at bounding box center [333, 158] width 213 height 13
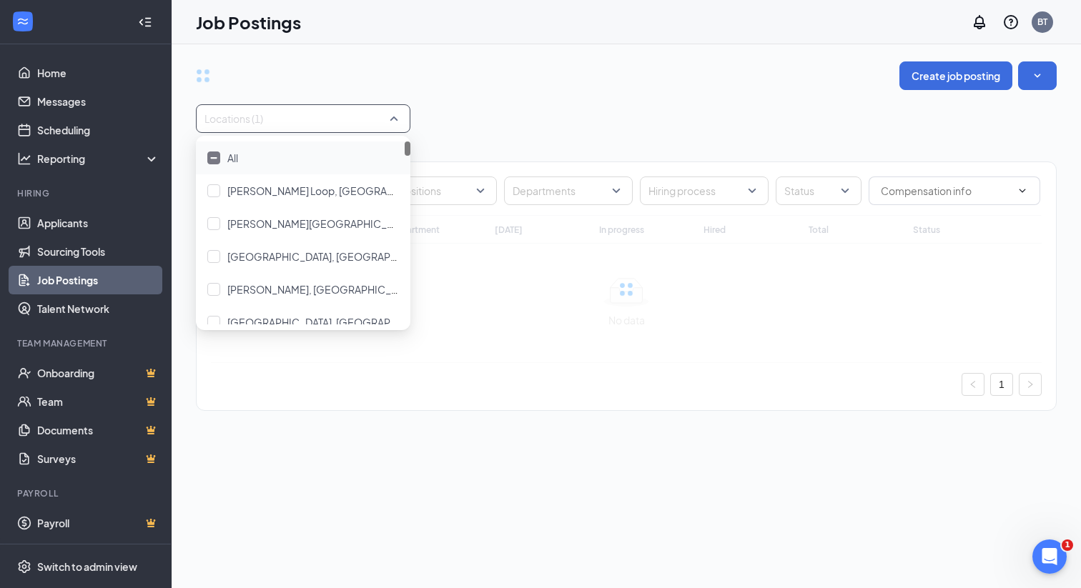
type input "wilmington"
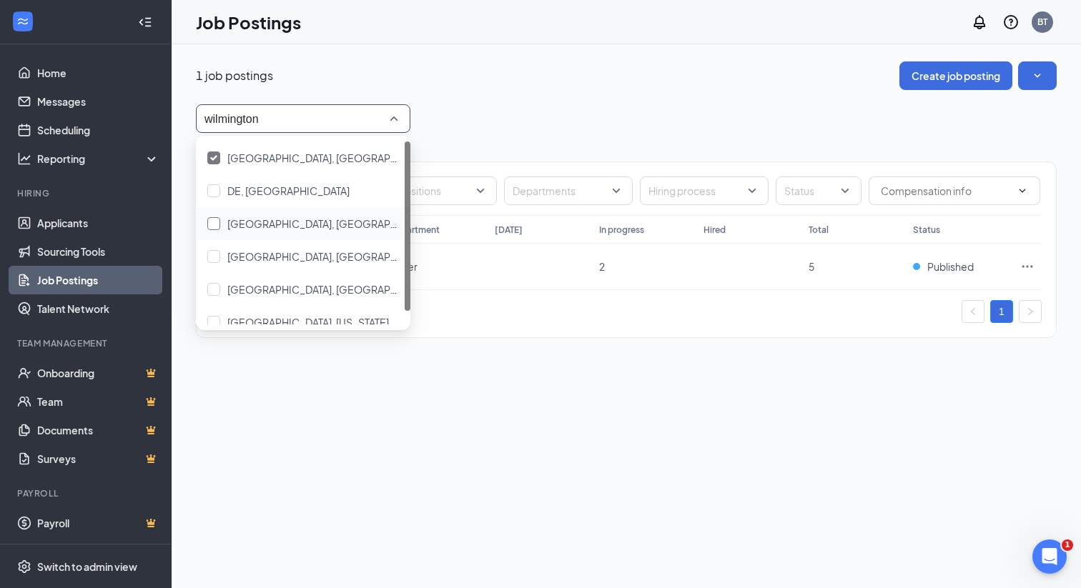
click at [307, 227] on span "[GEOGRAPHIC_DATA], [GEOGRAPHIC_DATA]" at bounding box center [333, 223] width 213 height 13
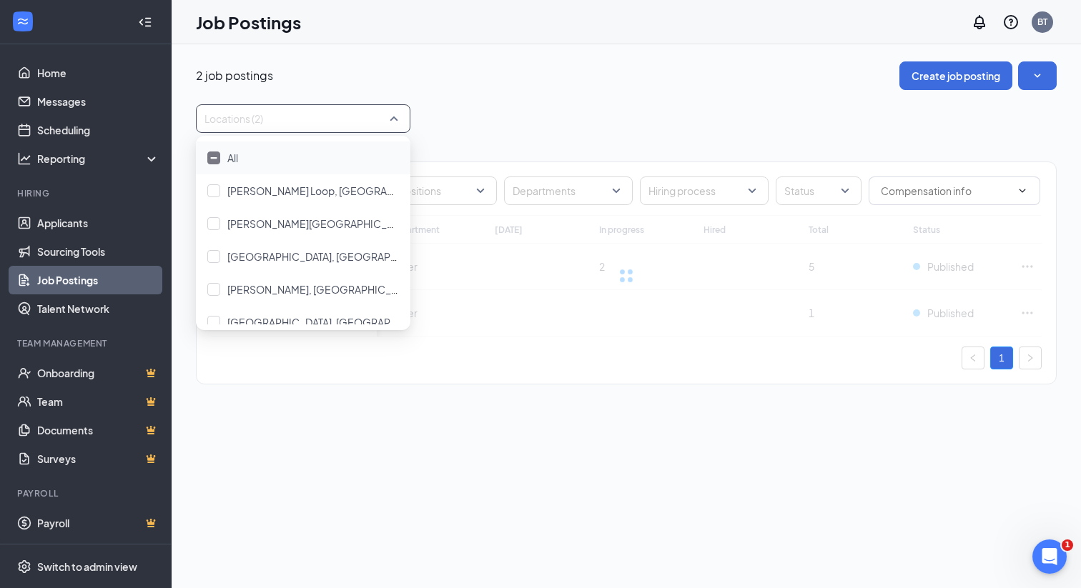
type input "wilmington"
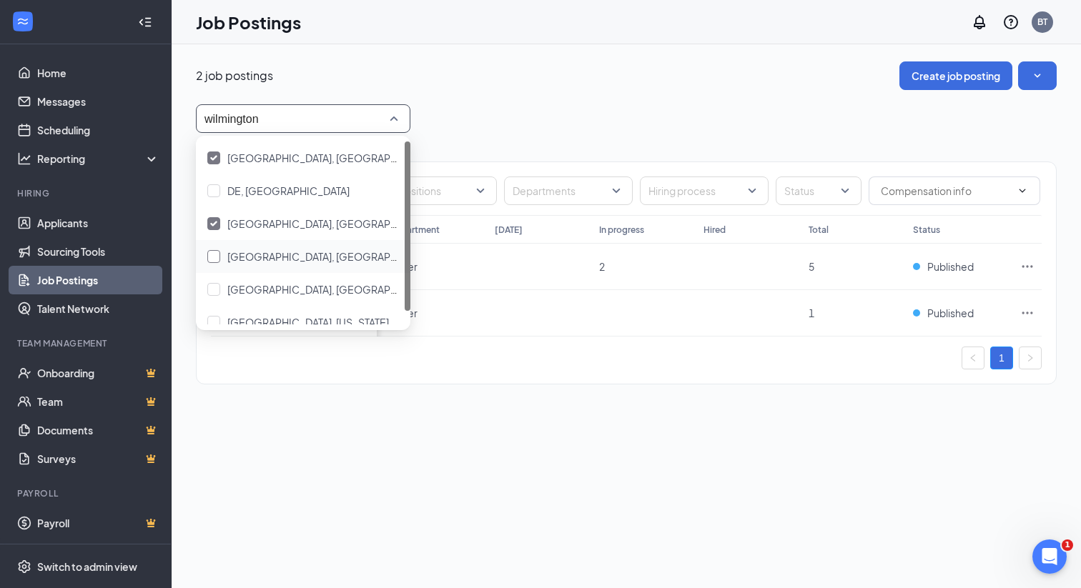
click at [295, 255] on span "[GEOGRAPHIC_DATA], [GEOGRAPHIC_DATA]" at bounding box center [333, 256] width 213 height 13
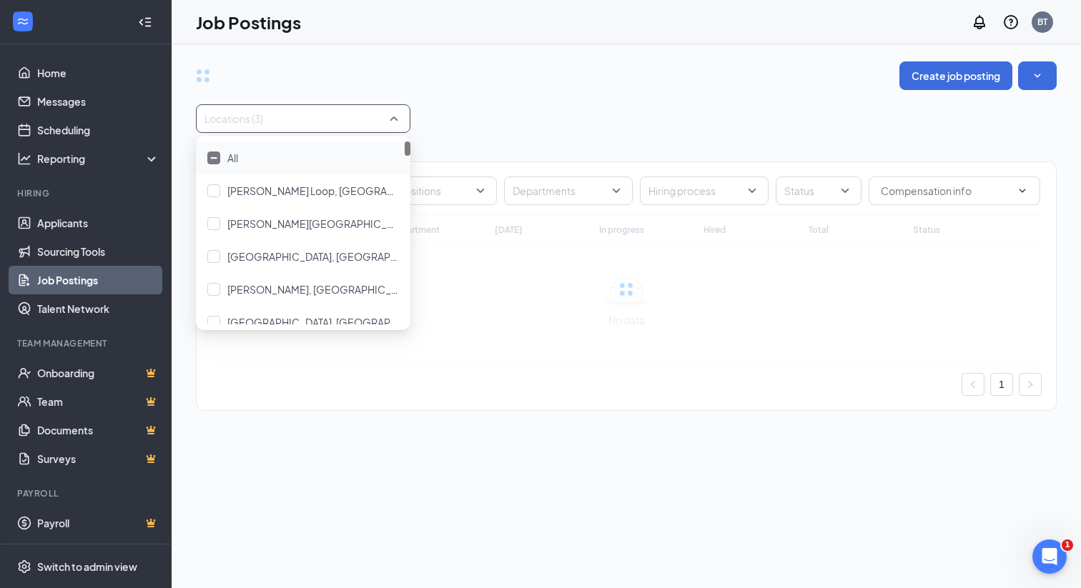
type input "wilmington"
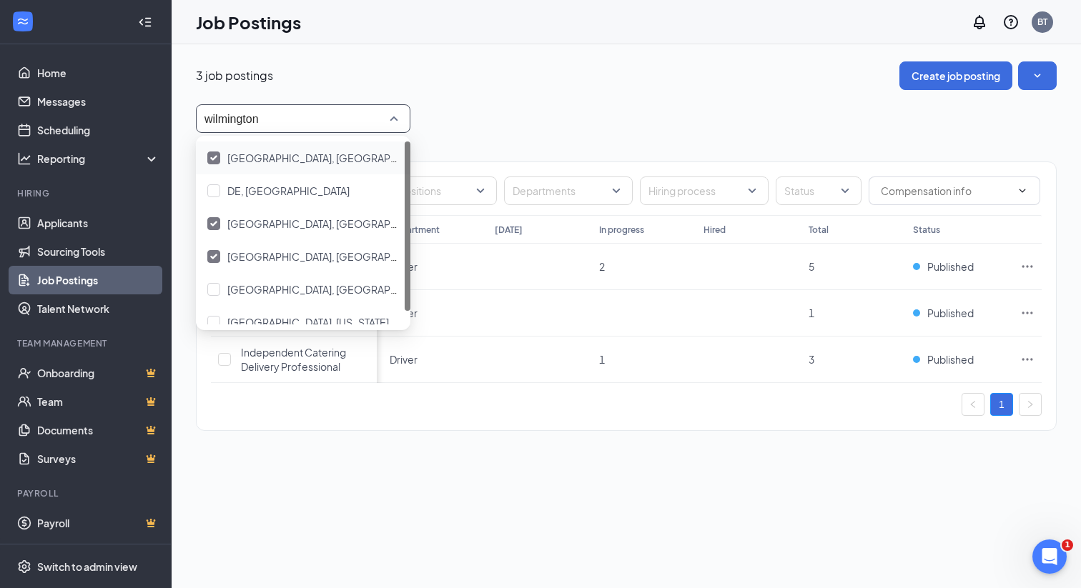
scroll to position [14, 0]
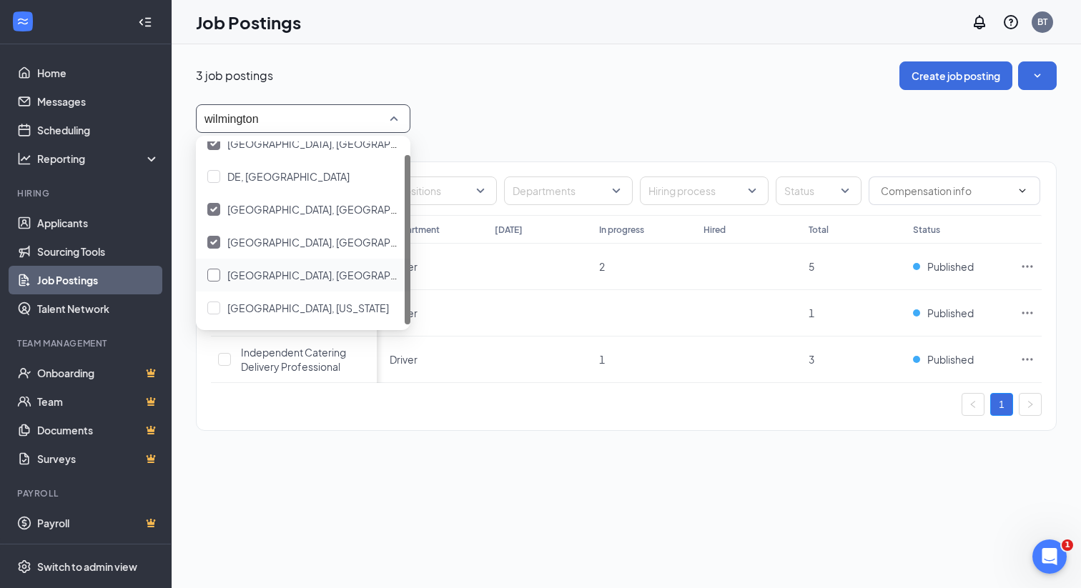
click at [277, 277] on span "[GEOGRAPHIC_DATA], [GEOGRAPHIC_DATA]" at bounding box center [333, 275] width 213 height 13
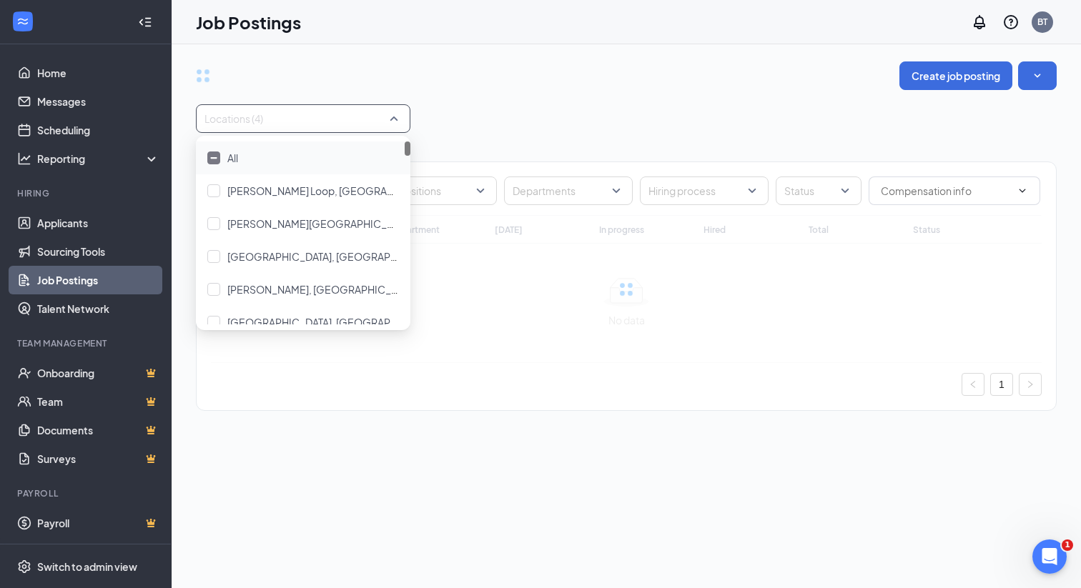
type input "wilmington"
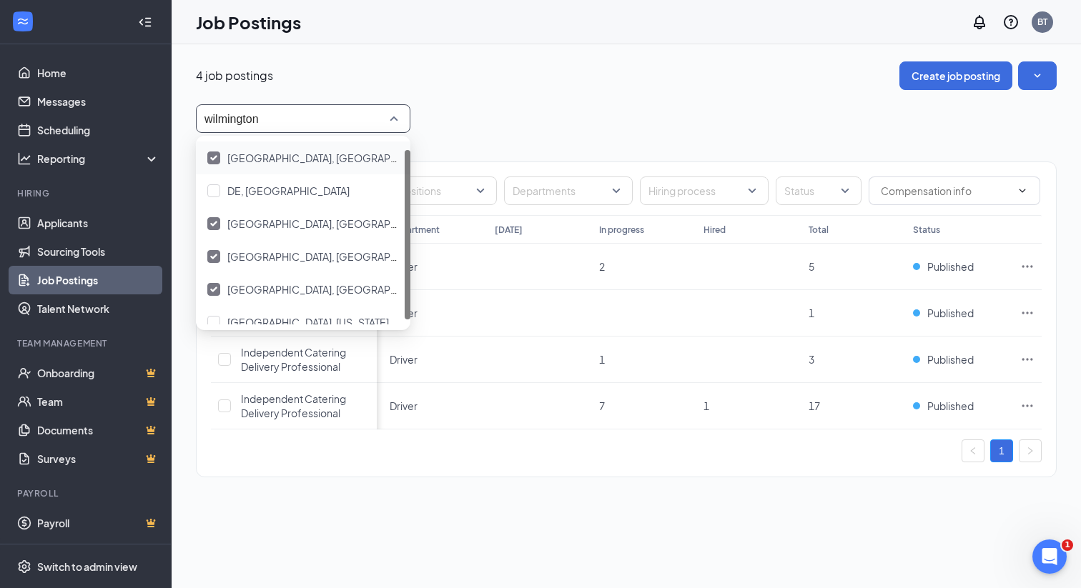
scroll to position [14, 0]
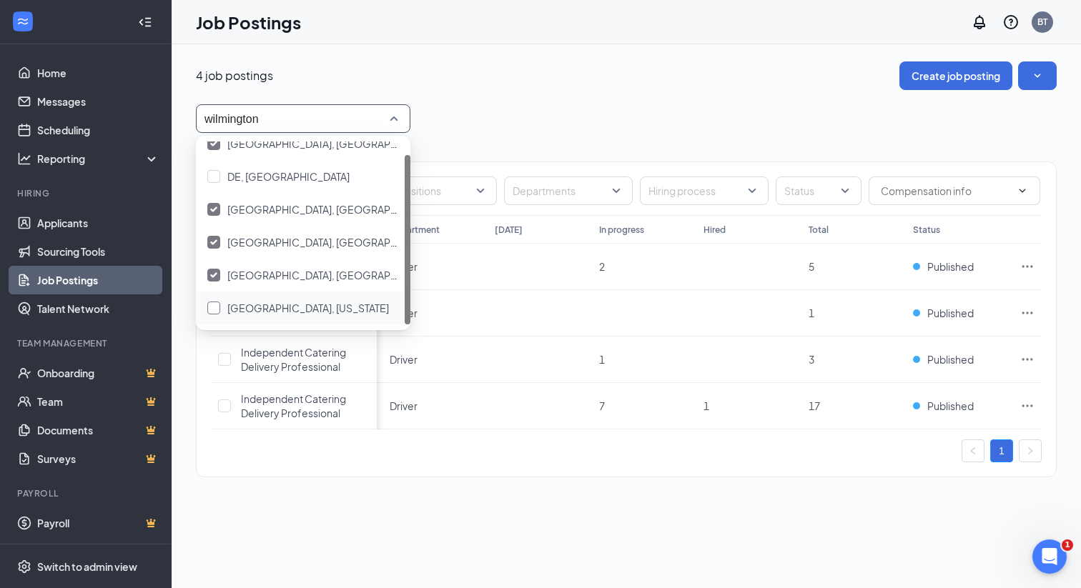
click at [264, 311] on span "[GEOGRAPHIC_DATA], [US_STATE]" at bounding box center [308, 308] width 162 height 13
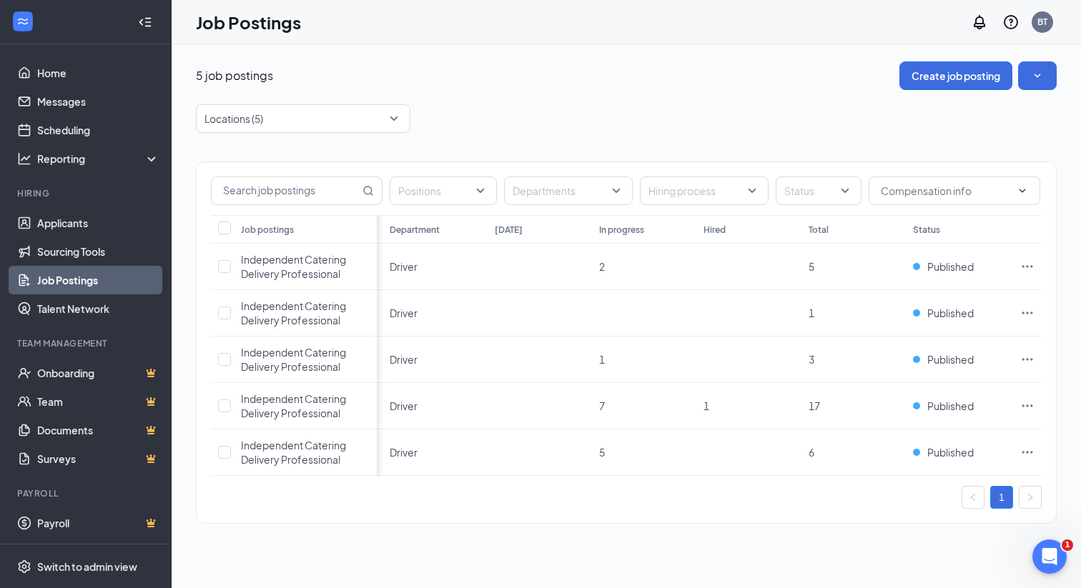
click at [536, 117] on div "Locations (5)" at bounding box center [626, 118] width 861 height 29
click at [245, 123] on div at bounding box center [296, 118] width 193 height 23
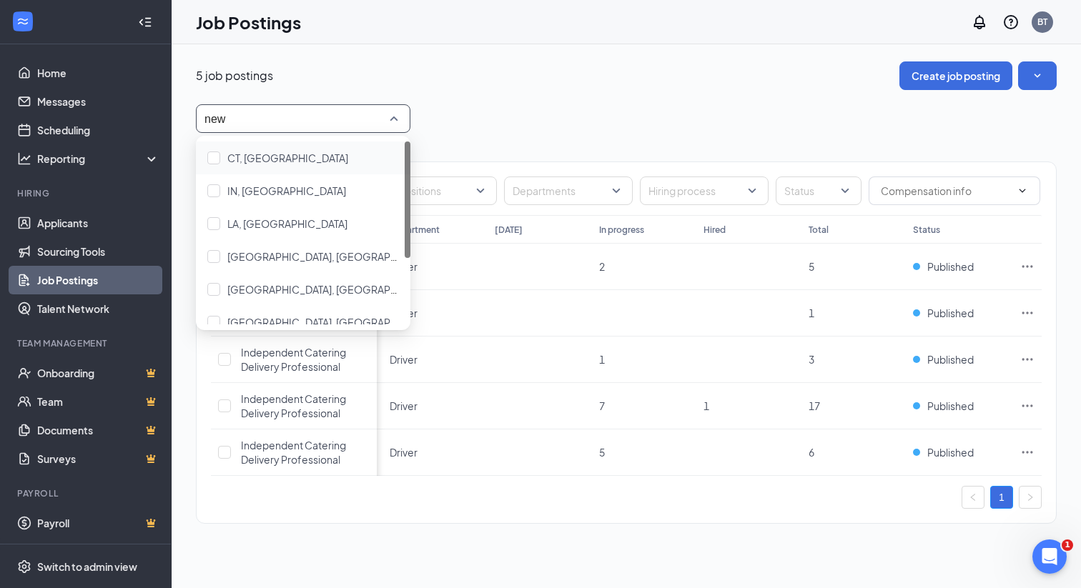
type input "new h"
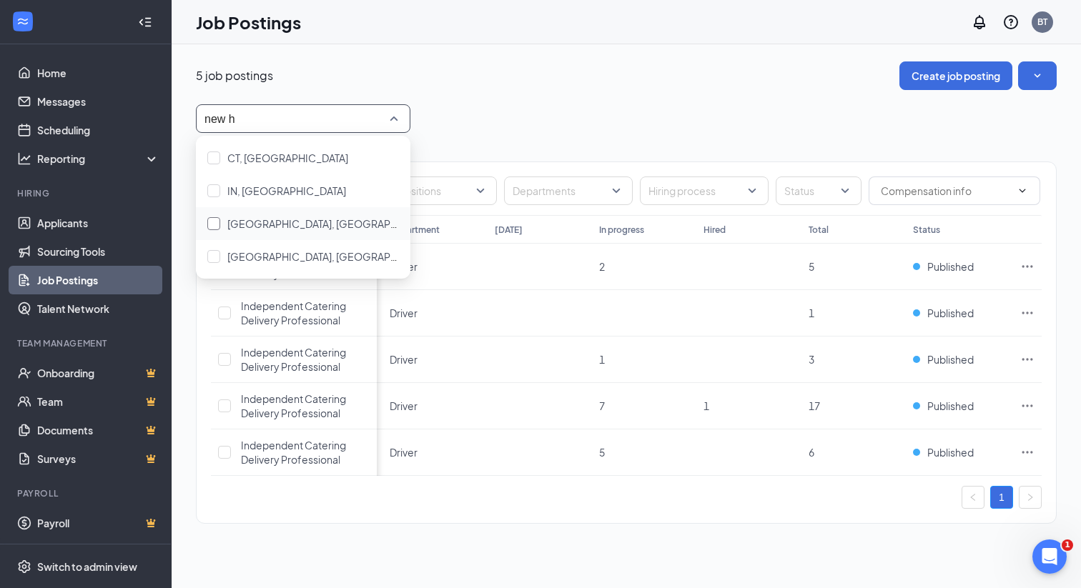
click at [242, 223] on span "[GEOGRAPHIC_DATA], [GEOGRAPHIC_DATA]" at bounding box center [333, 223] width 213 height 13
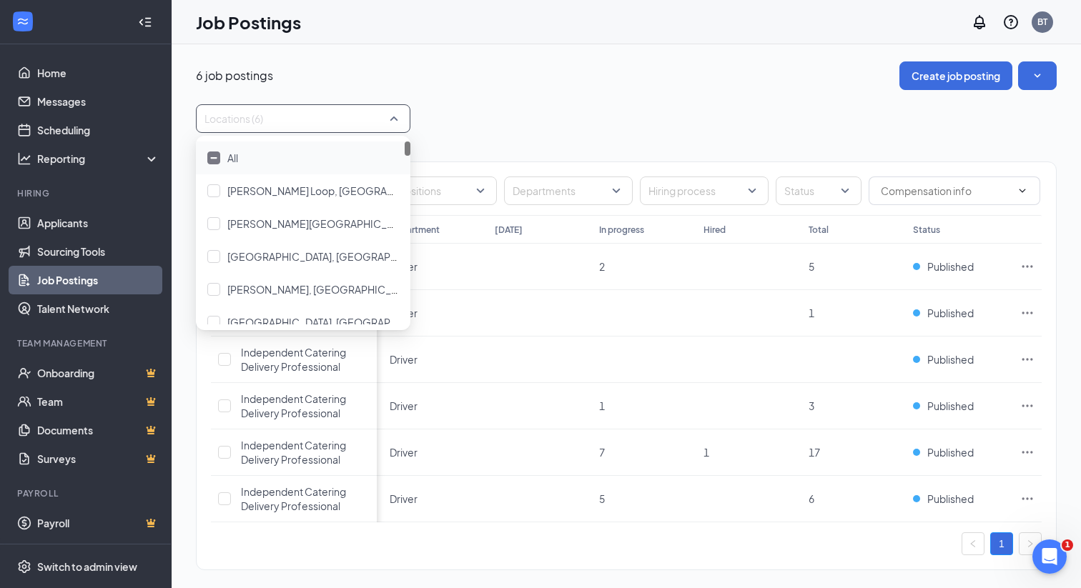
click at [529, 111] on div "Locations (6)" at bounding box center [626, 118] width 861 height 29
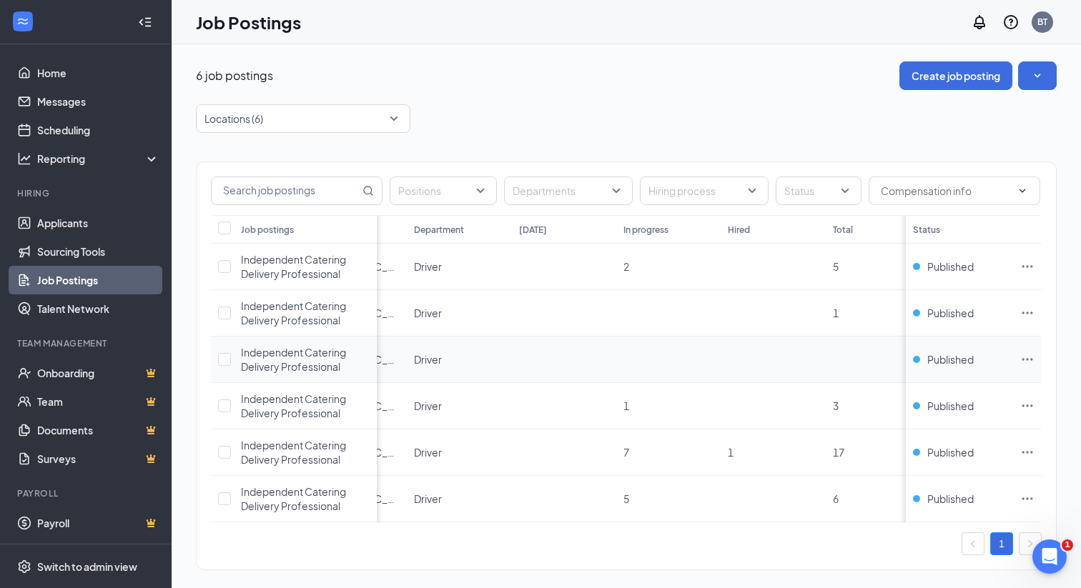
scroll to position [0, 99]
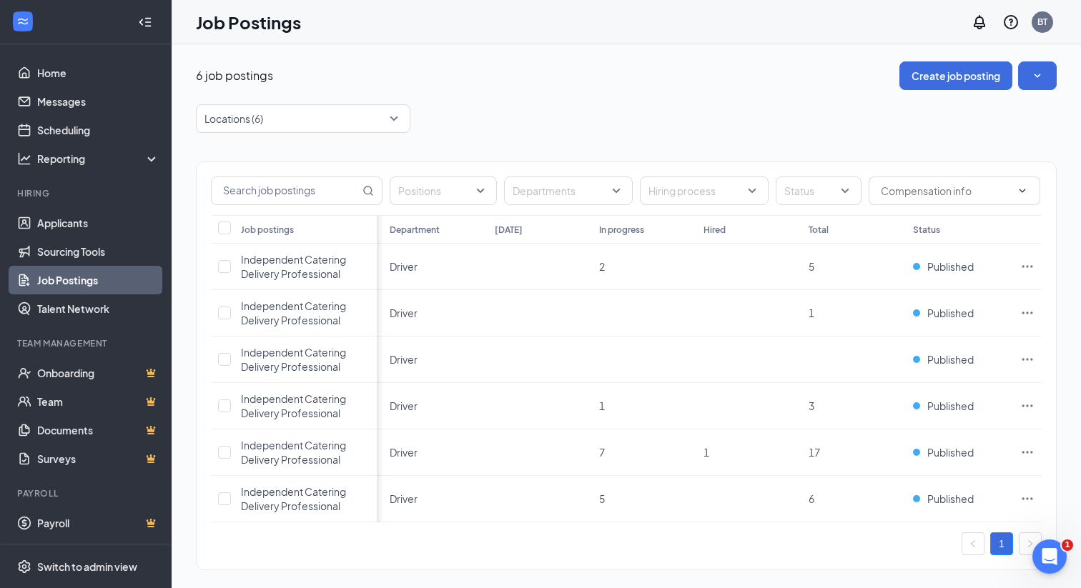
click at [581, 71] on div "6 job postings Create job posting" at bounding box center [626, 75] width 861 height 29
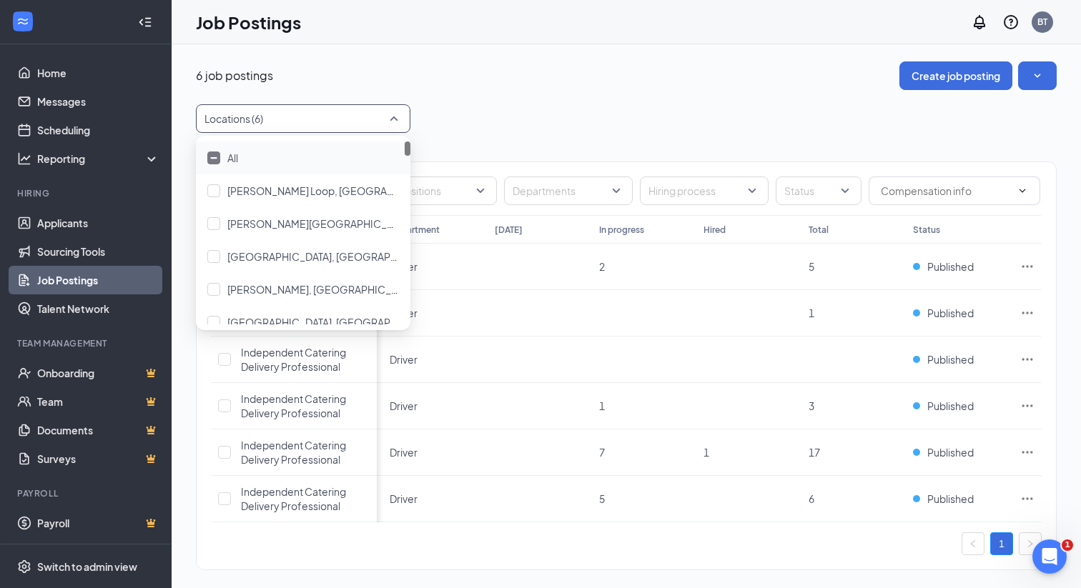
click at [301, 127] on div at bounding box center [296, 118] width 193 height 23
click at [231, 161] on span "All" at bounding box center [232, 158] width 11 height 13
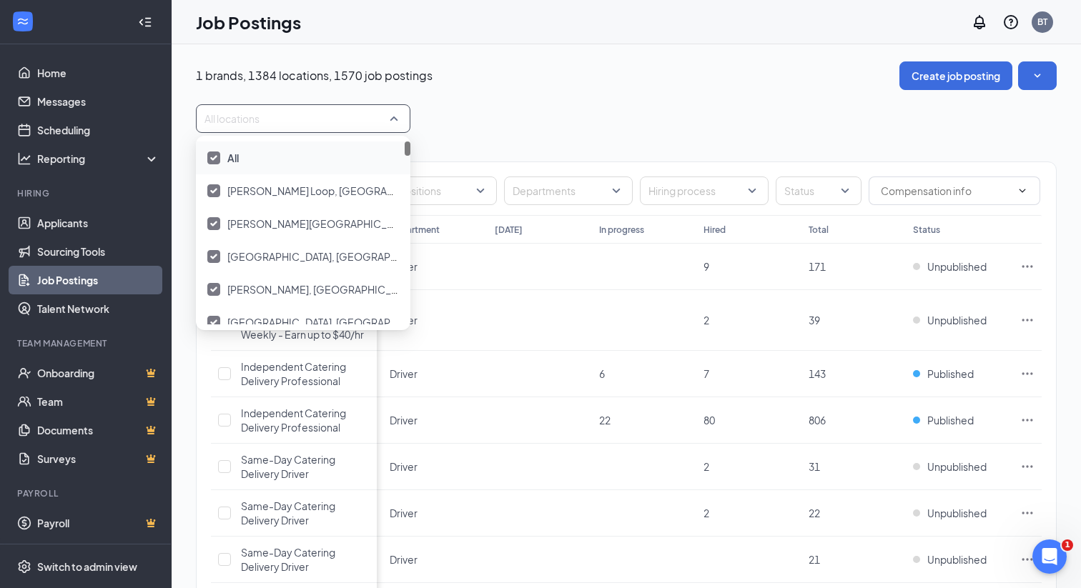
click at [227, 159] on span "All" at bounding box center [232, 158] width 11 height 13
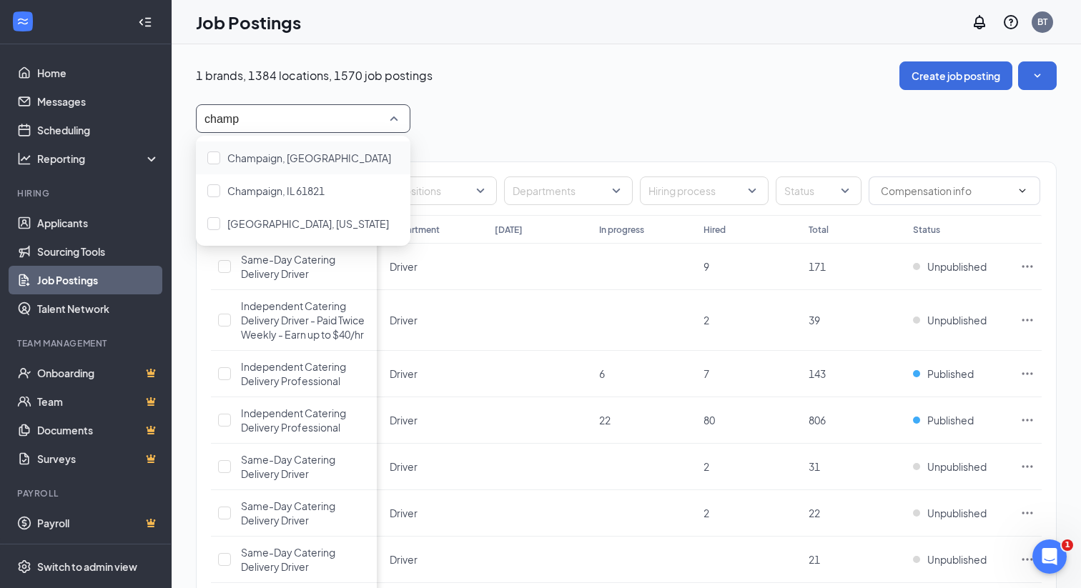
type input "champa"
click at [239, 156] on span "Champaign, [GEOGRAPHIC_DATA]" at bounding box center [309, 158] width 164 height 13
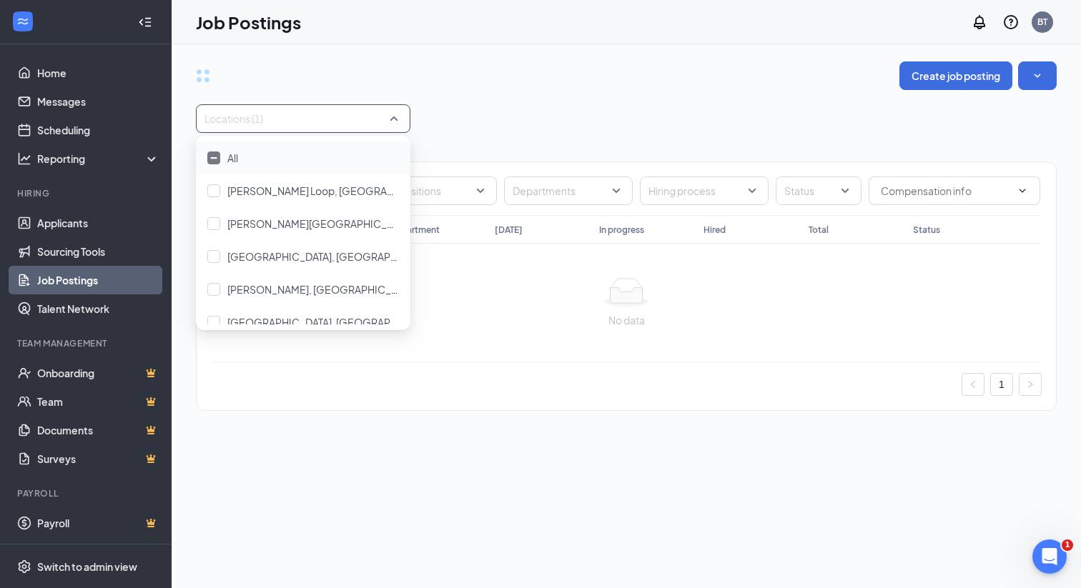
type input "champa"
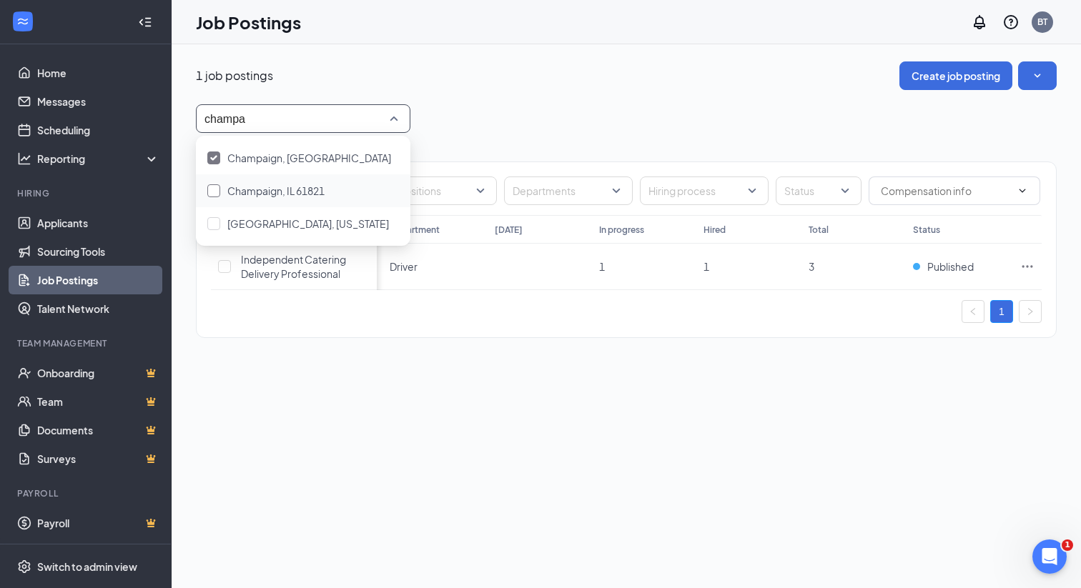
click at [236, 194] on span "Champaign, IL 61821" at bounding box center [275, 190] width 97 height 13
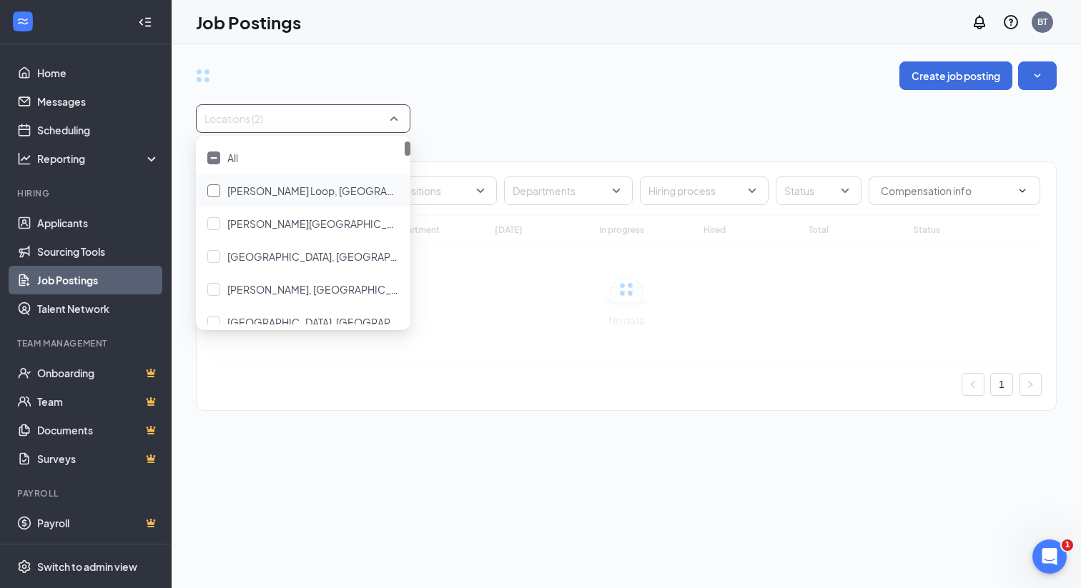
type input "champa"
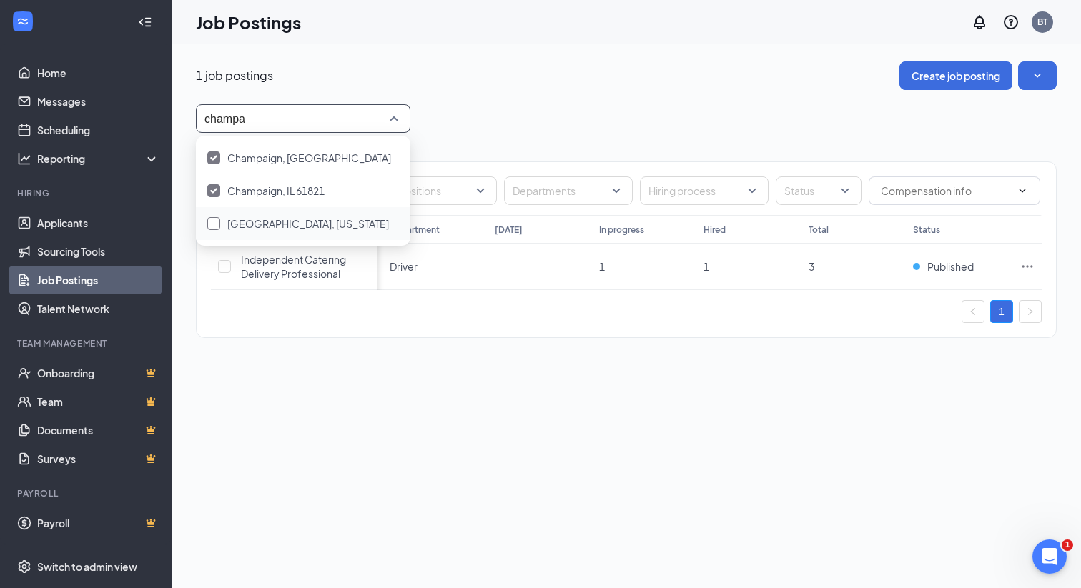
click at [242, 225] on span "[GEOGRAPHIC_DATA], [US_STATE]" at bounding box center [308, 223] width 162 height 13
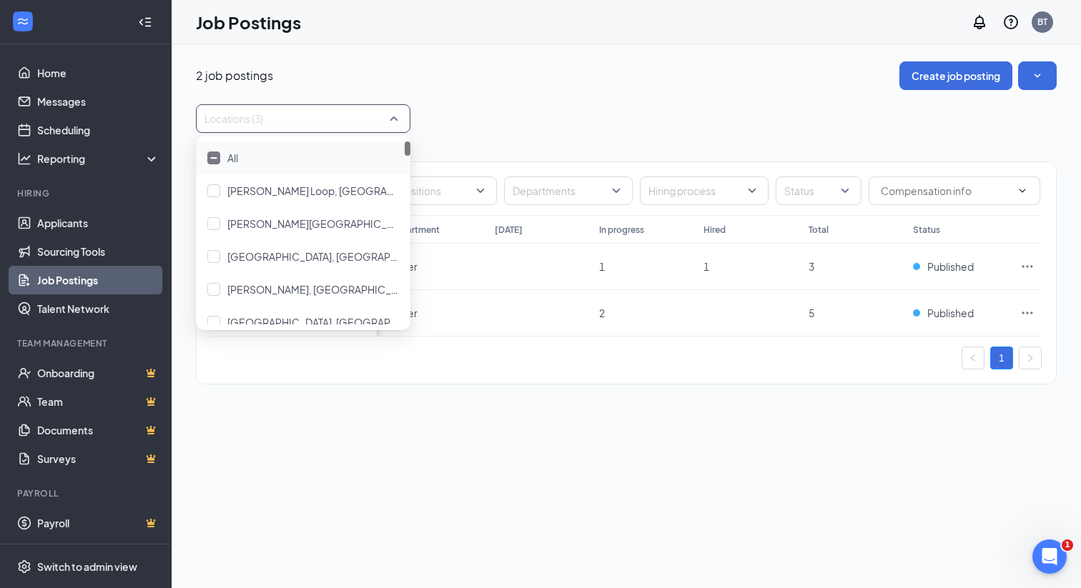
click at [495, 105] on div "Locations (3)" at bounding box center [626, 118] width 861 height 29
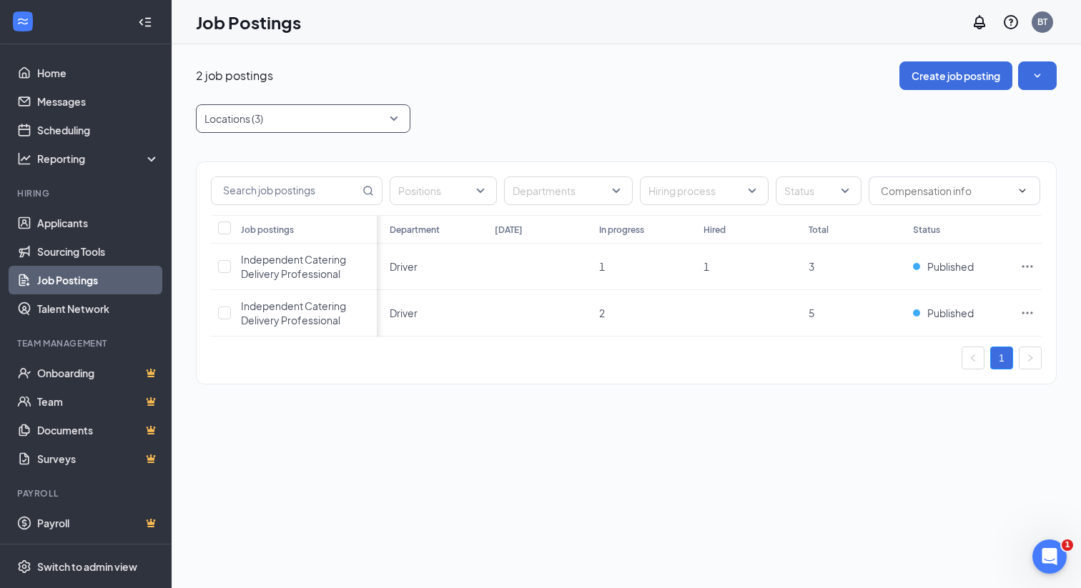
click at [245, 124] on div at bounding box center [296, 118] width 193 height 23
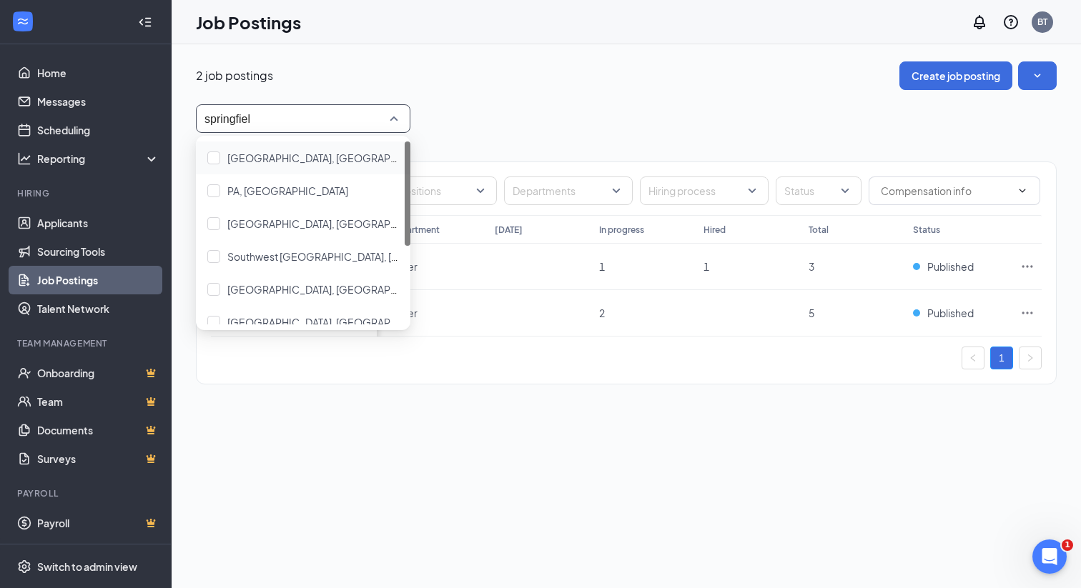
type input "[GEOGRAPHIC_DATA]"
click at [257, 157] on span "[GEOGRAPHIC_DATA], [GEOGRAPHIC_DATA]" at bounding box center [333, 158] width 213 height 13
type input "[GEOGRAPHIC_DATA]"
click at [267, 227] on span "[GEOGRAPHIC_DATA], [GEOGRAPHIC_DATA]" at bounding box center [333, 223] width 213 height 13
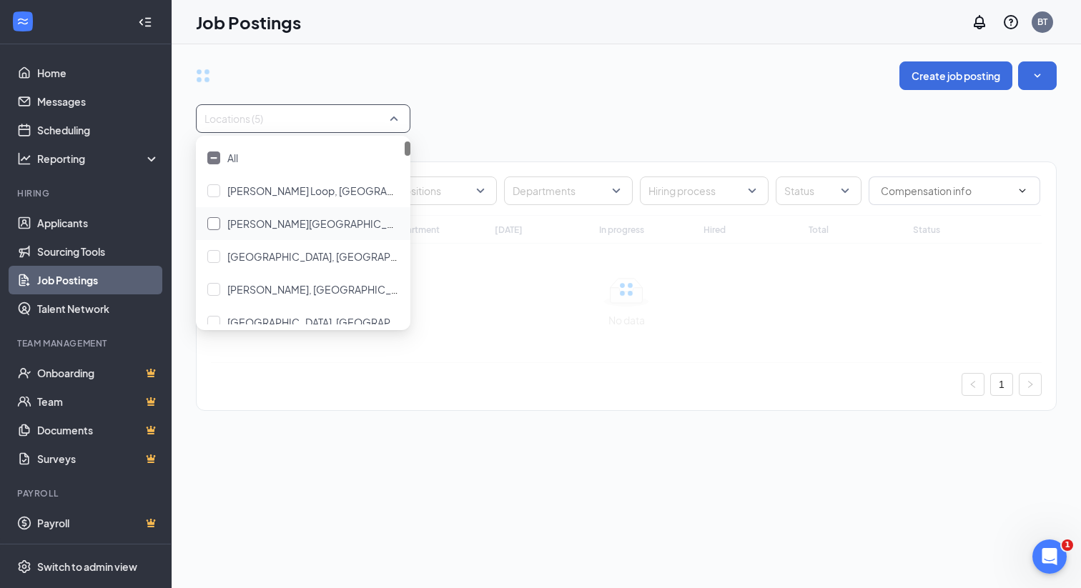
type input "[GEOGRAPHIC_DATA]"
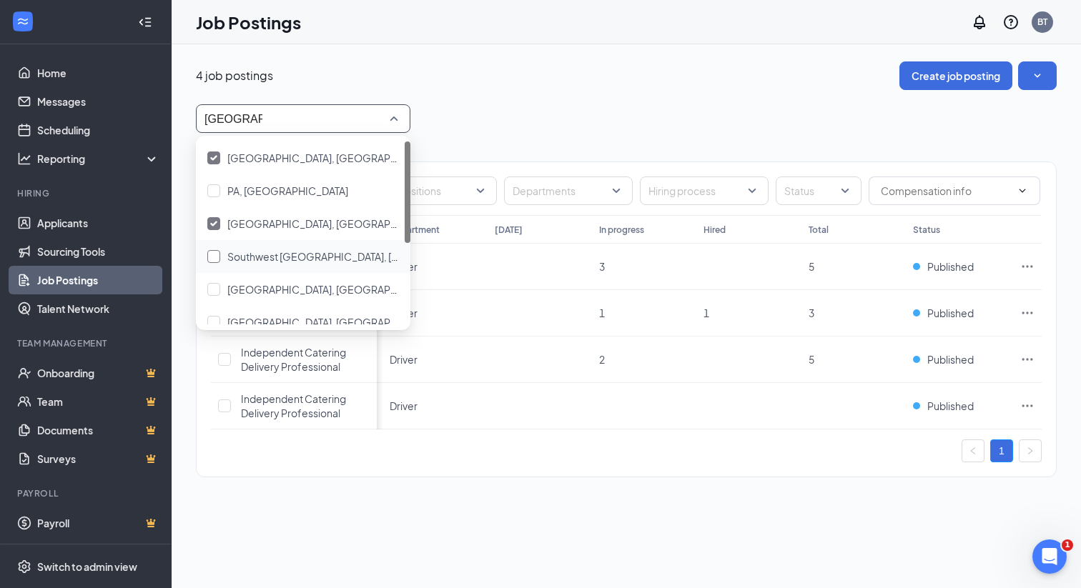
click at [267, 256] on span "Southwest [GEOGRAPHIC_DATA], [GEOGRAPHIC_DATA]" at bounding box center [359, 256] width 265 height 13
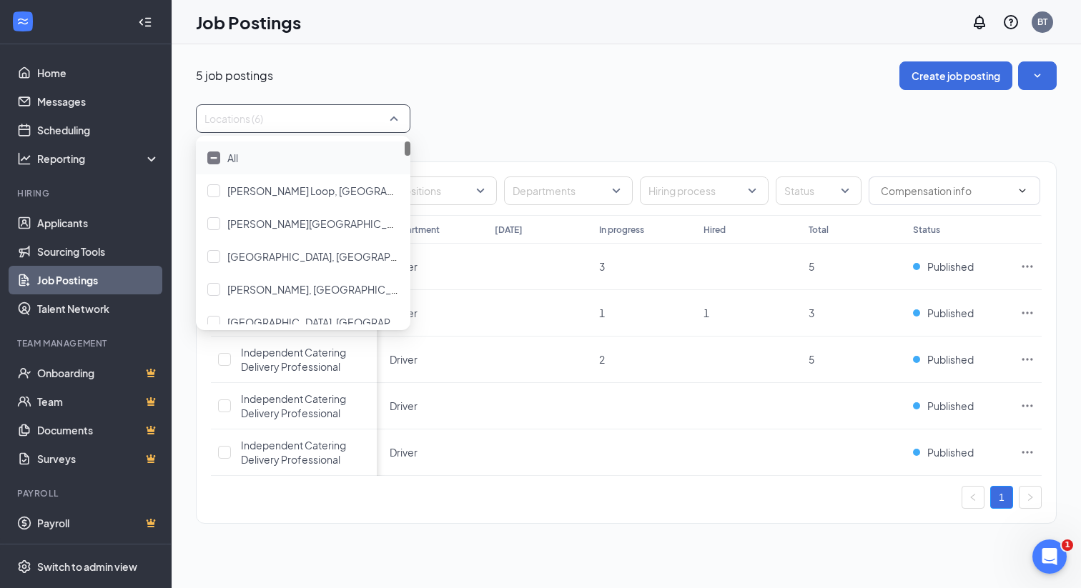
type input "[GEOGRAPHIC_DATA]"
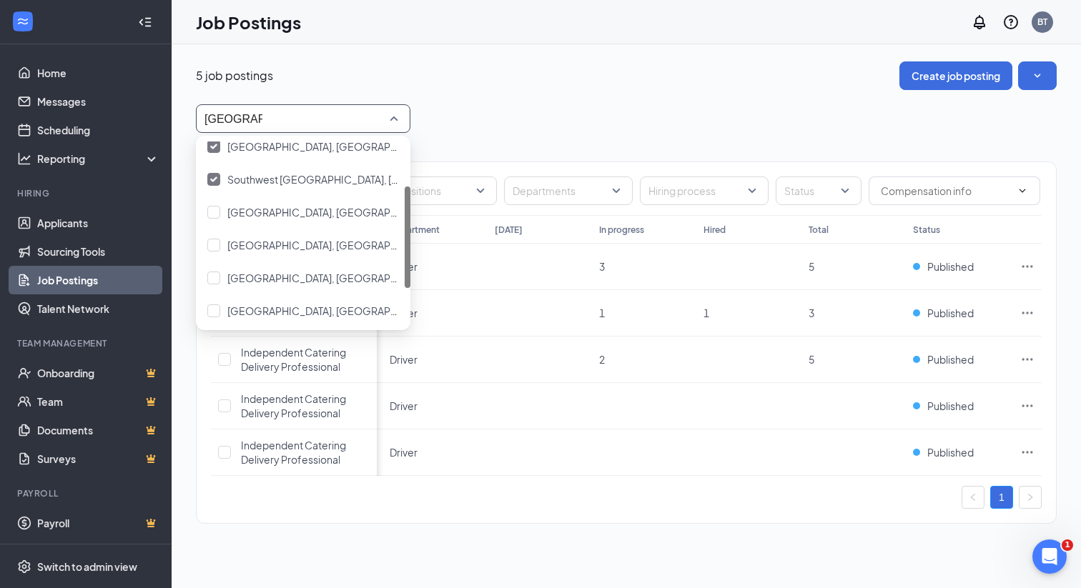
scroll to position [83, 0]
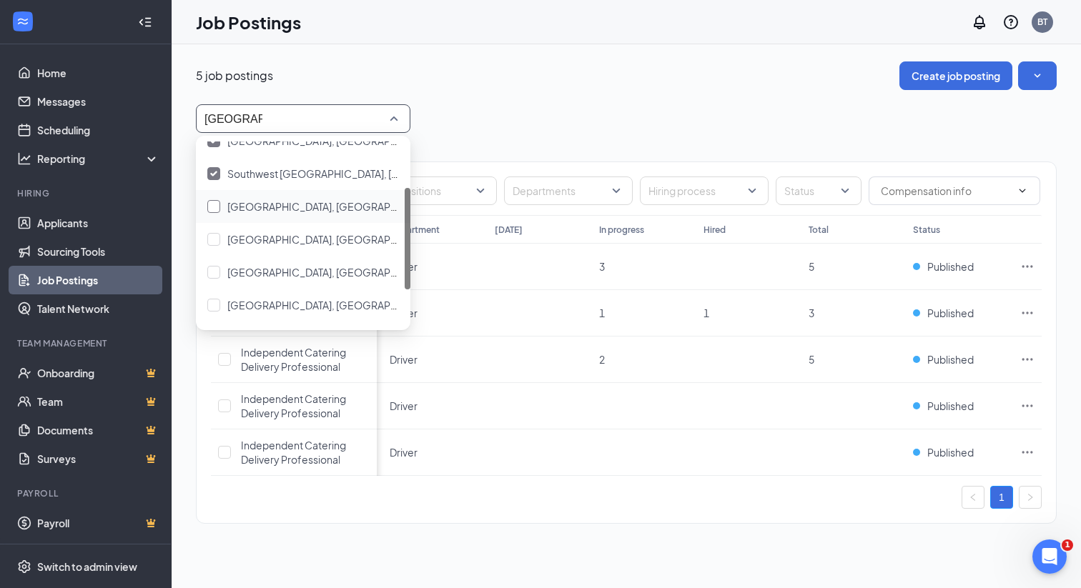
click at [265, 208] on span "[GEOGRAPHIC_DATA], [GEOGRAPHIC_DATA]" at bounding box center [333, 206] width 213 height 13
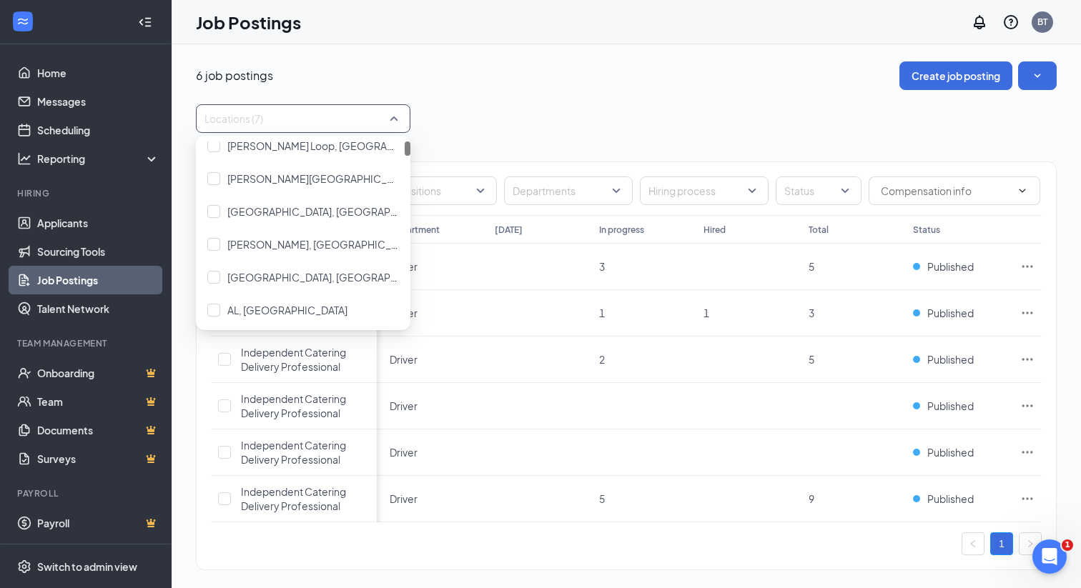
type input "[GEOGRAPHIC_DATA]"
click at [260, 274] on span "[GEOGRAPHIC_DATA], [GEOGRAPHIC_DATA]" at bounding box center [333, 275] width 213 height 13
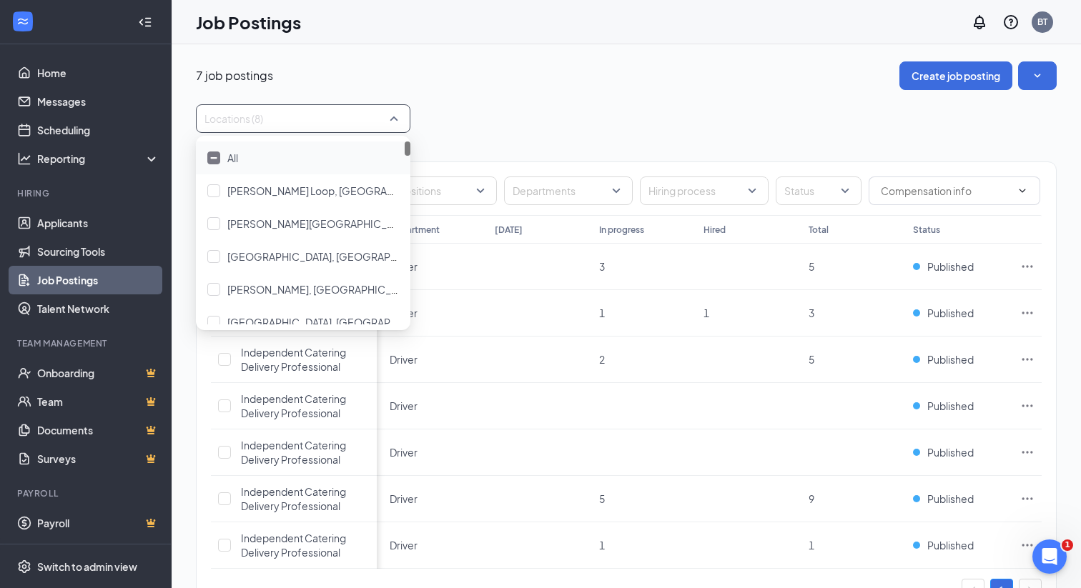
click at [534, 97] on div "7 job postings Create job posting Locations (8) Positions Departments Hiring pr…" at bounding box center [626, 346] width 861 height 570
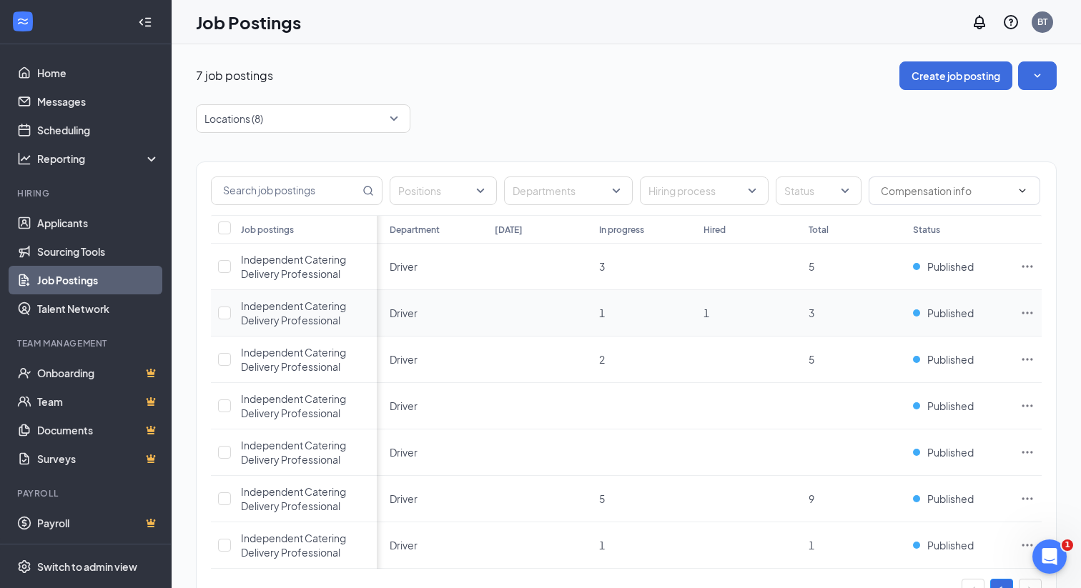
scroll to position [59, 0]
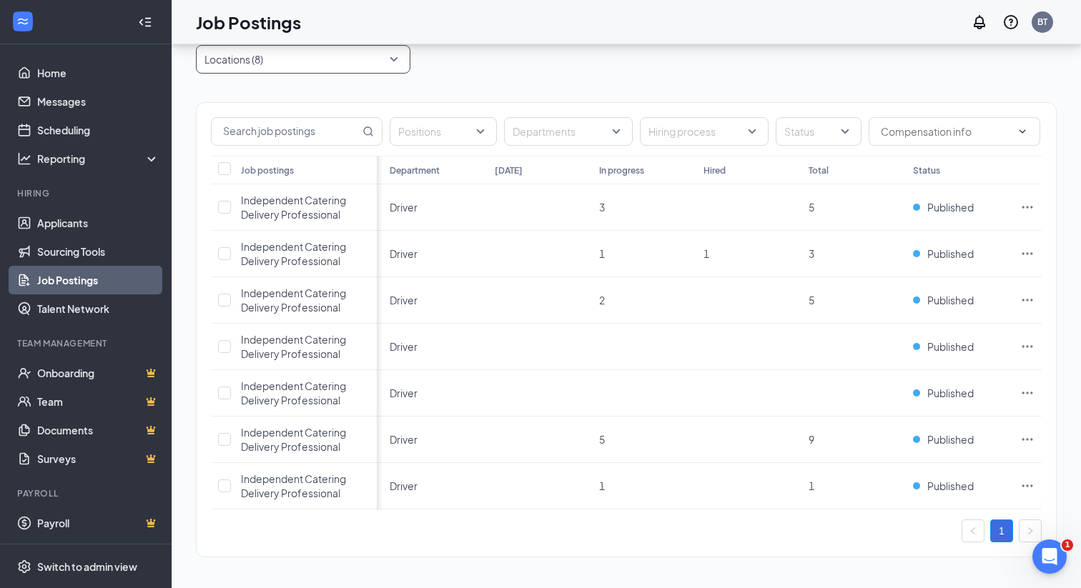
click at [315, 59] on div at bounding box center [296, 59] width 193 height 23
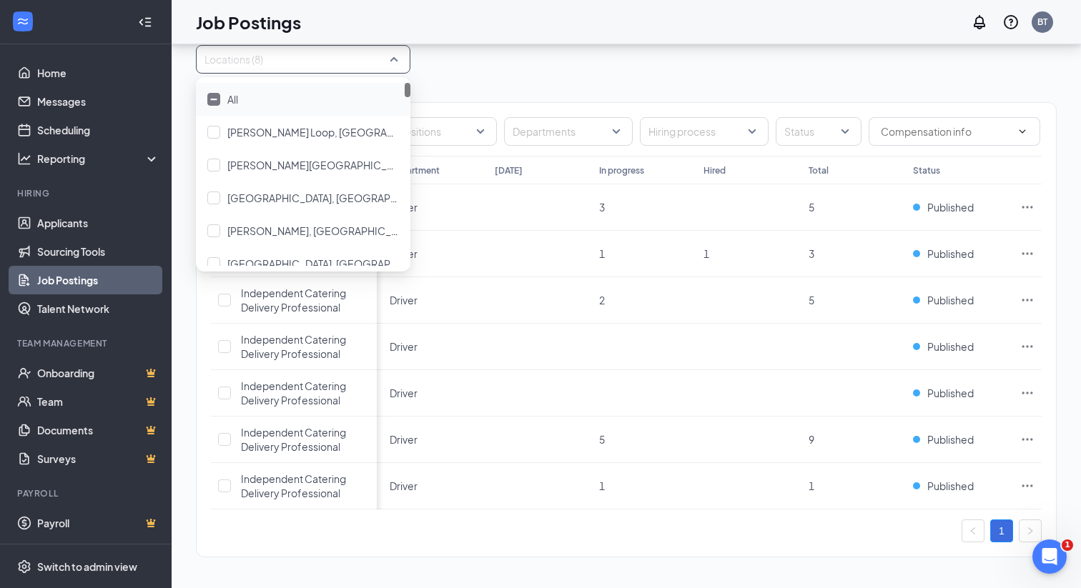
click at [217, 102] on div at bounding box center [213, 99] width 13 height 13
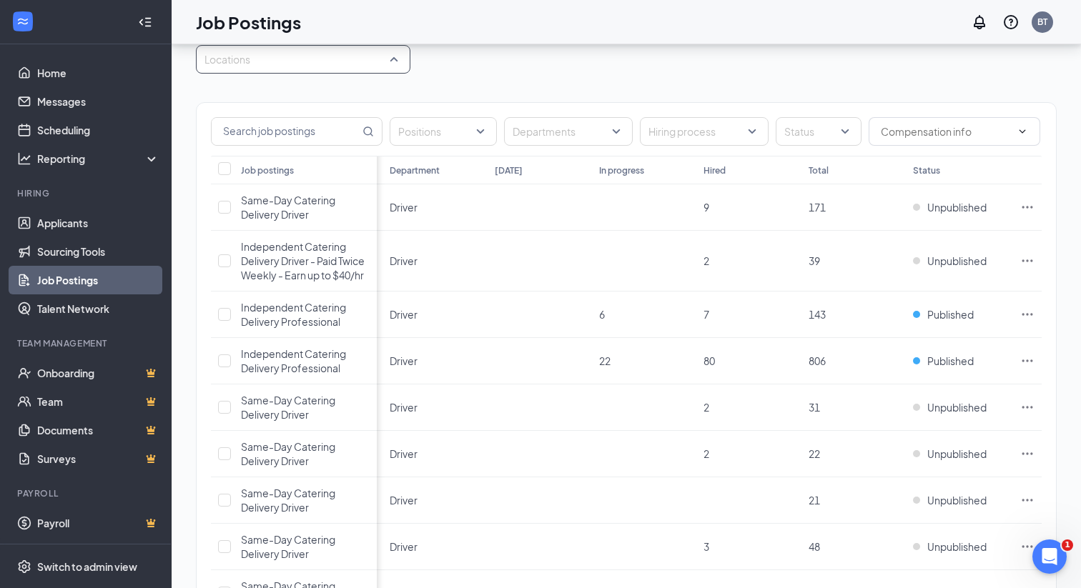
click at [257, 61] on div at bounding box center [296, 59] width 193 height 23
type input "loves par"
click at [219, 100] on div at bounding box center [213, 99] width 13 height 13
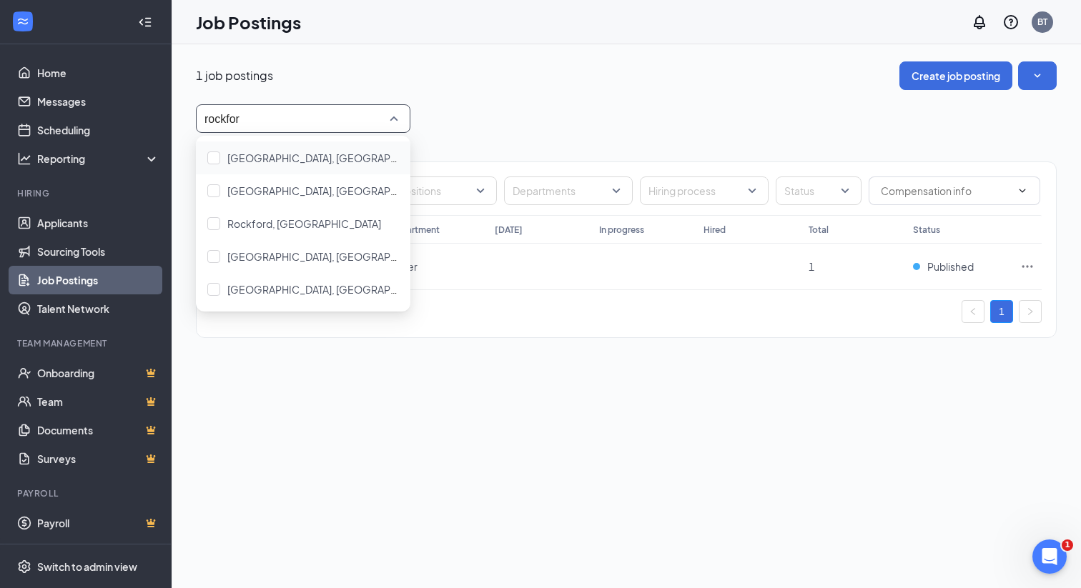
type input "rockford"
click at [258, 155] on span "[GEOGRAPHIC_DATA], [GEOGRAPHIC_DATA]" at bounding box center [333, 158] width 213 height 13
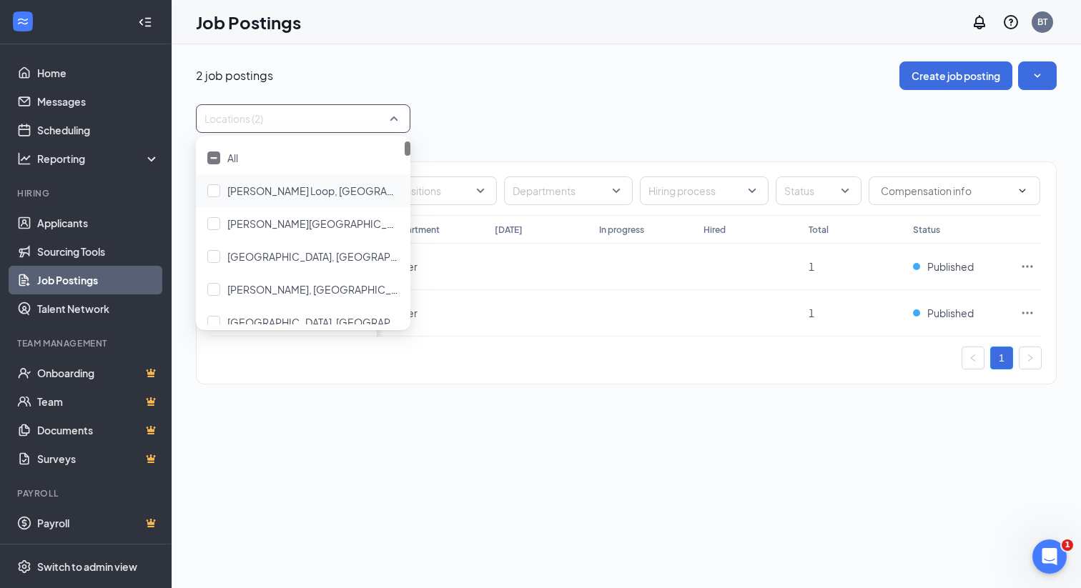
type input "rockford"
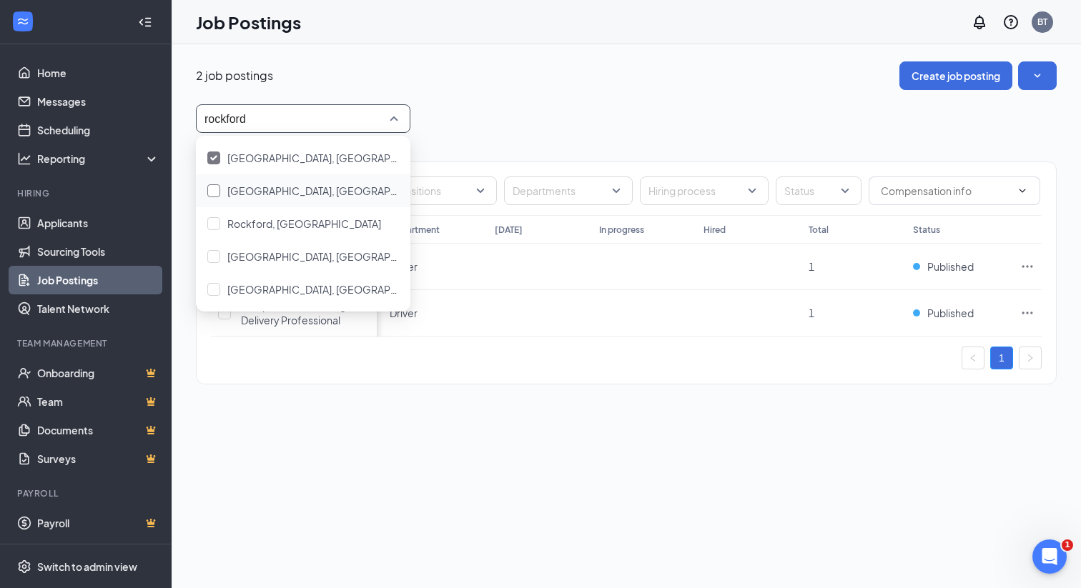
click at [270, 192] on span "[GEOGRAPHIC_DATA], [GEOGRAPHIC_DATA]" at bounding box center [333, 190] width 213 height 13
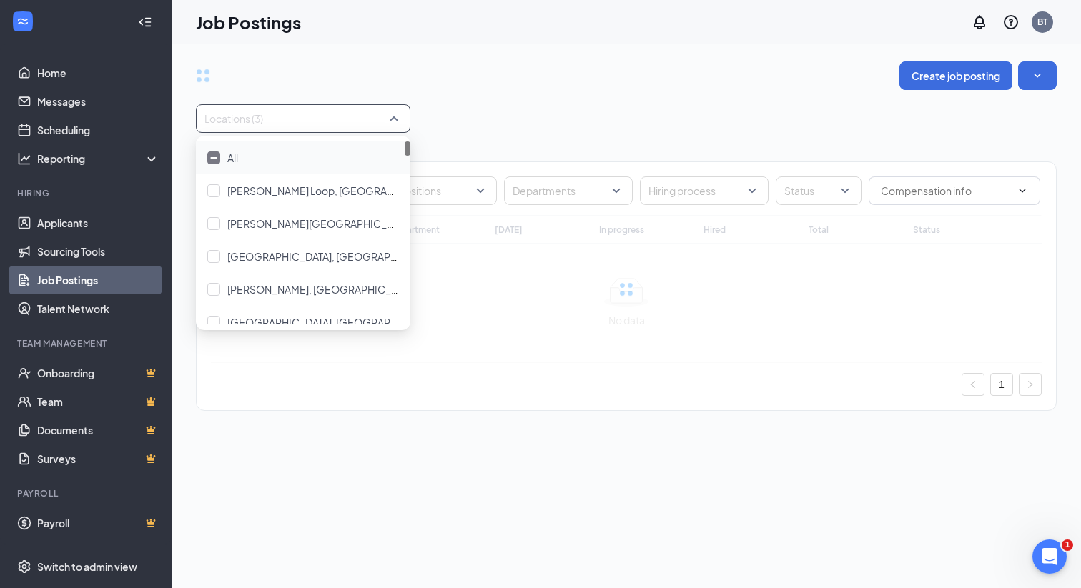
type input "rockford"
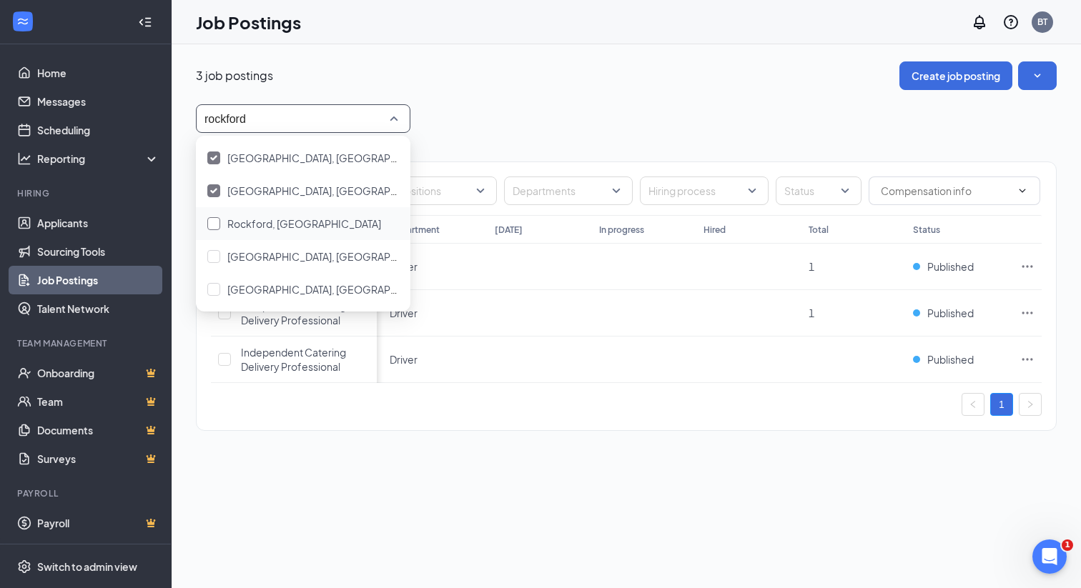
click at [265, 230] on div "Rockford, [GEOGRAPHIC_DATA]" at bounding box center [304, 224] width 154 height 16
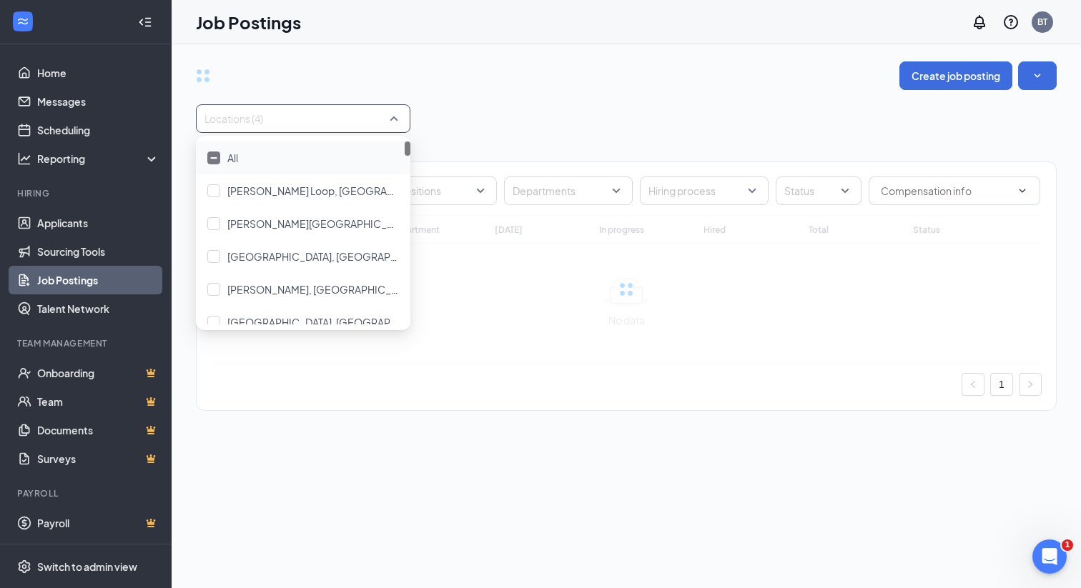
type input "rockford"
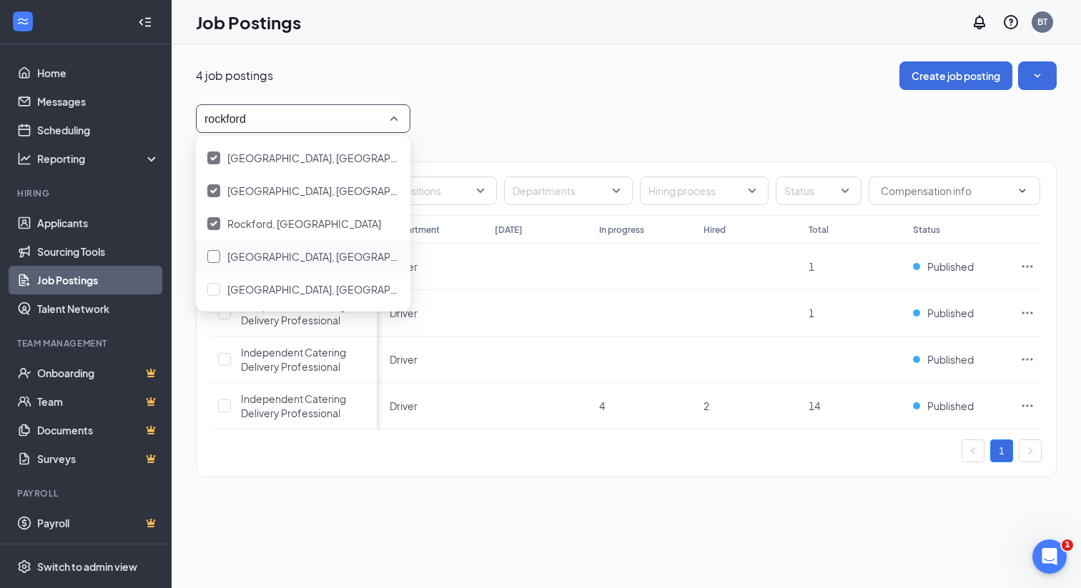
click at [261, 255] on span "[GEOGRAPHIC_DATA], [GEOGRAPHIC_DATA]" at bounding box center [333, 256] width 213 height 13
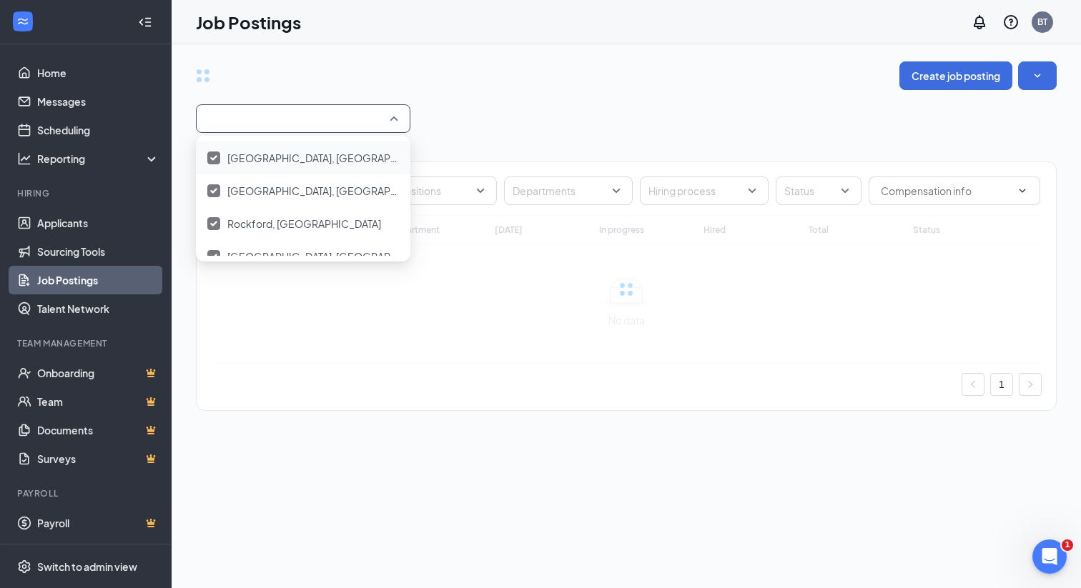
type input "rockford"
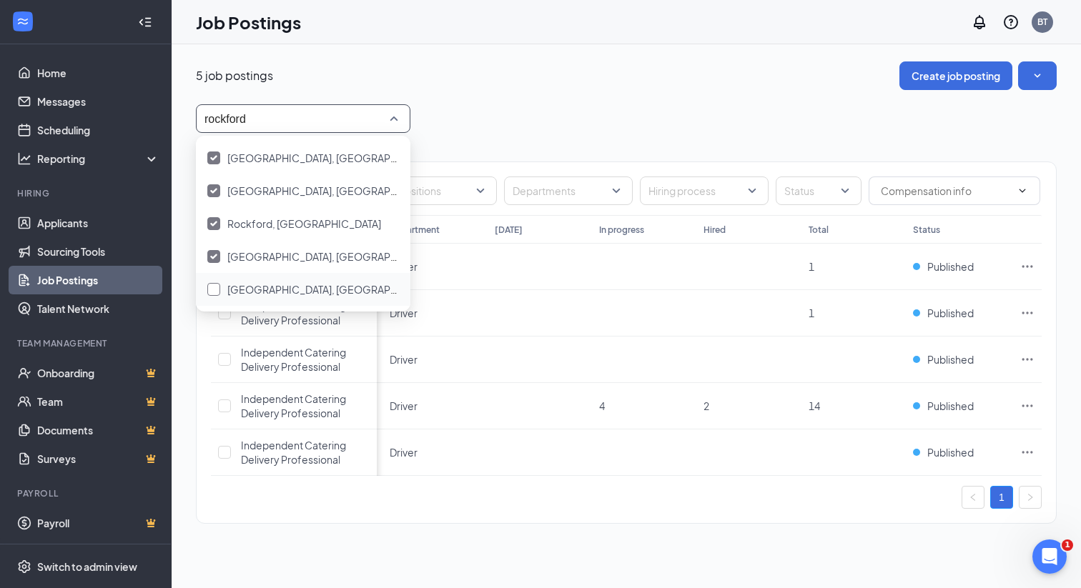
click at [247, 292] on span "[GEOGRAPHIC_DATA], [GEOGRAPHIC_DATA]" at bounding box center [333, 289] width 213 height 13
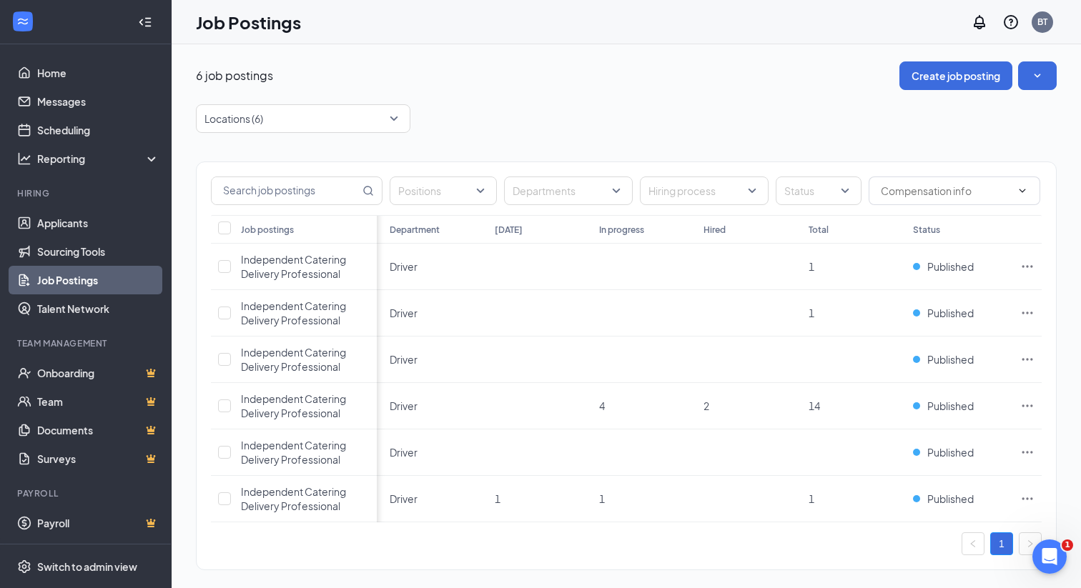
click at [536, 138] on div "Positions Departments Hiring process Status Job postings Location Department [D…" at bounding box center [626, 359] width 861 height 452
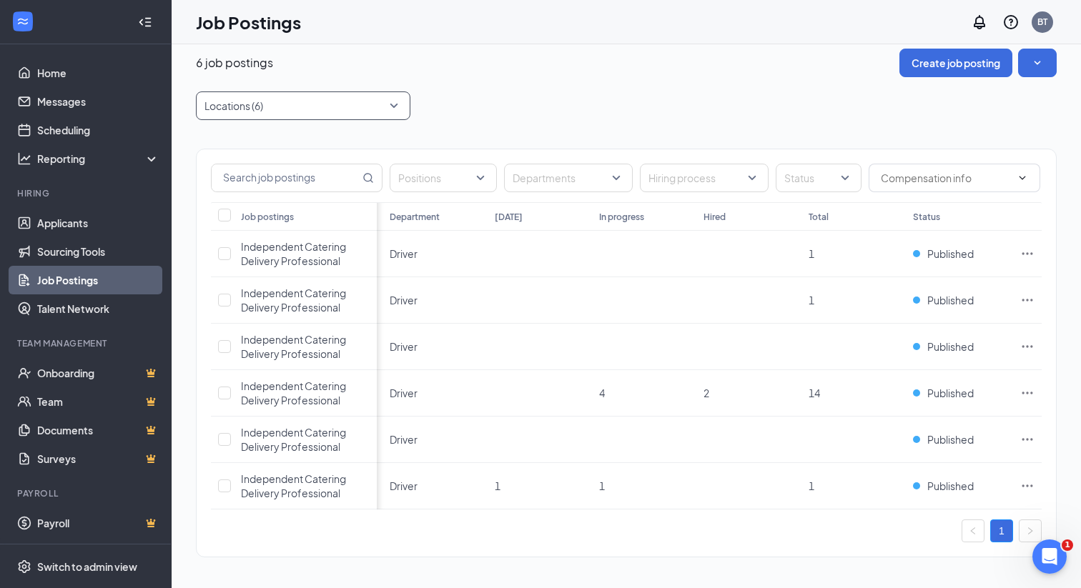
click at [260, 114] on div at bounding box center [296, 105] width 193 height 23
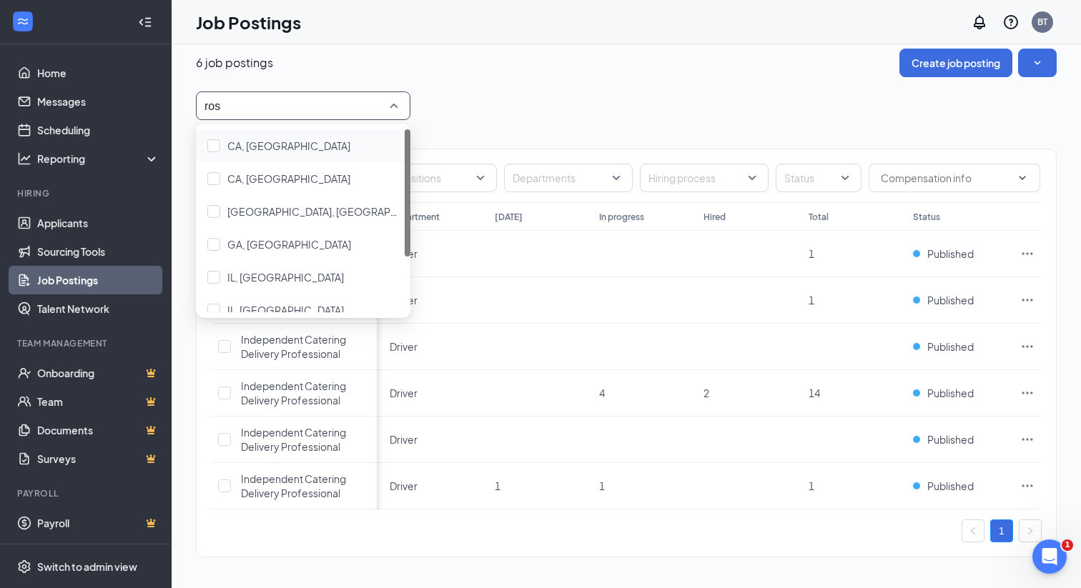
type input "rosc"
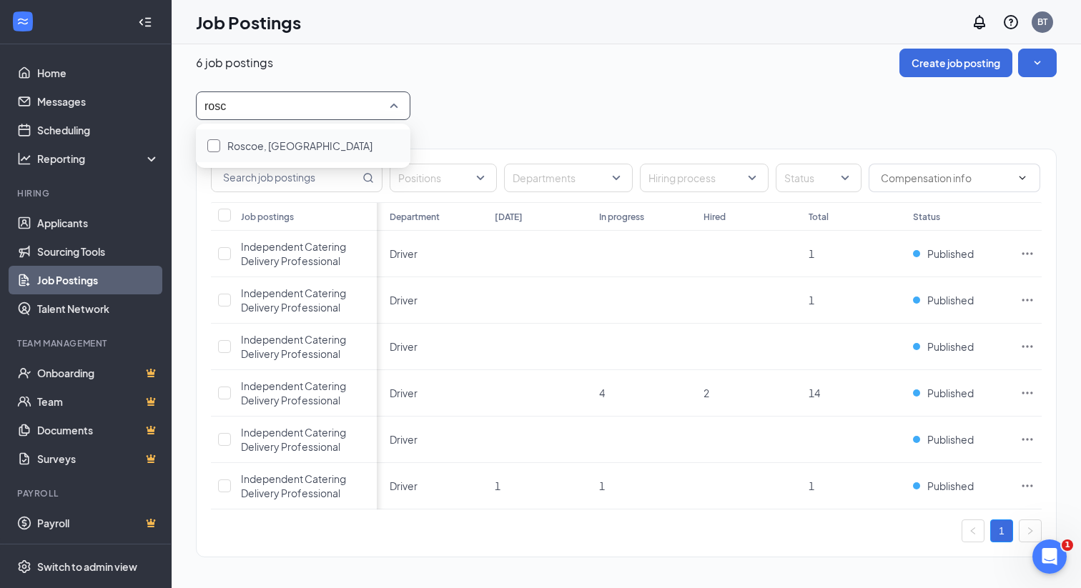
click at [238, 144] on span "Roscoe, [GEOGRAPHIC_DATA]" at bounding box center [299, 145] width 145 height 13
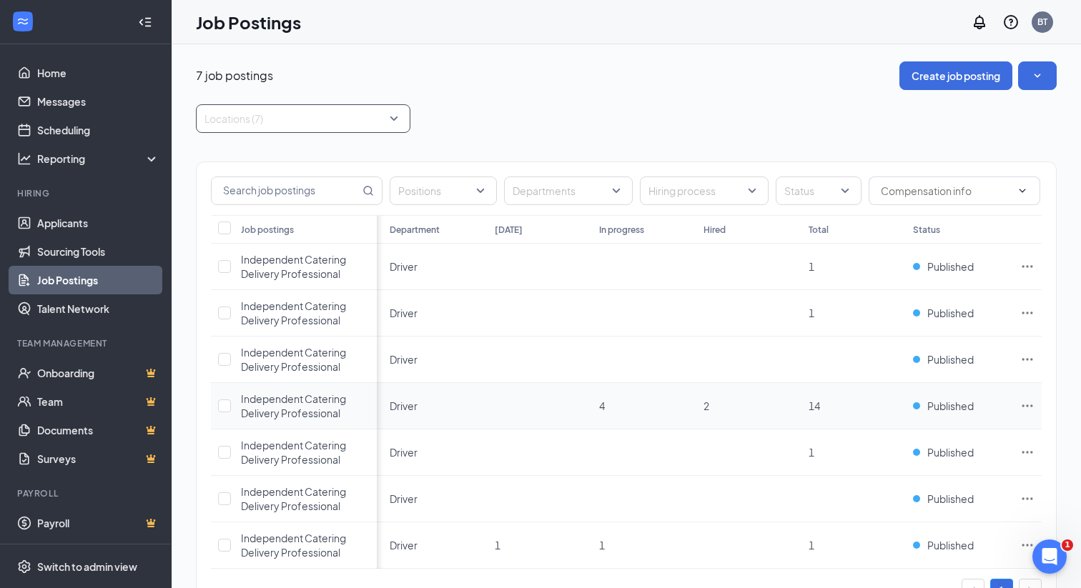
scroll to position [59, 0]
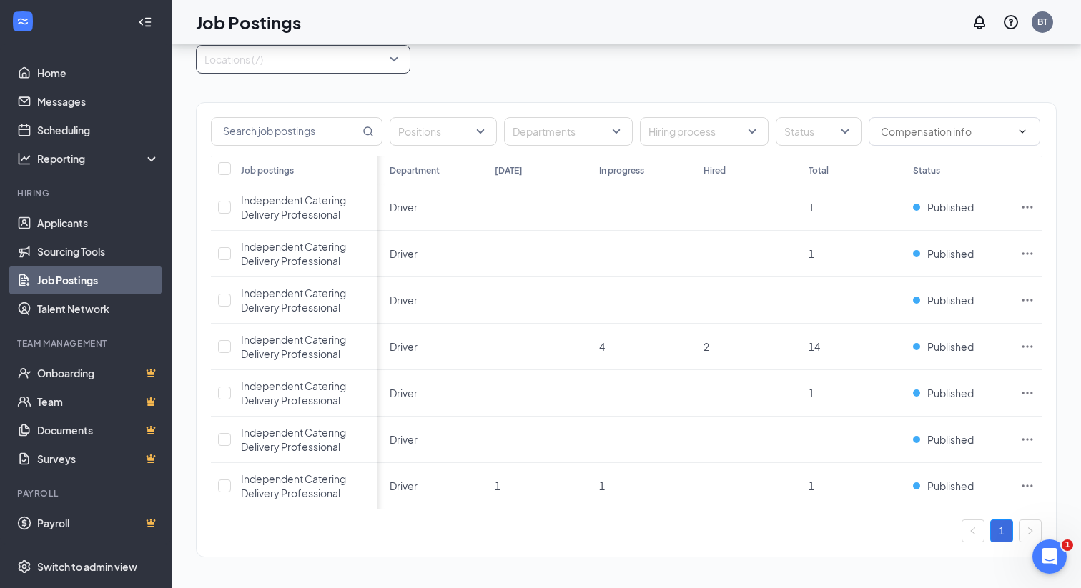
click at [267, 59] on div at bounding box center [296, 59] width 193 height 23
type input "love"
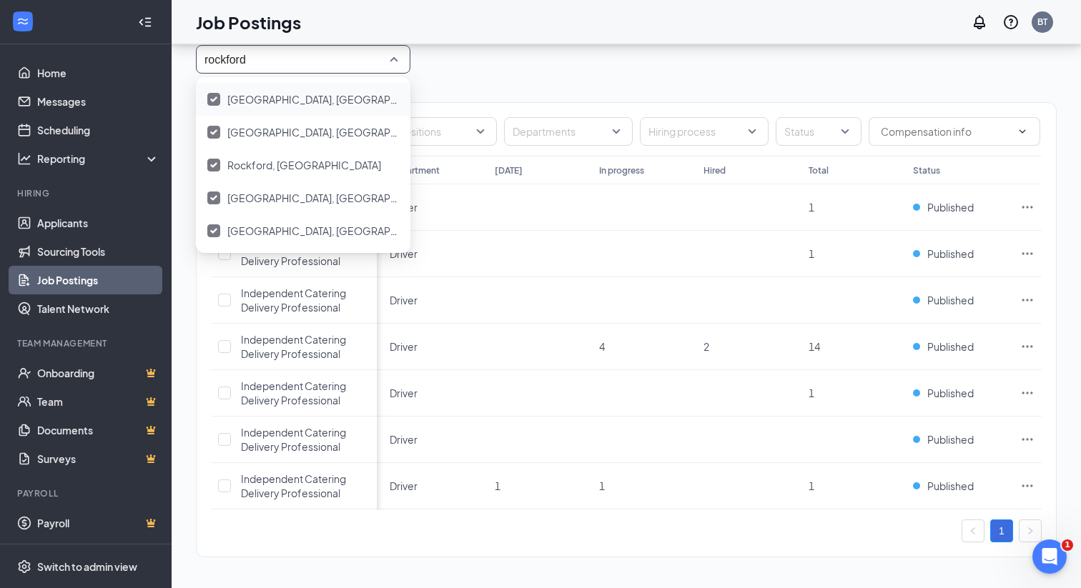
type input "rockford"
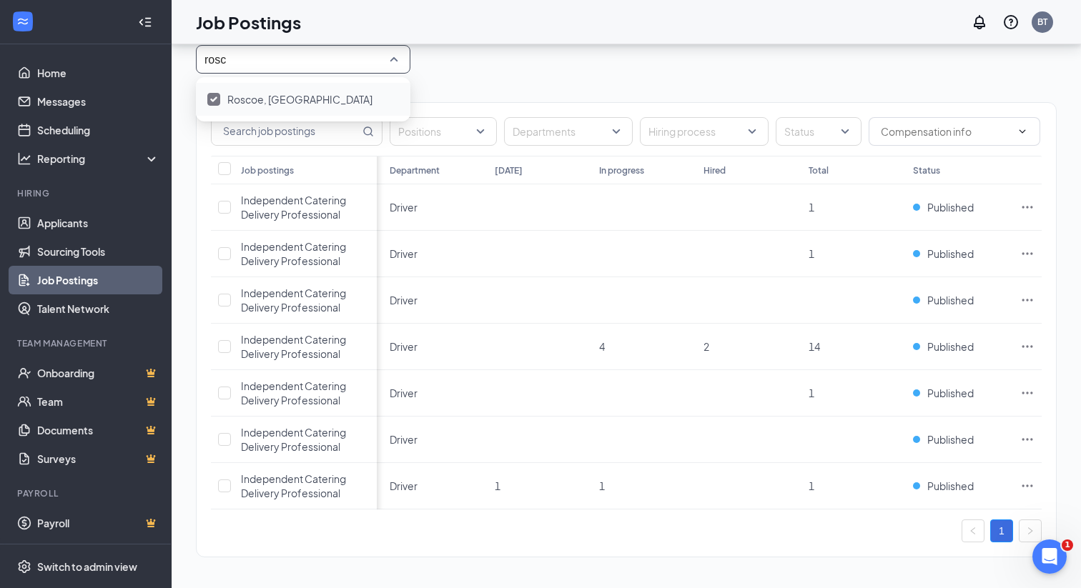
type input "rosco"
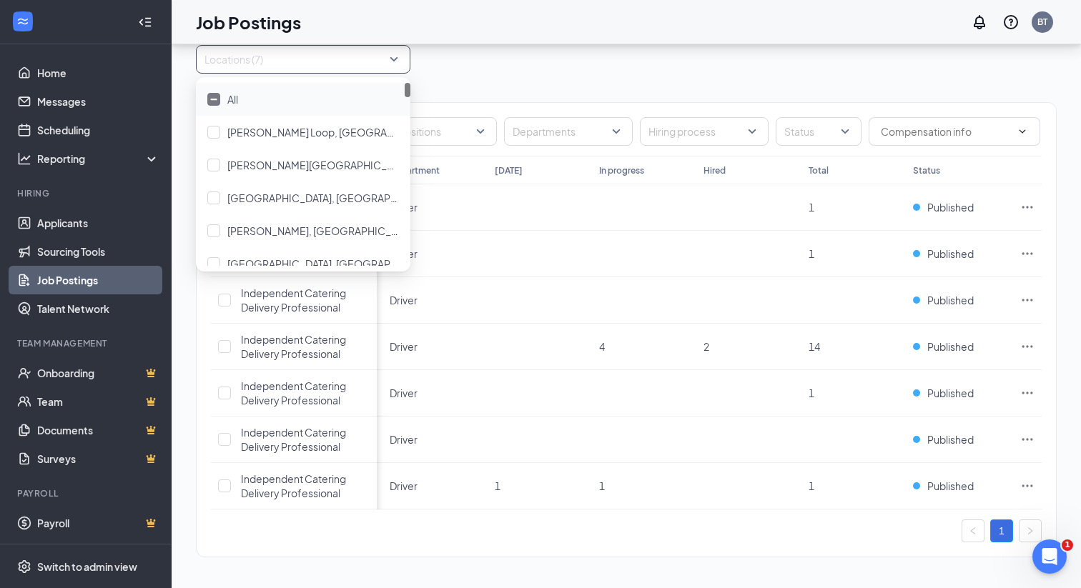
click at [513, 66] on div "Locations (7)" at bounding box center [626, 59] width 861 height 29
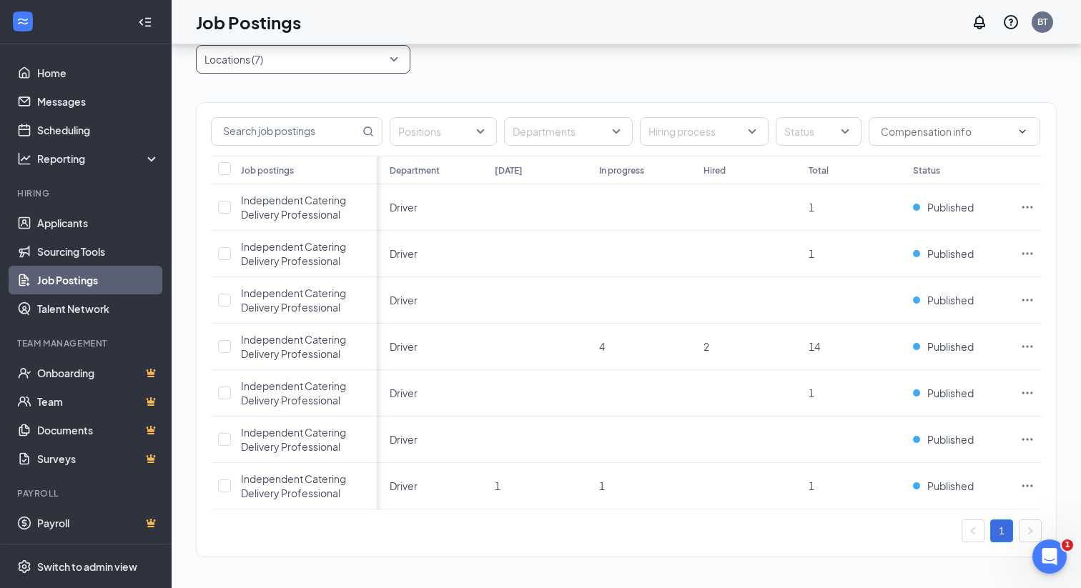
click at [294, 60] on div at bounding box center [296, 59] width 193 height 23
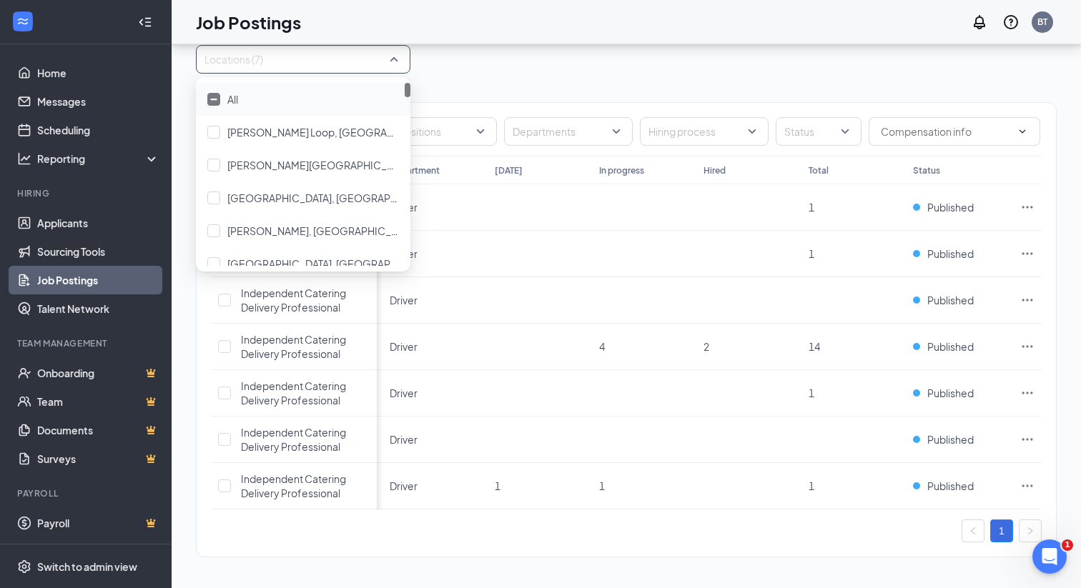
click at [254, 100] on div "All" at bounding box center [303, 100] width 192 height 16
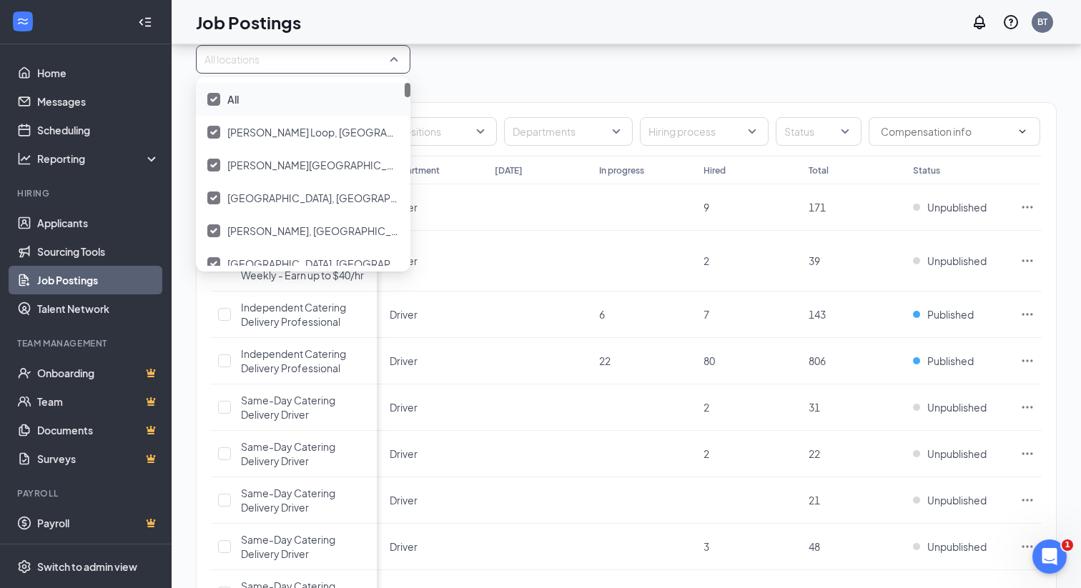
click at [220, 97] on div at bounding box center [213, 99] width 13 height 13
click at [225, 63] on div at bounding box center [296, 59] width 193 height 23
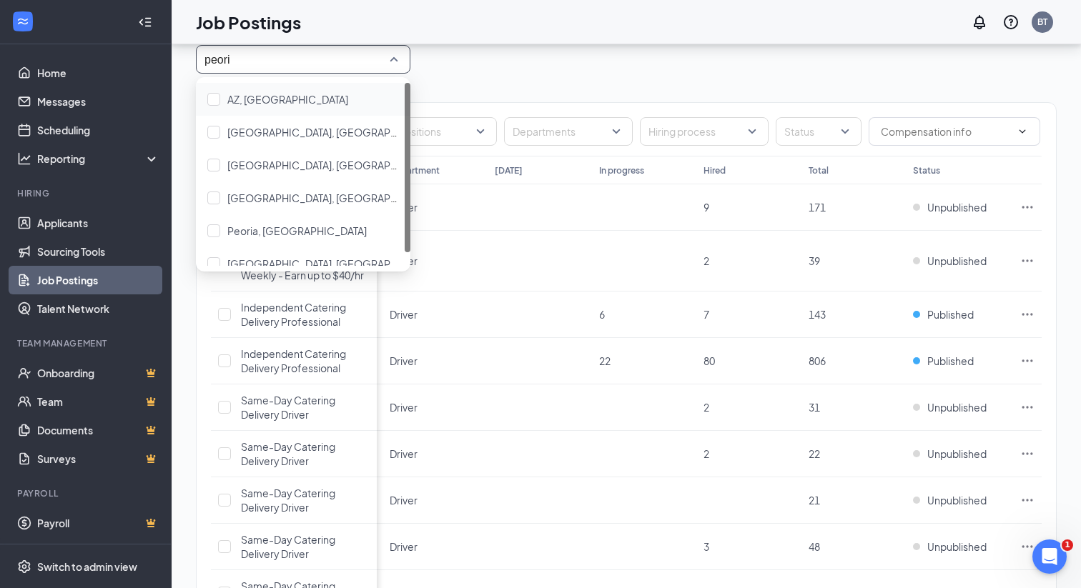
type input "peoria"
click at [242, 131] on span "[GEOGRAPHIC_DATA], [GEOGRAPHIC_DATA]" at bounding box center [333, 132] width 213 height 13
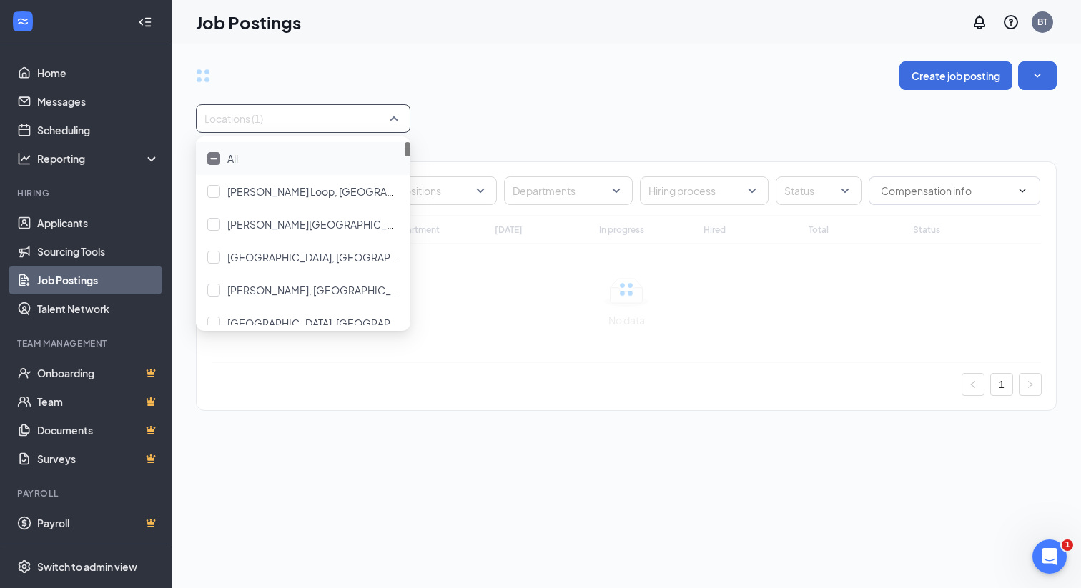
type input "peoria"
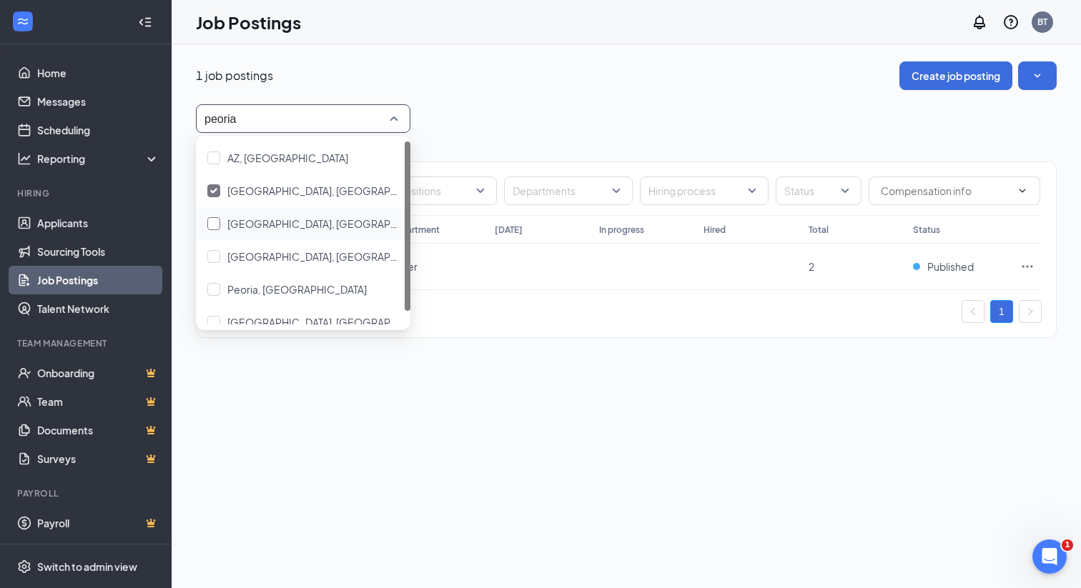
click at [247, 225] on span "[GEOGRAPHIC_DATA], [GEOGRAPHIC_DATA]" at bounding box center [333, 223] width 213 height 13
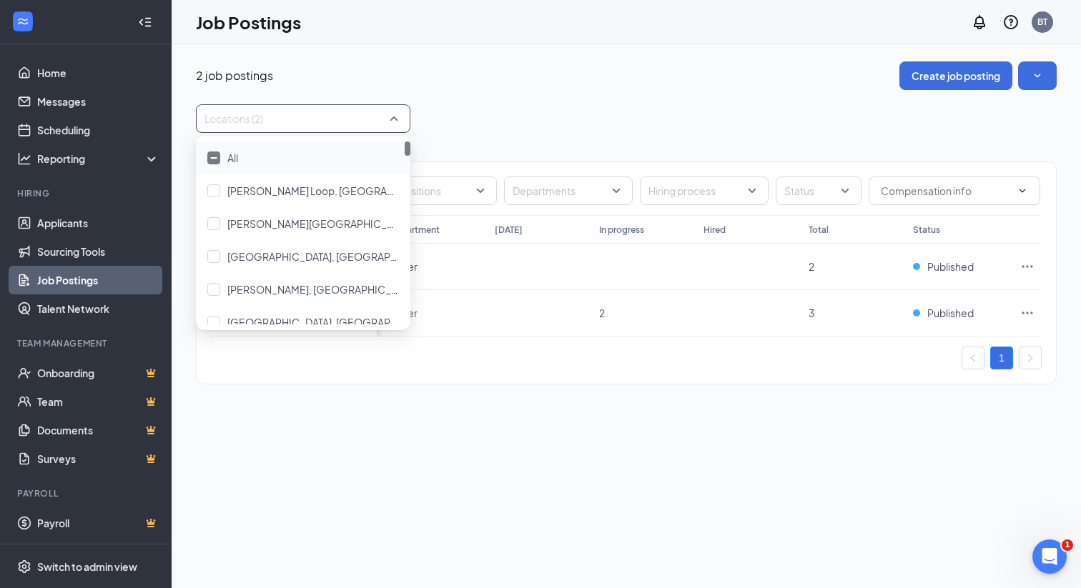
type input "peoria"
click at [246, 258] on span "[GEOGRAPHIC_DATA], [GEOGRAPHIC_DATA]" at bounding box center [333, 256] width 213 height 13
type input "peoria"
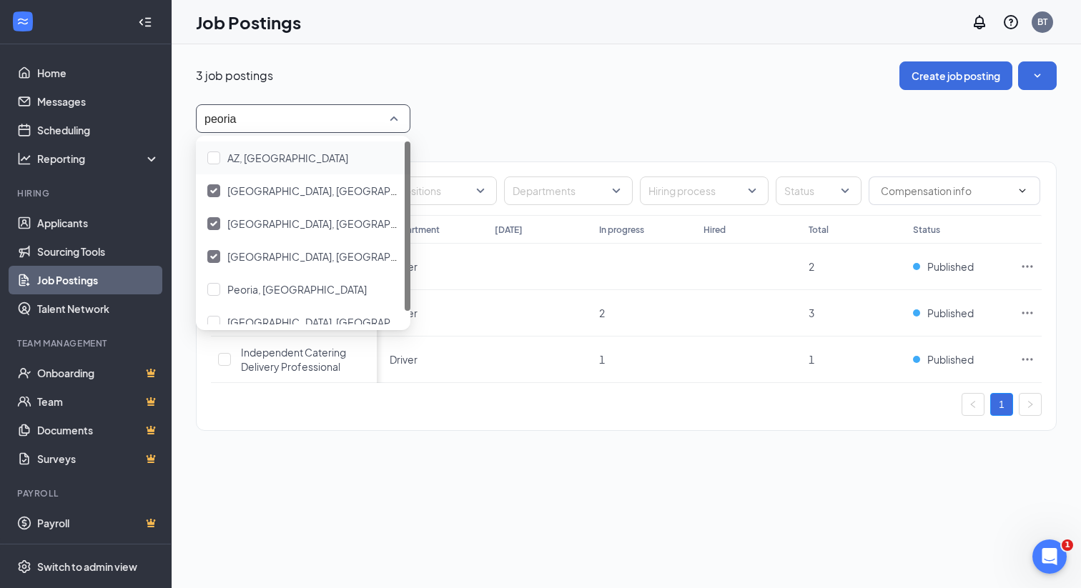
scroll to position [14, 0]
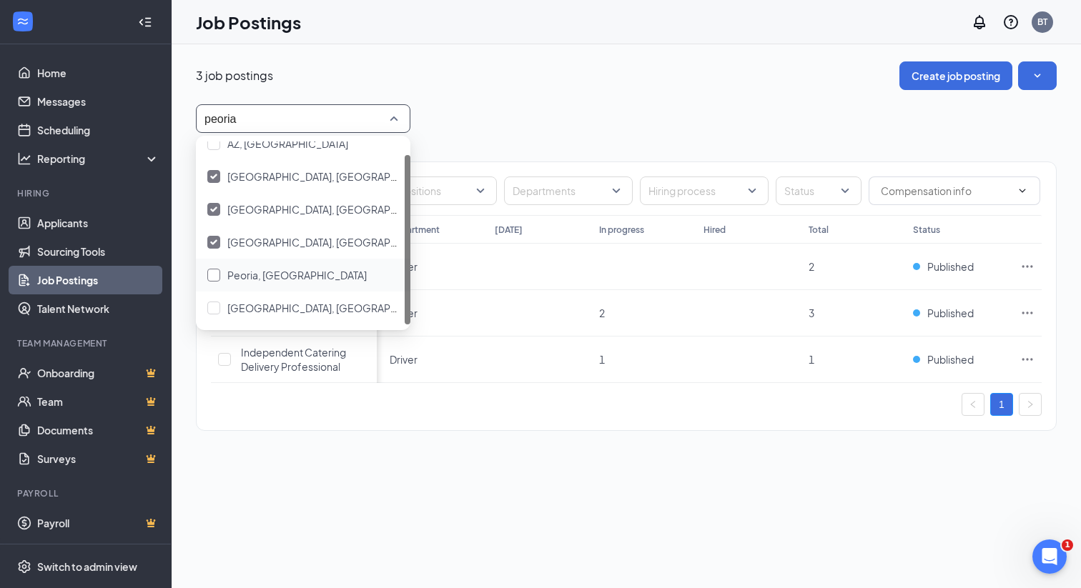
click at [242, 278] on span "Peoria, [GEOGRAPHIC_DATA]" at bounding box center [296, 275] width 139 height 13
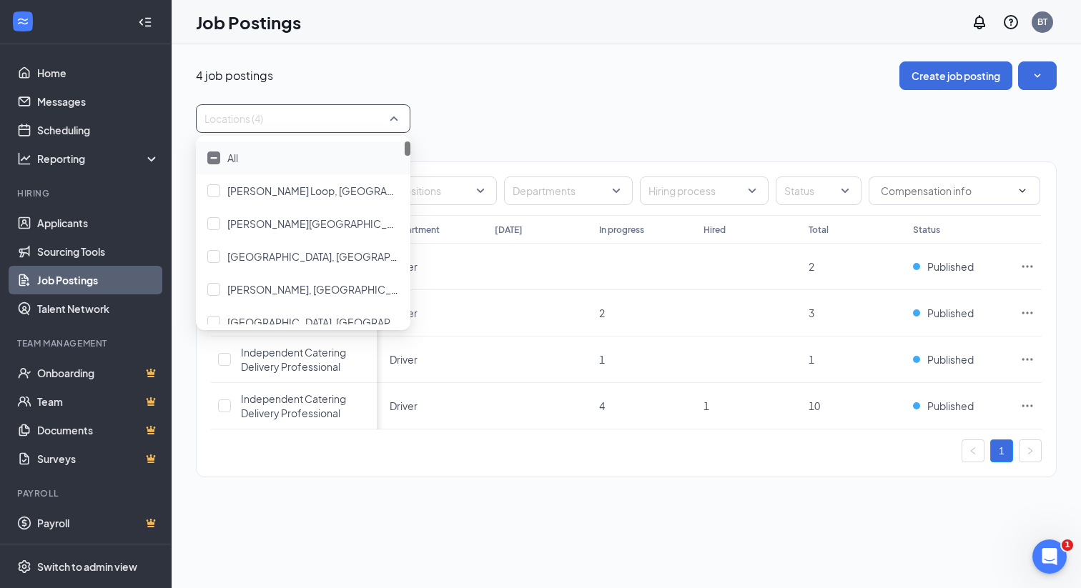
type input "peoria"
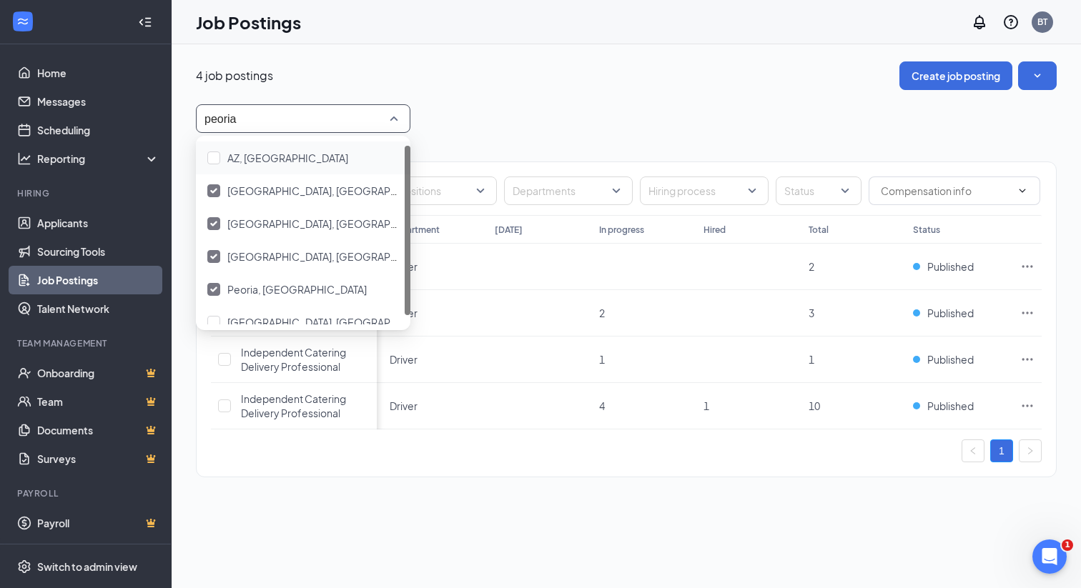
scroll to position [14, 0]
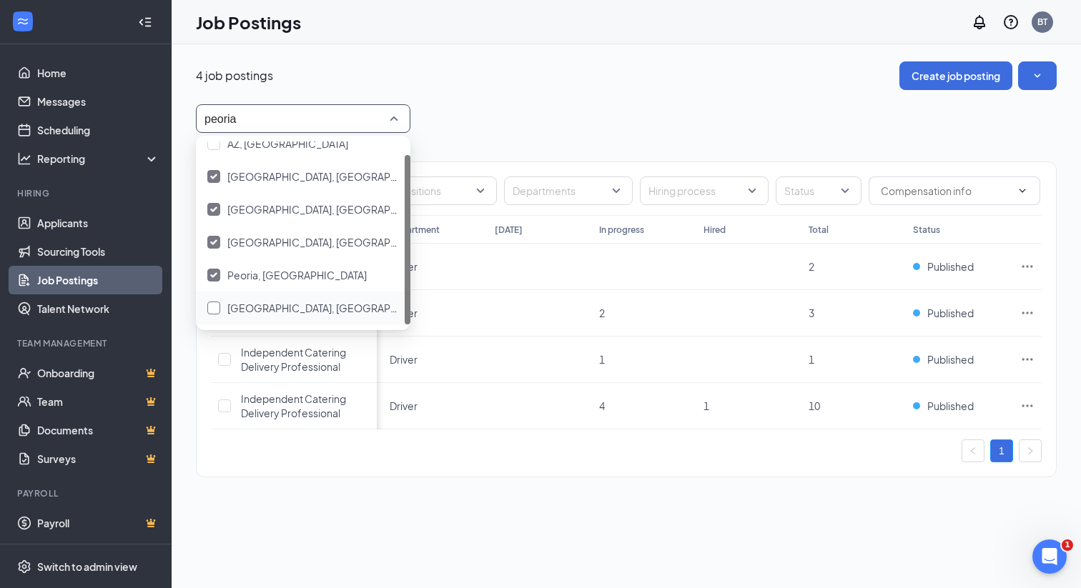
click at [234, 312] on span "[GEOGRAPHIC_DATA], [GEOGRAPHIC_DATA]" at bounding box center [333, 308] width 213 height 13
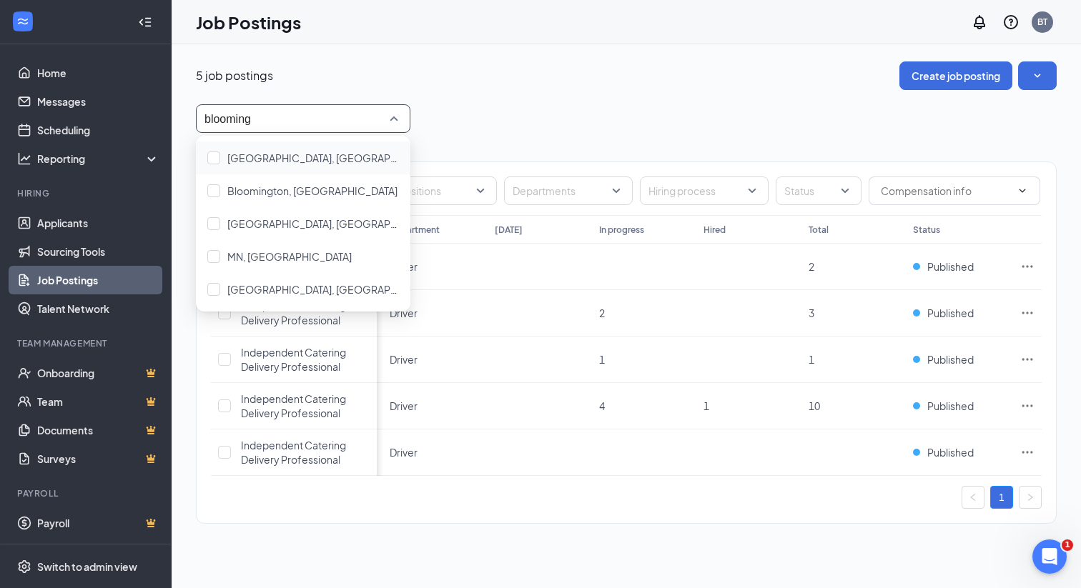
type input "blooming"
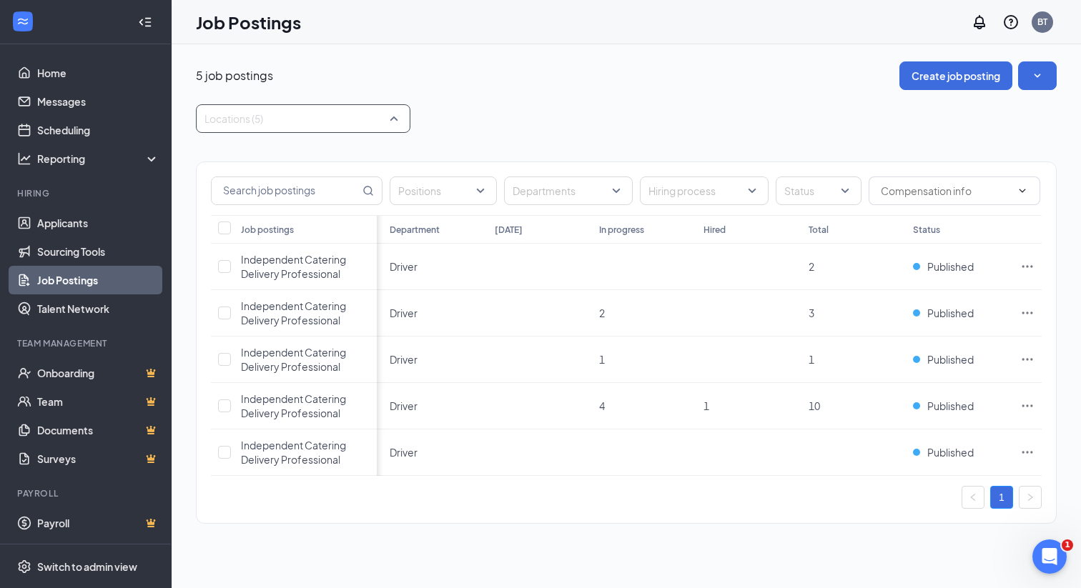
click at [272, 116] on div at bounding box center [296, 118] width 193 height 23
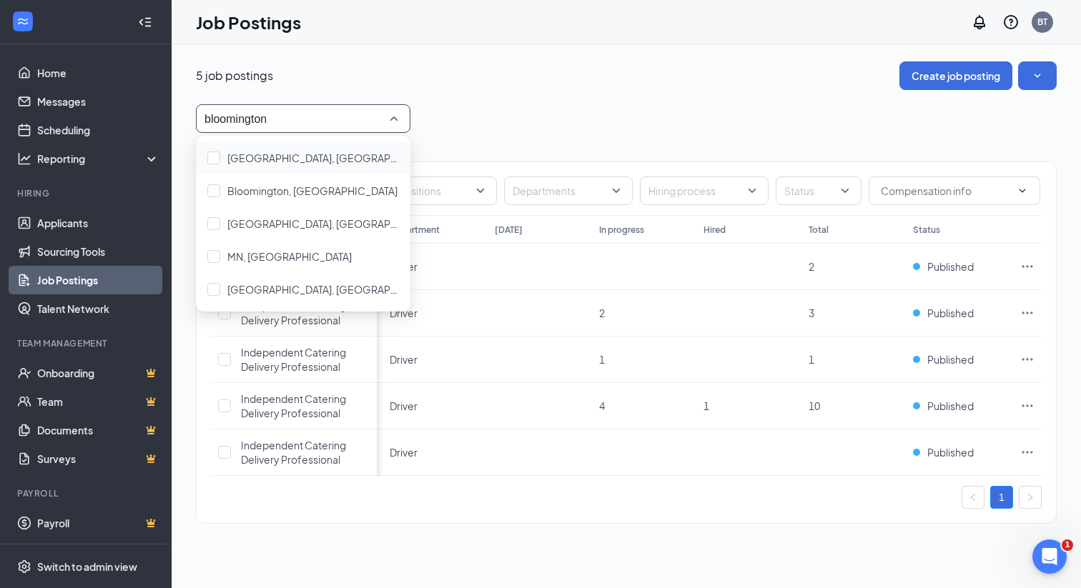
type input "bloomington"
click at [280, 161] on span "[GEOGRAPHIC_DATA], [GEOGRAPHIC_DATA]" at bounding box center [333, 158] width 213 height 13
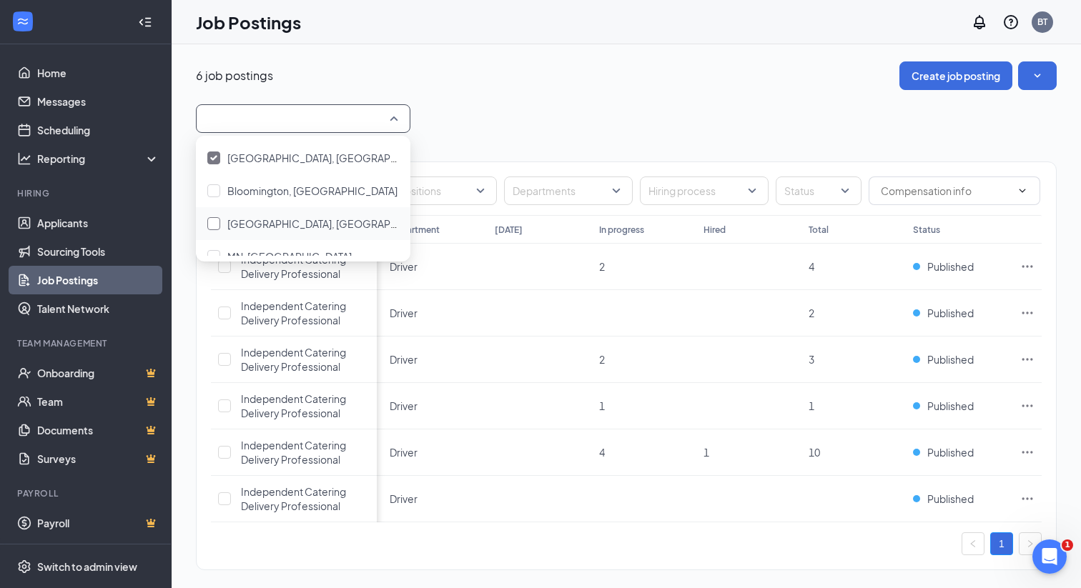
type input "bloomington"
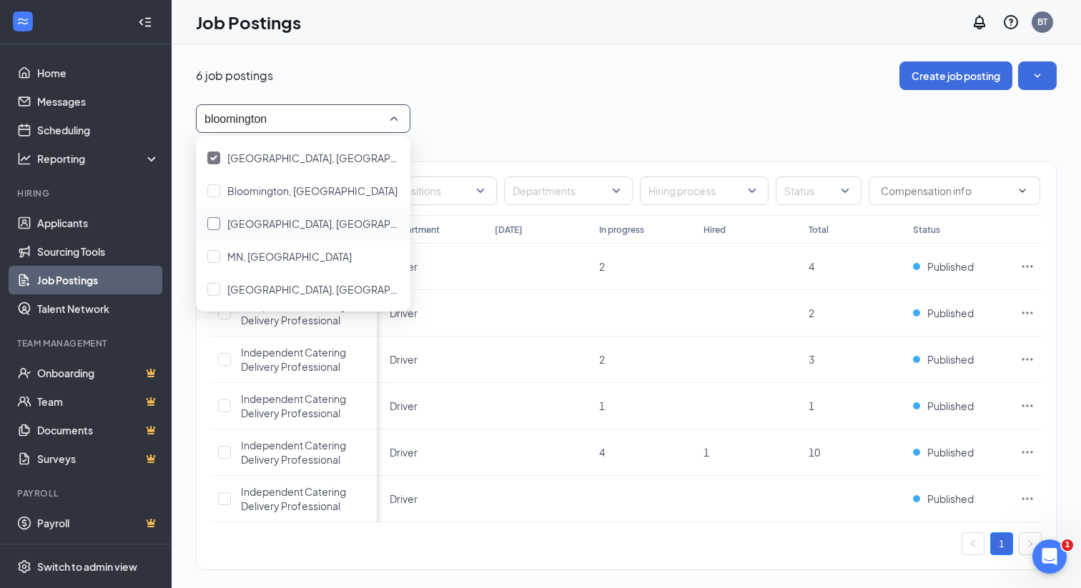
click at [302, 225] on span "[GEOGRAPHIC_DATA], [GEOGRAPHIC_DATA]" at bounding box center [333, 223] width 213 height 13
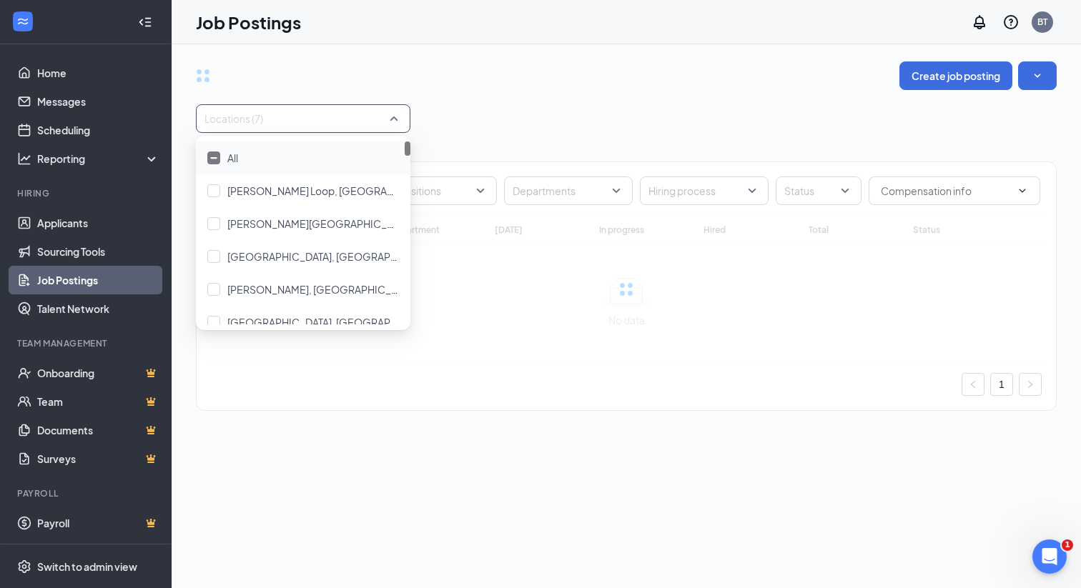
type input "bloomington"
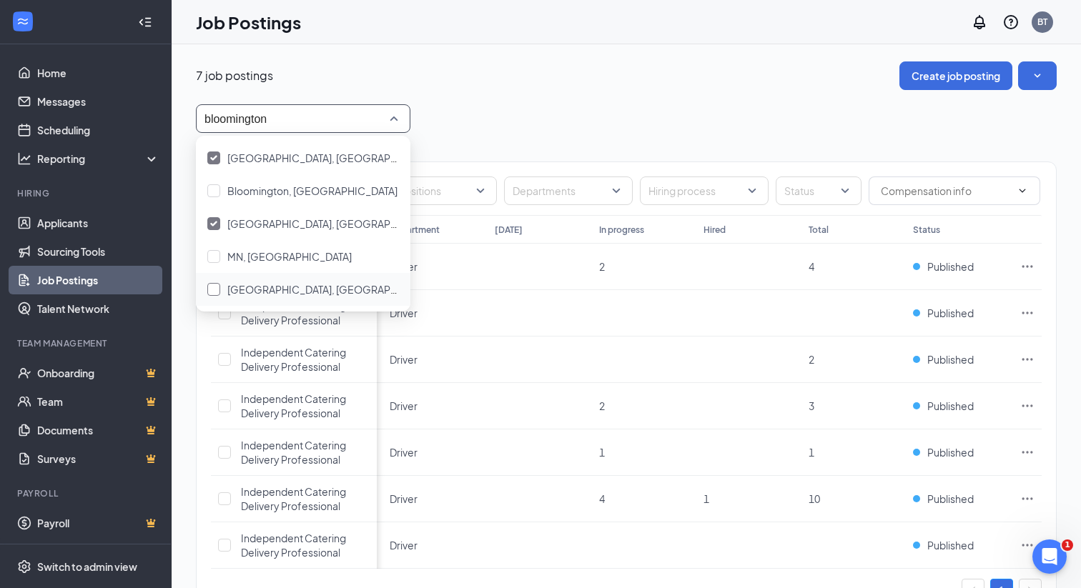
click at [300, 286] on span "[GEOGRAPHIC_DATA], [GEOGRAPHIC_DATA]" at bounding box center [333, 289] width 213 height 13
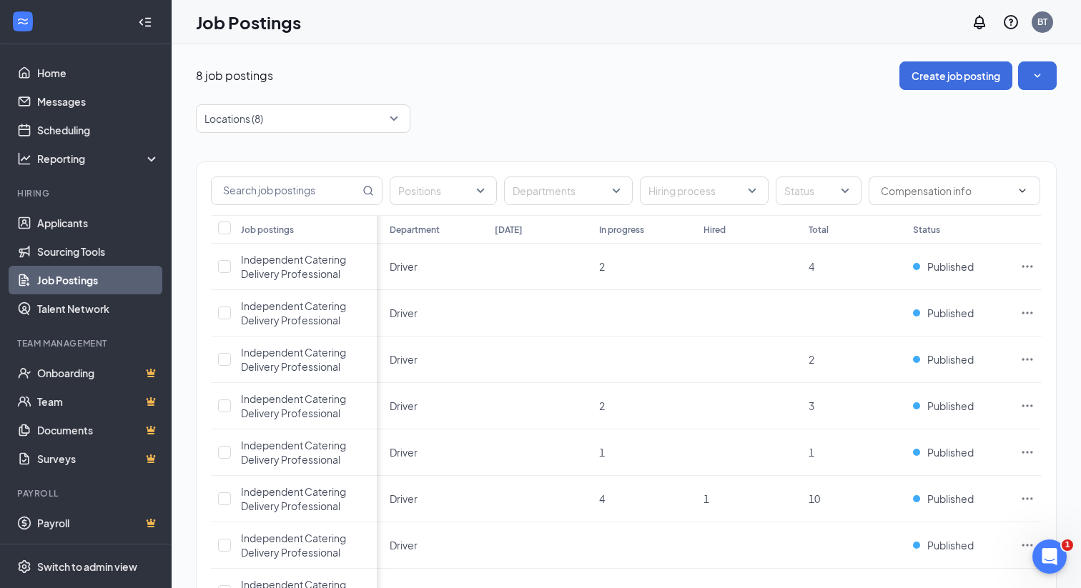
click at [561, 108] on div "Locations (8)" at bounding box center [626, 118] width 861 height 29
click at [273, 123] on div at bounding box center [296, 118] width 193 height 23
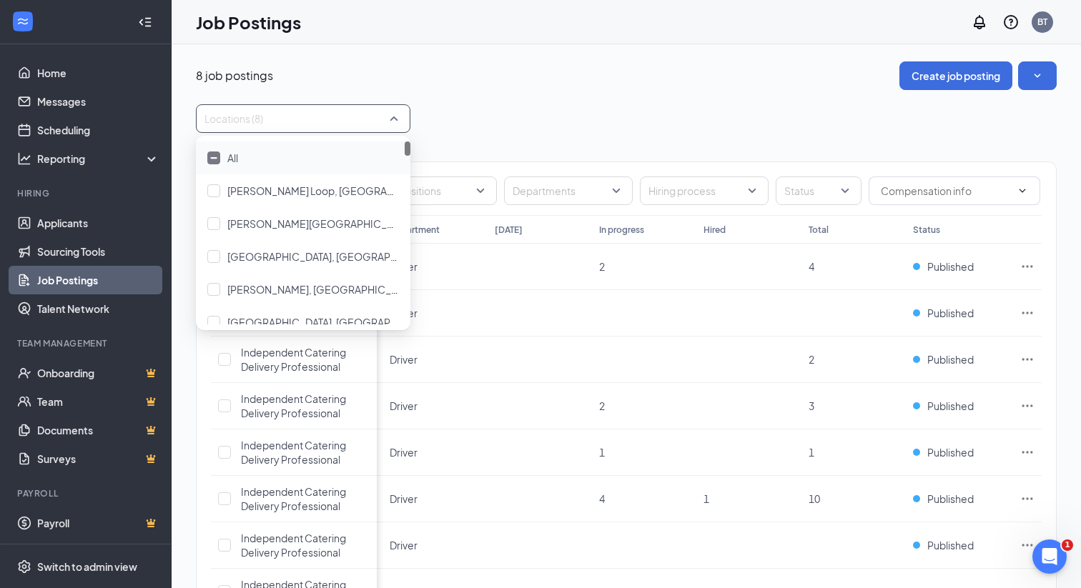
click at [229, 159] on span "All" at bounding box center [232, 158] width 11 height 13
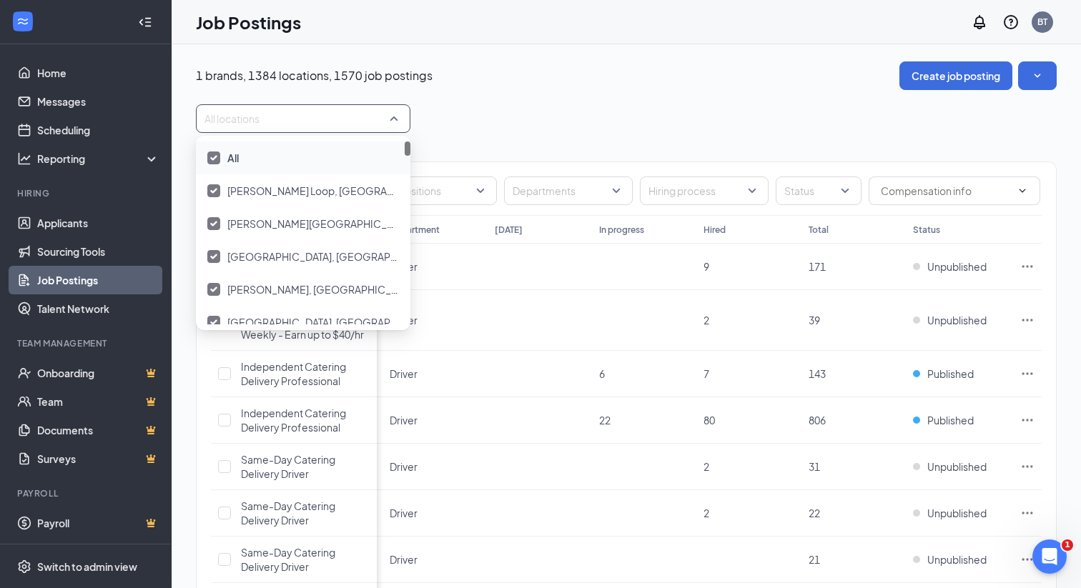
click at [217, 157] on div at bounding box center [213, 158] width 13 height 13
click at [255, 120] on div at bounding box center [296, 118] width 193 height 23
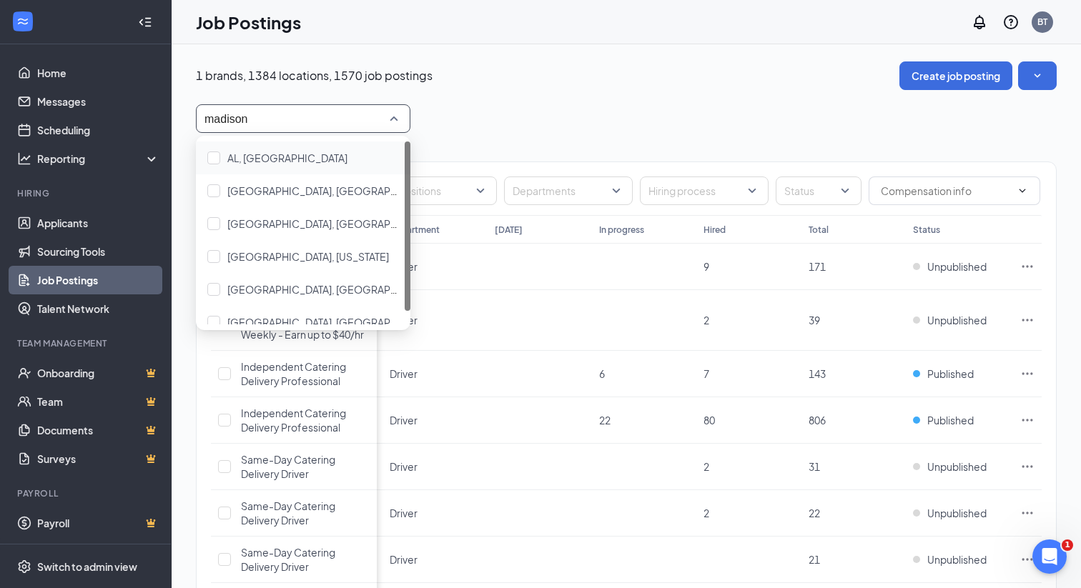
type input "madison"
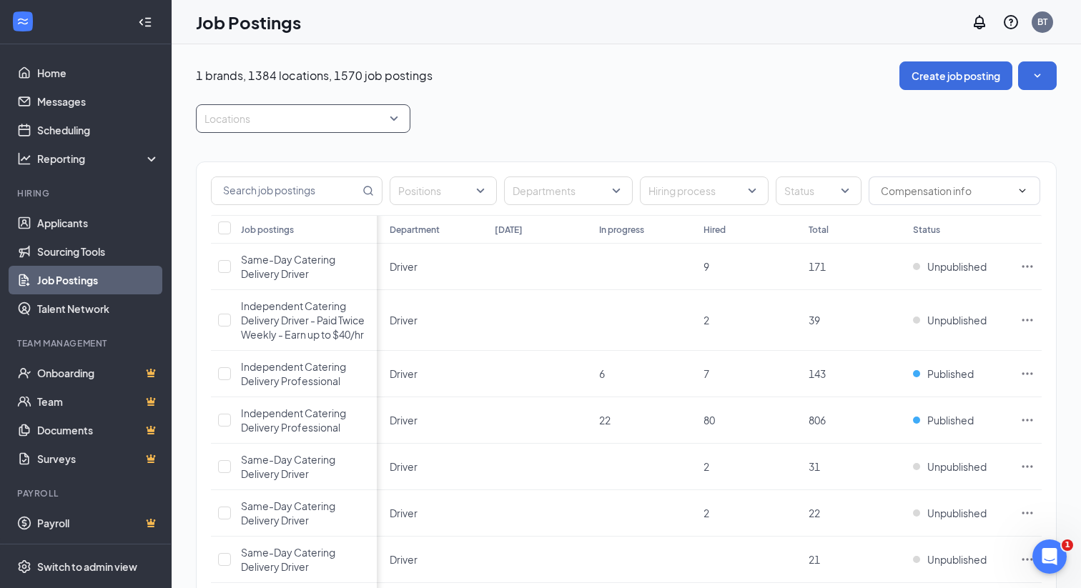
click at [262, 119] on div at bounding box center [296, 118] width 193 height 23
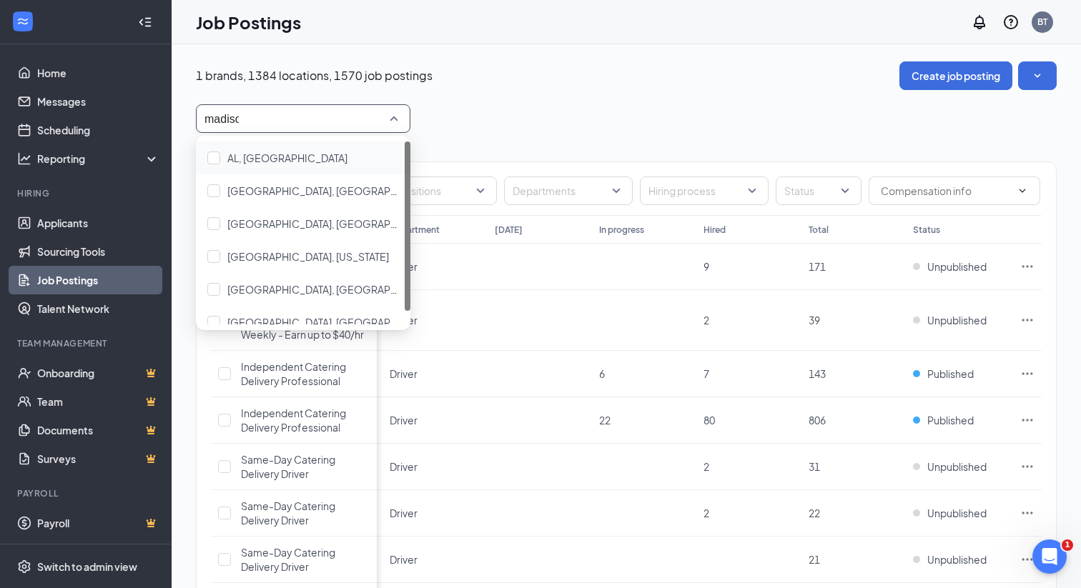
type input "madison"
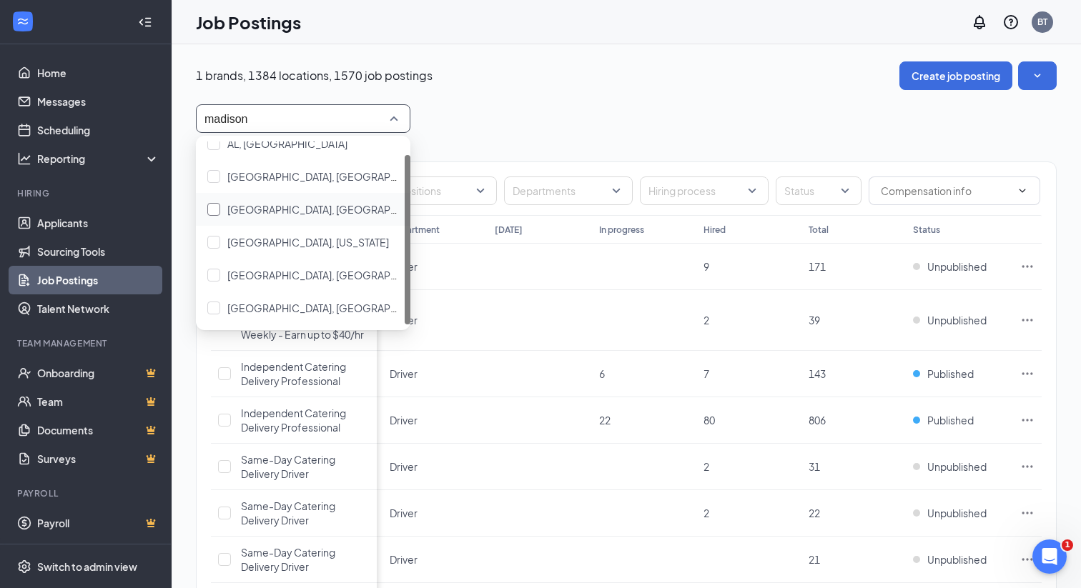
click at [250, 209] on span "[GEOGRAPHIC_DATA], [GEOGRAPHIC_DATA]" at bounding box center [333, 209] width 213 height 13
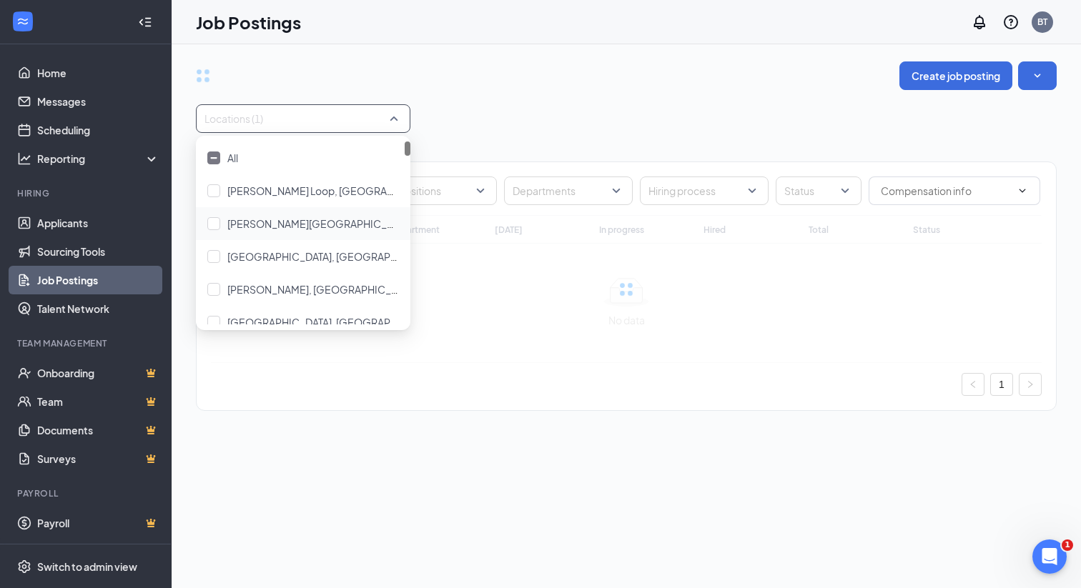
type input "madison"
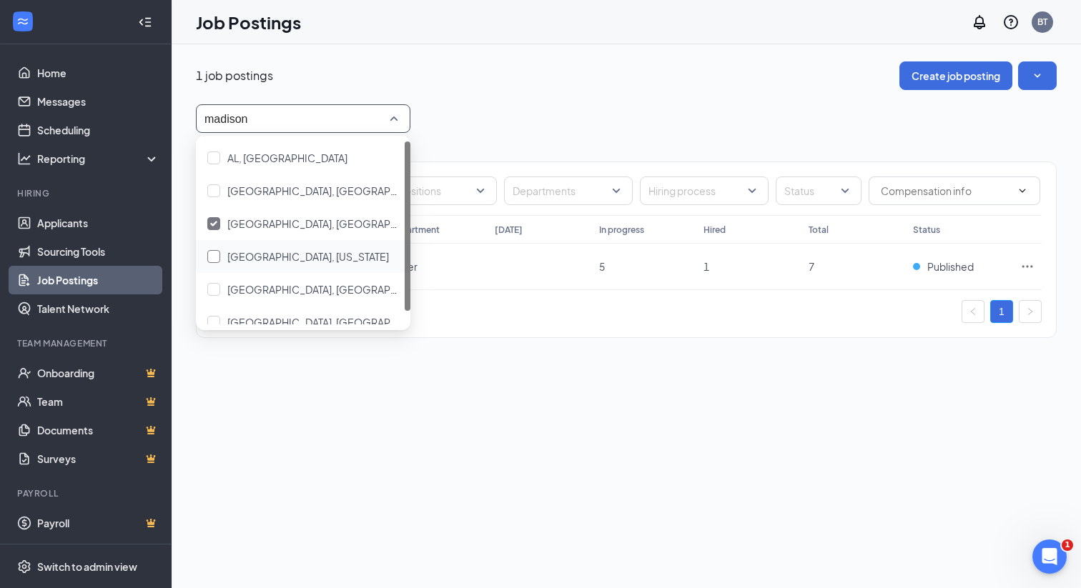
click at [244, 255] on span "[GEOGRAPHIC_DATA], [US_STATE]" at bounding box center [308, 256] width 162 height 13
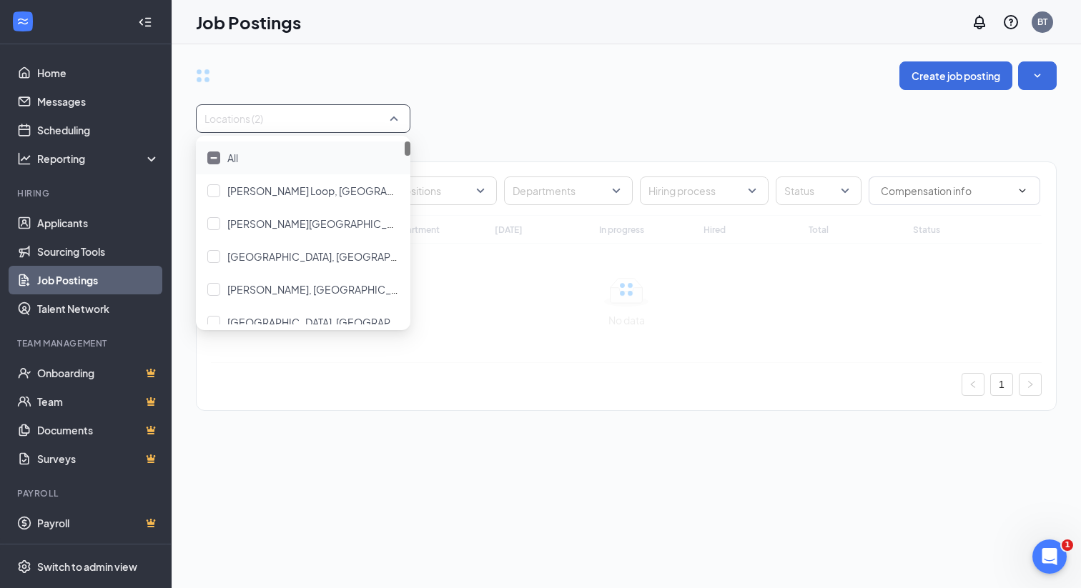
type input "madison"
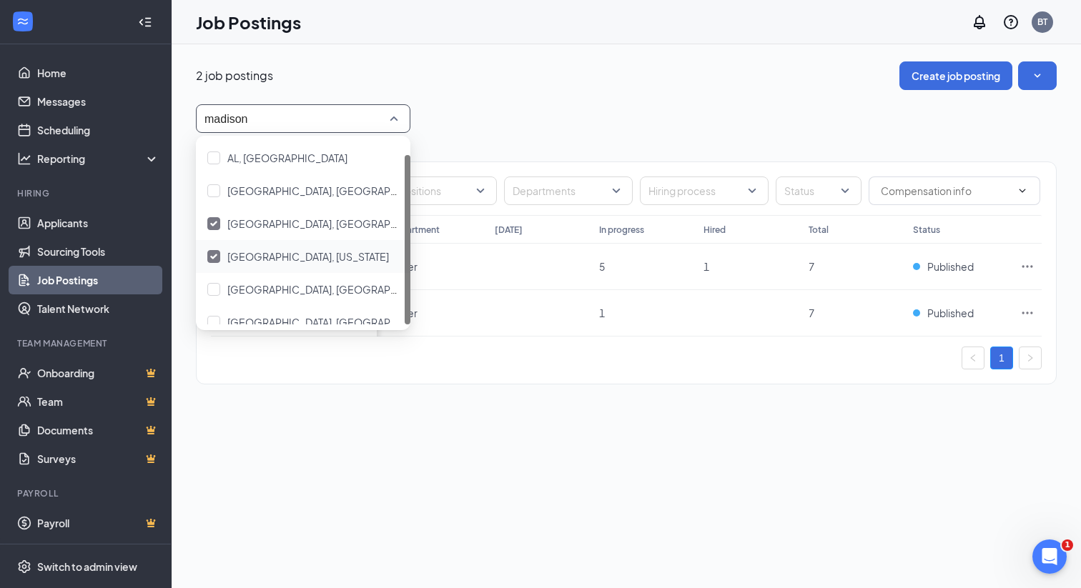
scroll to position [14, 0]
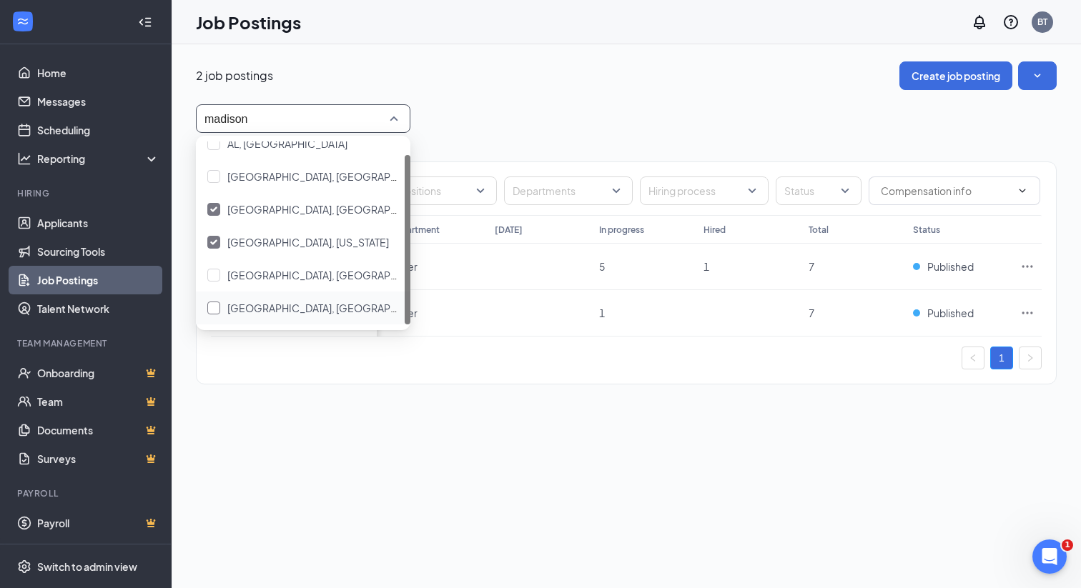
click at [274, 309] on span "[GEOGRAPHIC_DATA], [GEOGRAPHIC_DATA]" at bounding box center [333, 308] width 213 height 13
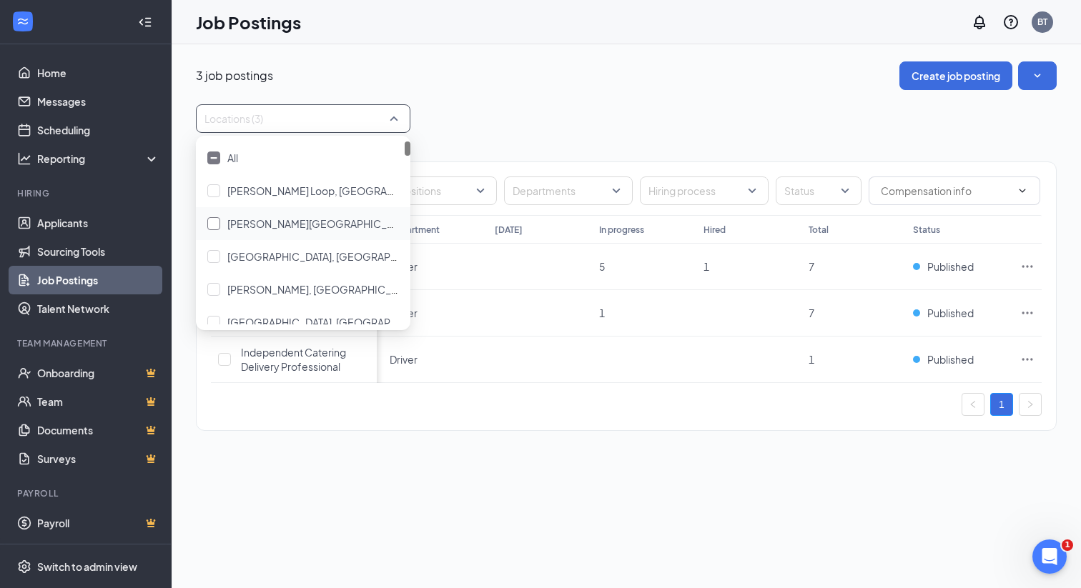
type input "madison"
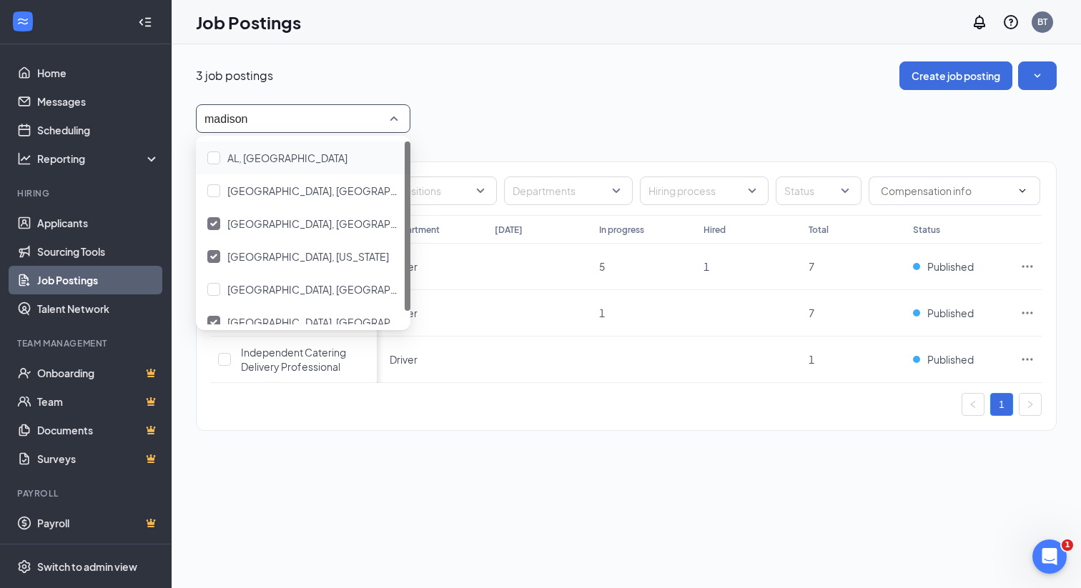
scroll to position [14, 0]
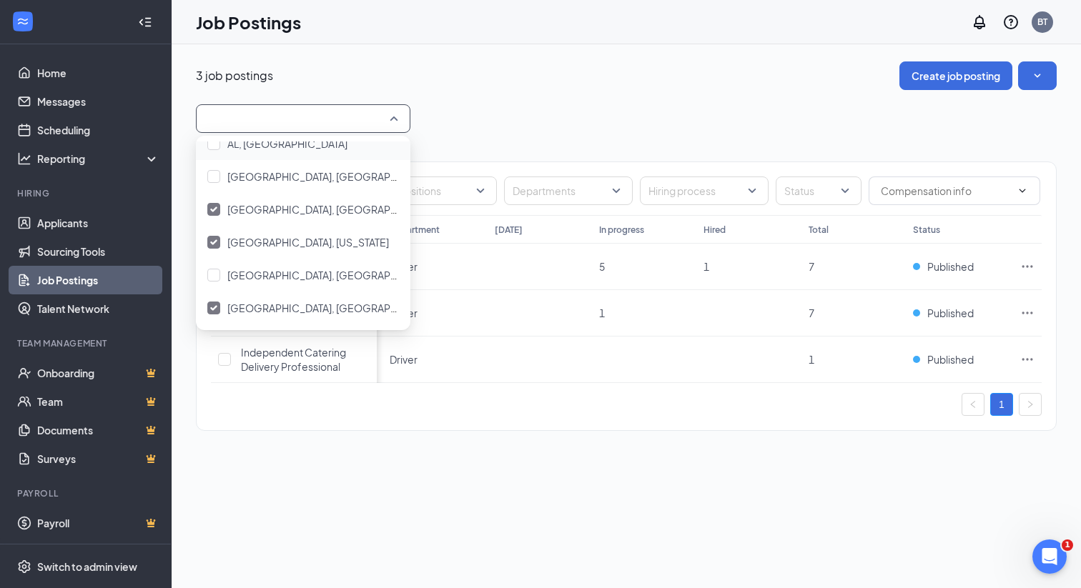
click at [506, 69] on div "3 job postings Create job posting" at bounding box center [626, 75] width 861 height 29
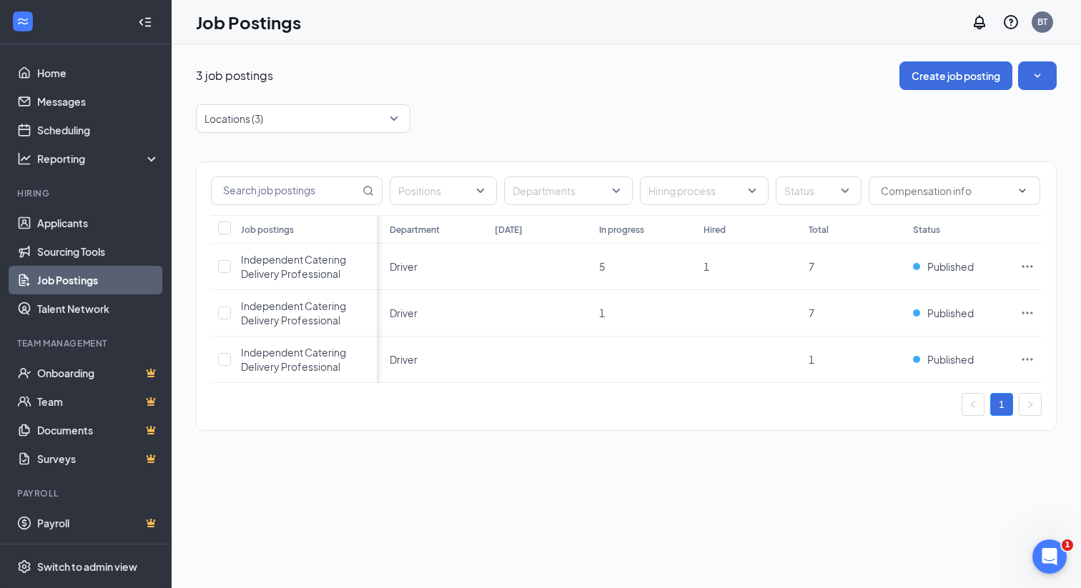
click at [633, 34] on div "Job Postings BT" at bounding box center [627, 22] width 910 height 44
